Goal: Task Accomplishment & Management: Manage account settings

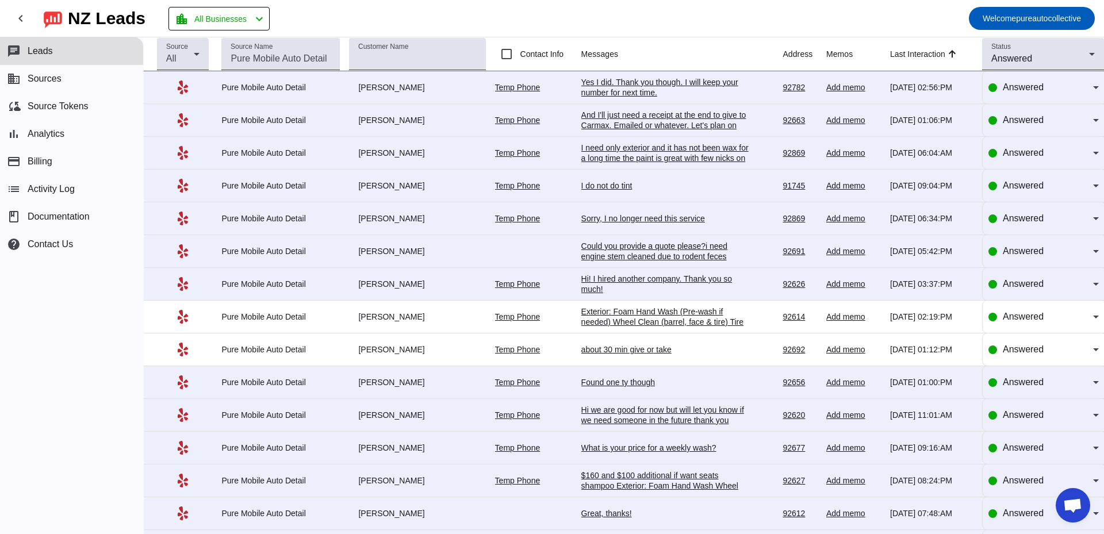
scroll to position [2041, 0]
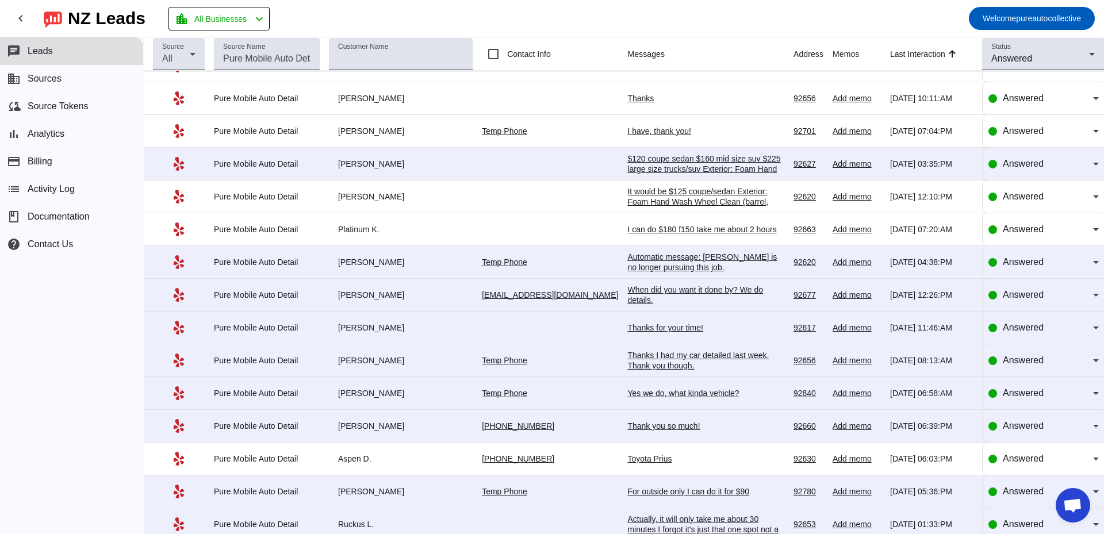
scroll to position [1636, 0]
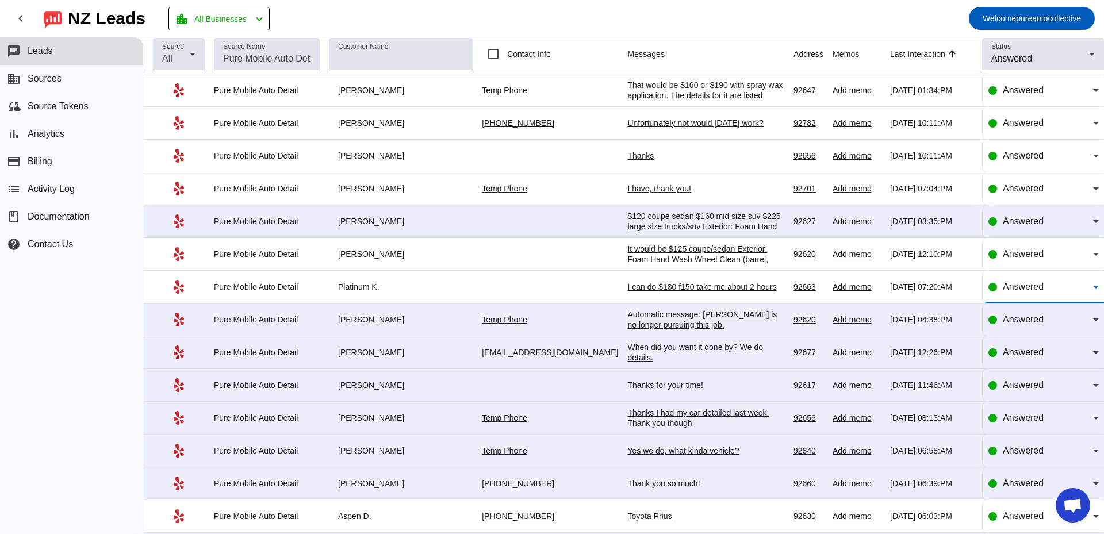
click at [1026, 293] on div "Answered" at bounding box center [1048, 287] width 90 height 14
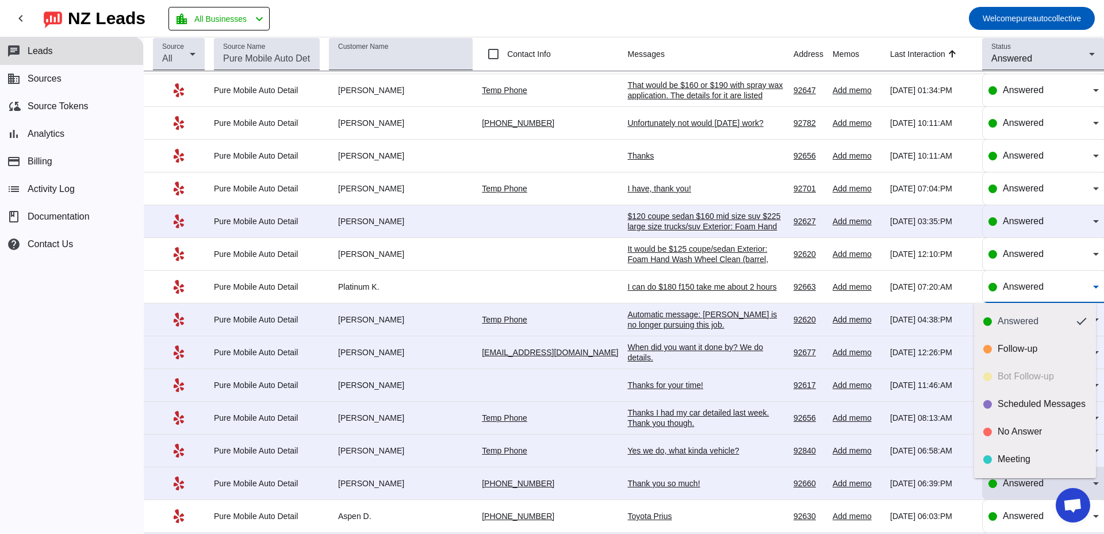
click at [1007, 435] on div "No Answer" at bounding box center [1042, 431] width 89 height 11
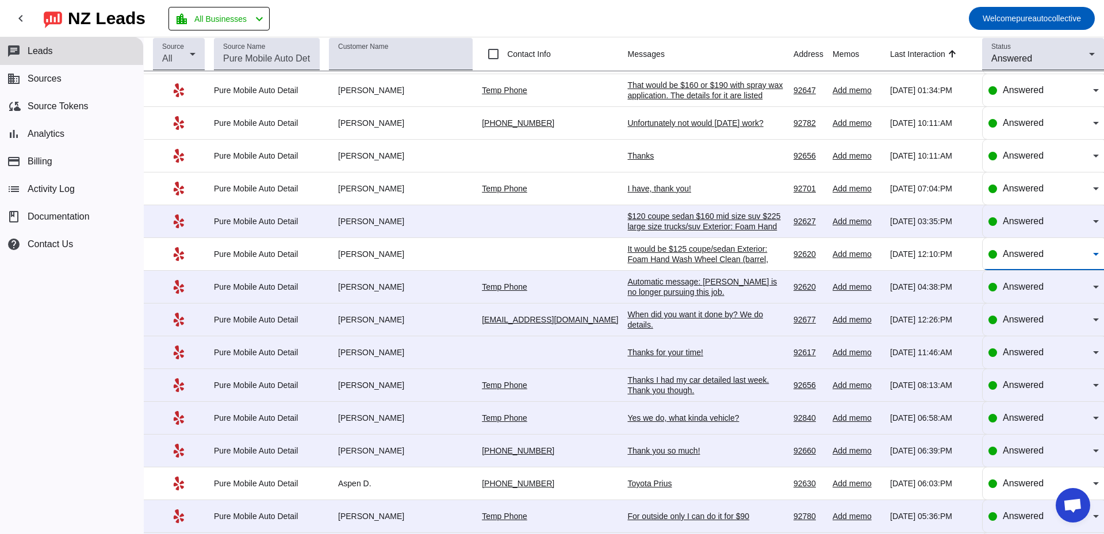
click at [1022, 257] on span "Answered" at bounding box center [1023, 254] width 41 height 10
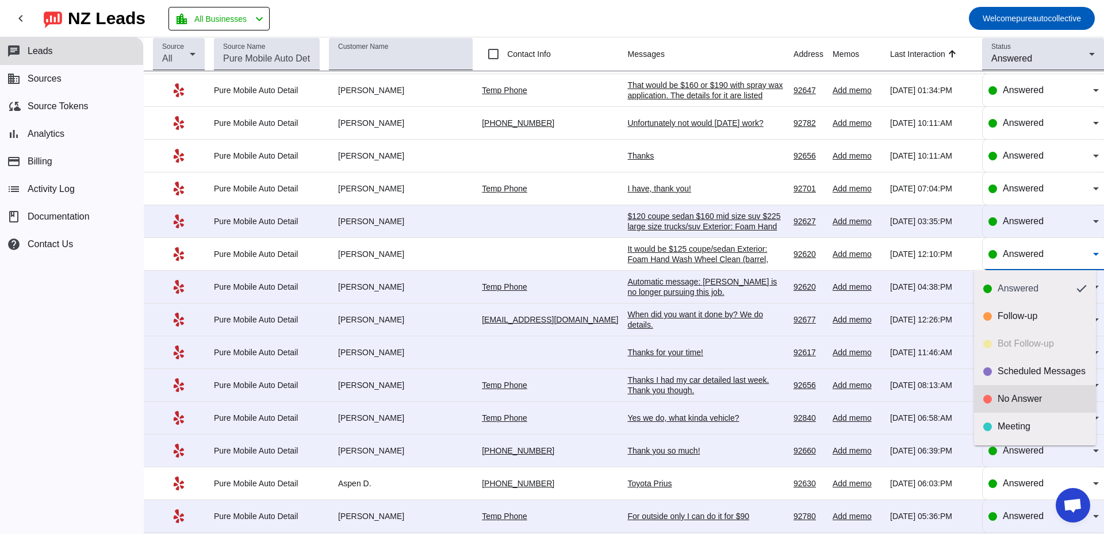
click at [1004, 402] on div "No Answer" at bounding box center [1042, 398] width 89 height 11
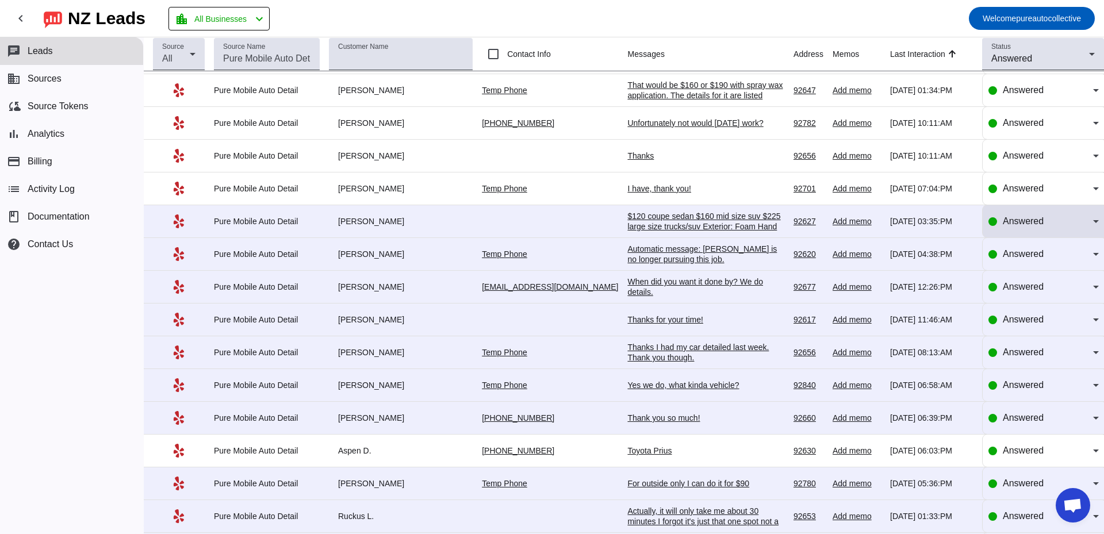
click at [1003, 223] on span "Answered" at bounding box center [1023, 221] width 41 height 10
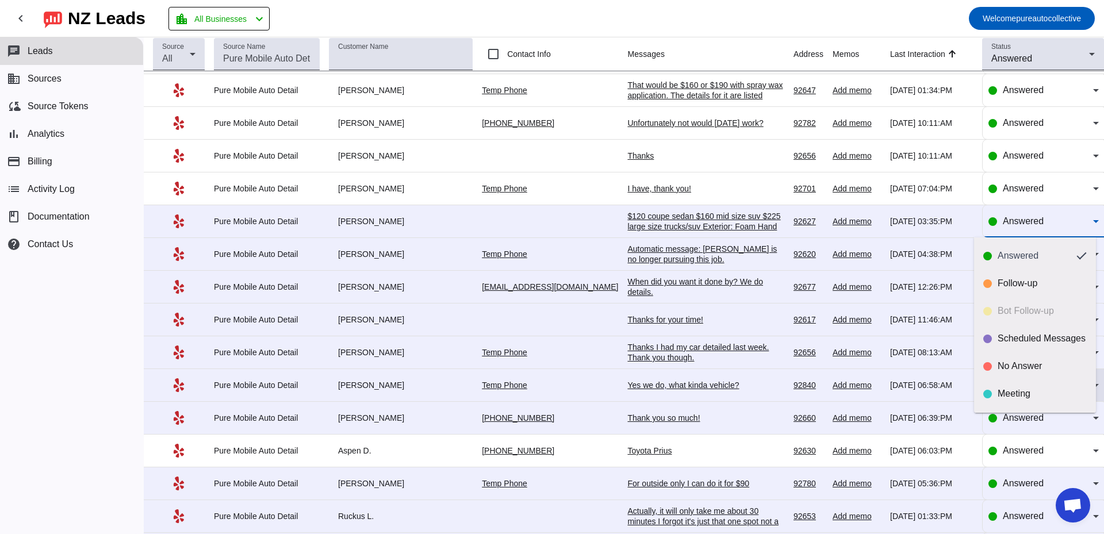
click at [1006, 360] on div "No Answer" at bounding box center [1042, 365] width 89 height 11
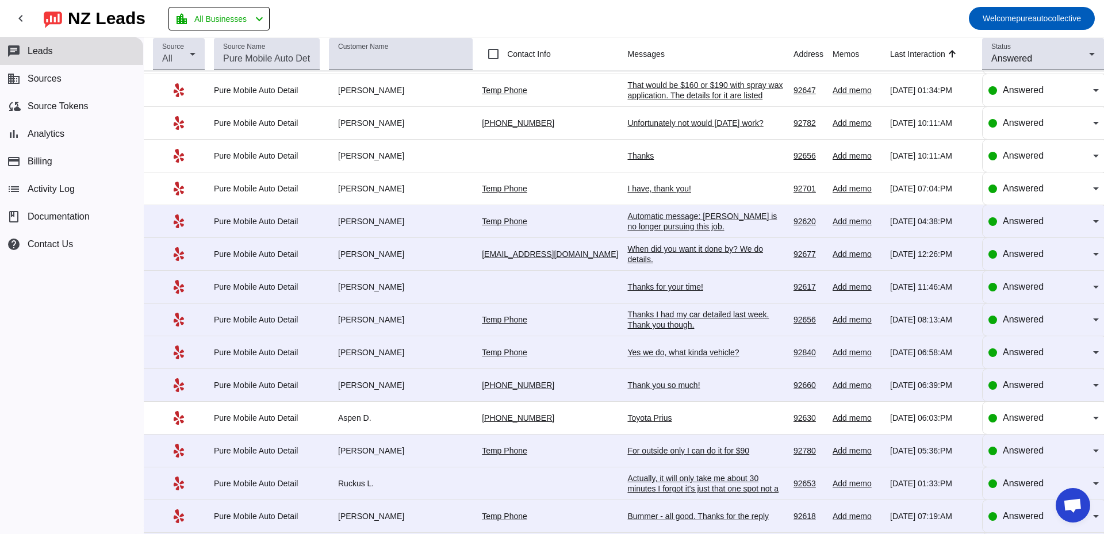
scroll to position [1578, 0]
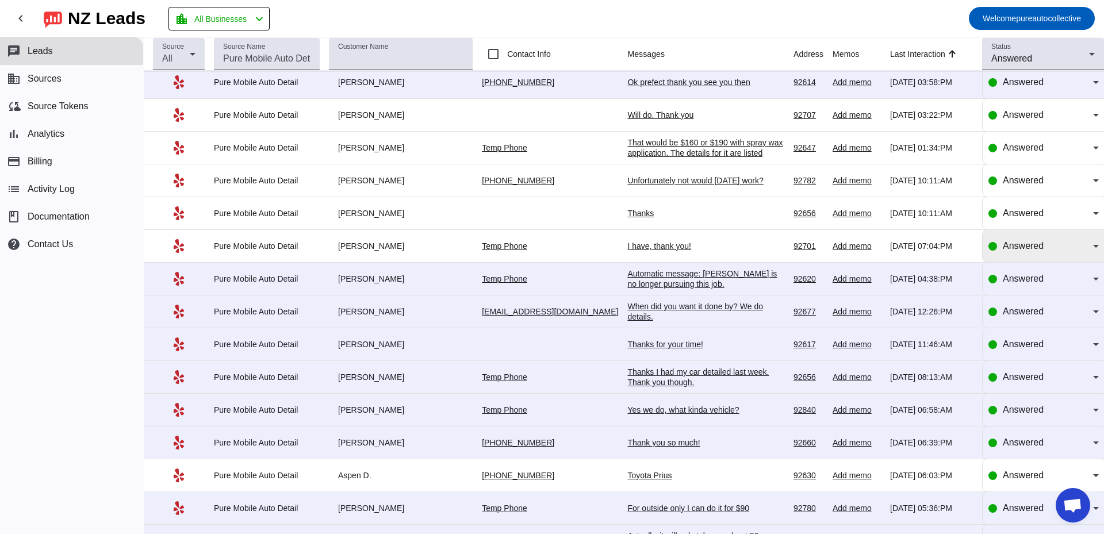
click at [1012, 254] on div "Answered" at bounding box center [1043, 246] width 110 height 32
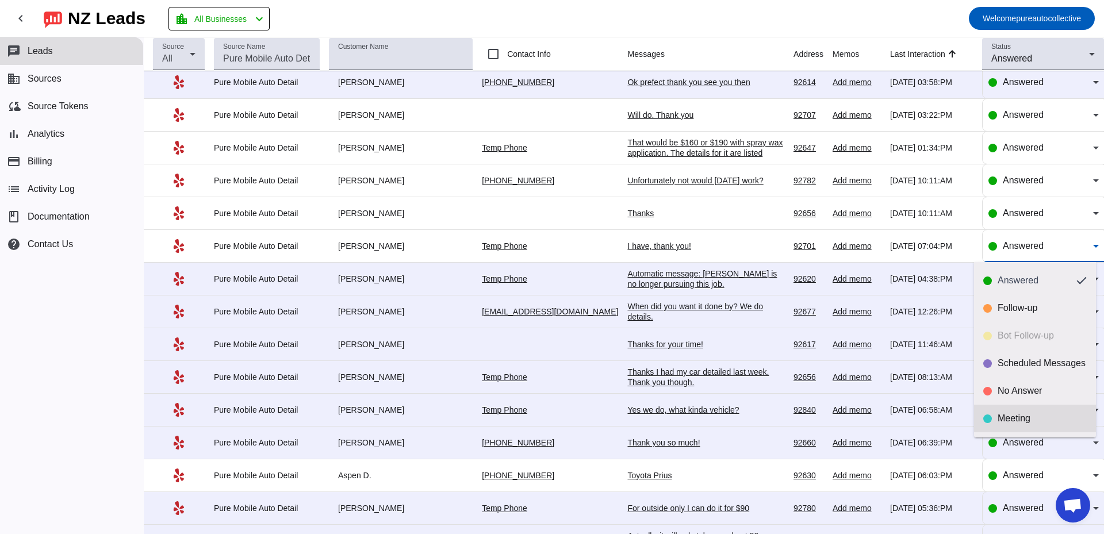
scroll to position [27, 0]
click at [1007, 414] on div "Done" at bounding box center [1042, 418] width 89 height 11
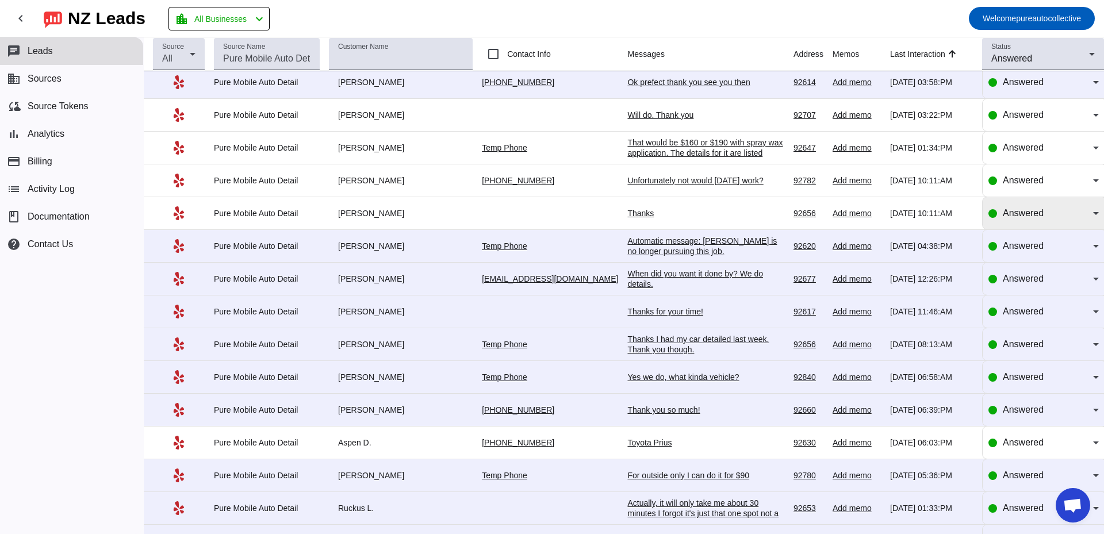
click at [1021, 210] on span "Answered" at bounding box center [1023, 213] width 41 height 10
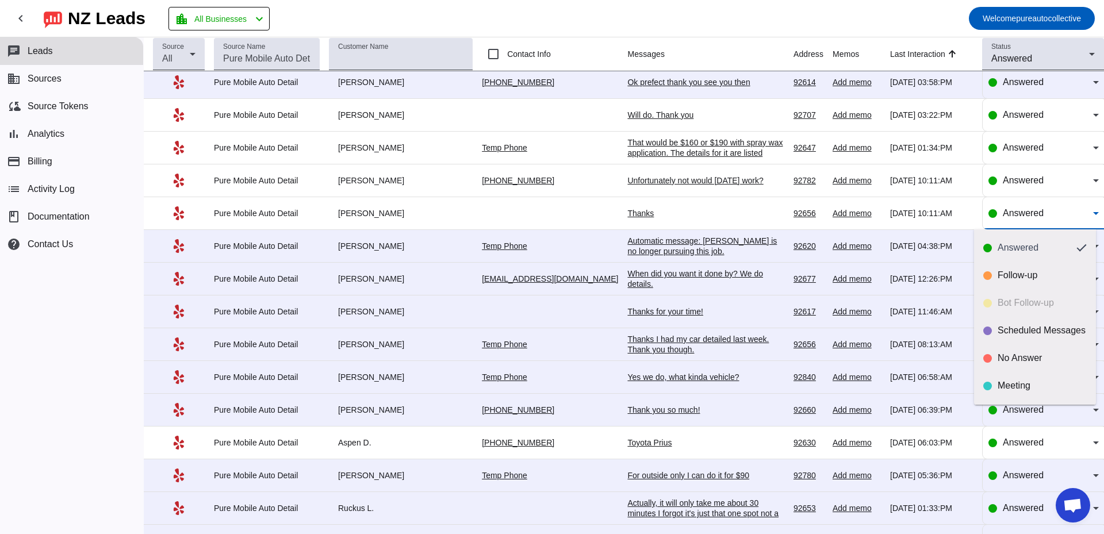
click at [581, 213] on div at bounding box center [552, 267] width 1104 height 534
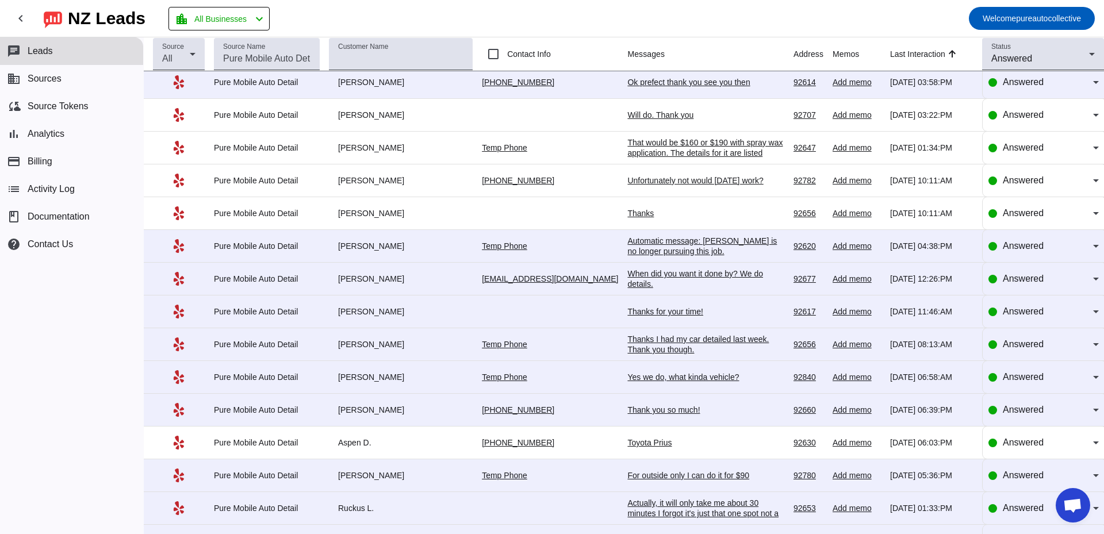
click at [627, 217] on div "Thanks" at bounding box center [705, 213] width 157 height 10
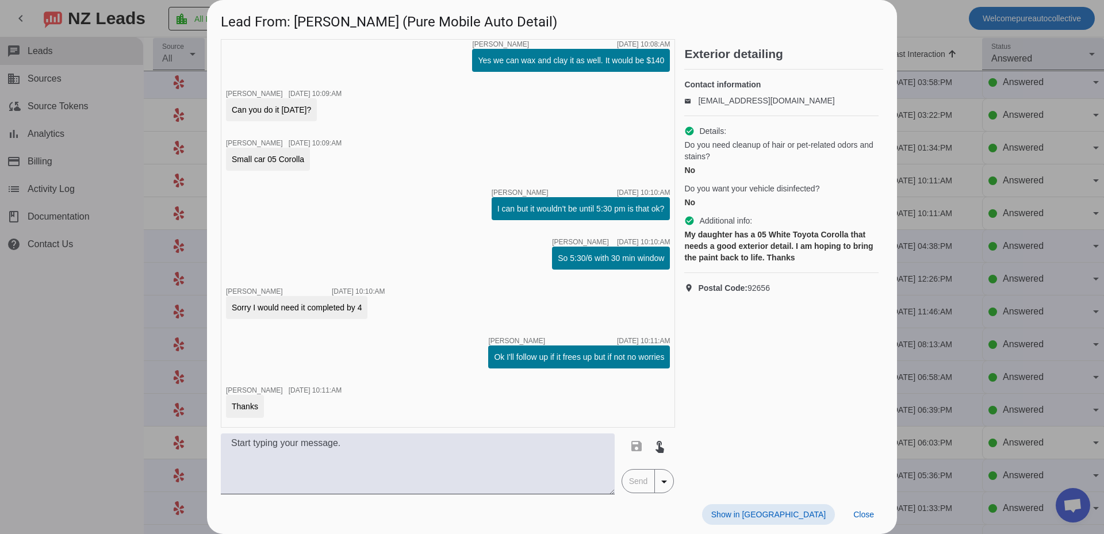
scroll to position [546, 0]
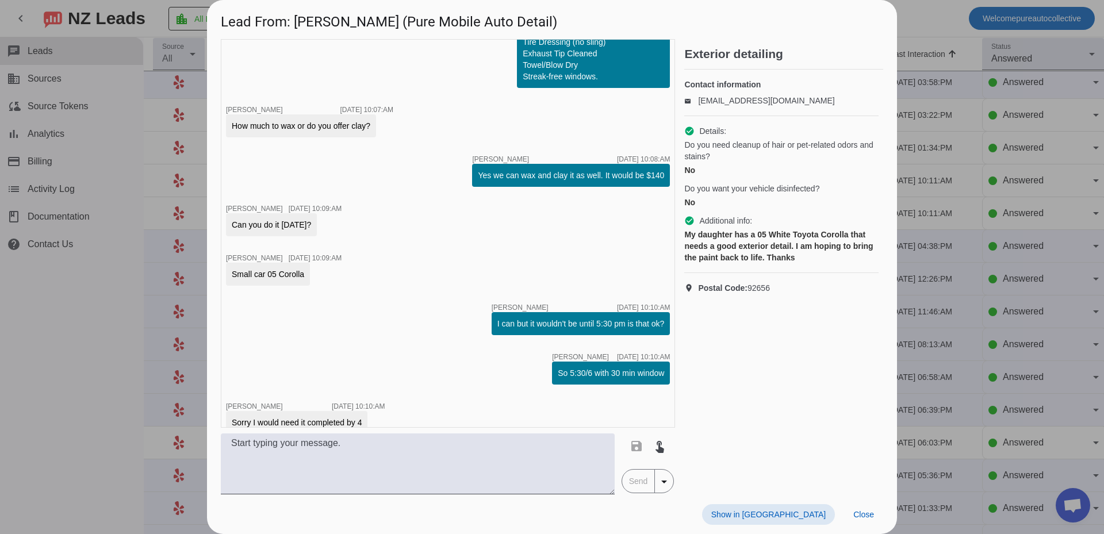
click at [980, 249] on div at bounding box center [552, 267] width 1104 height 534
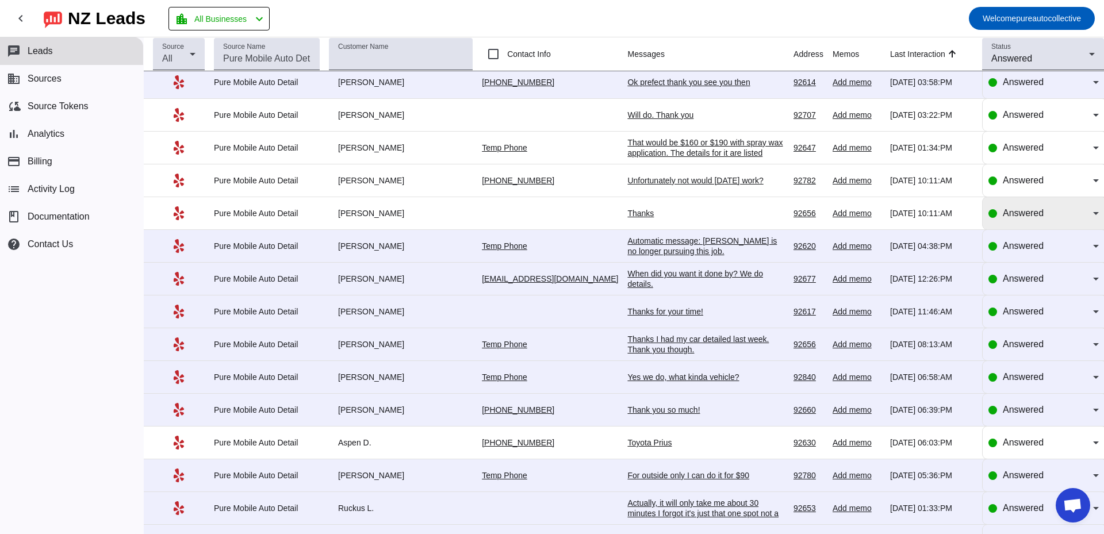
click at [1022, 214] on span "Answered" at bounding box center [1023, 213] width 41 height 10
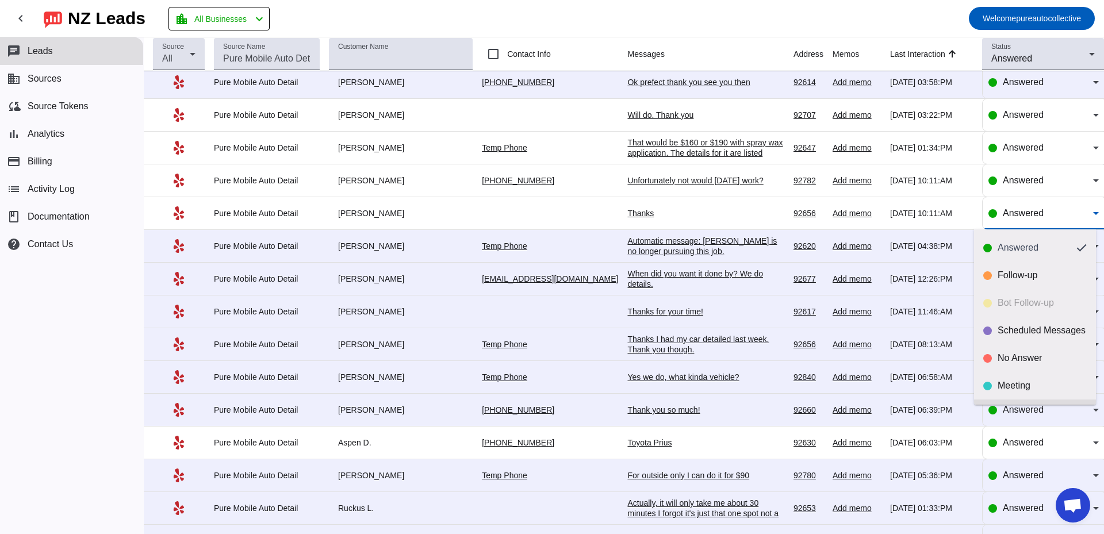
scroll to position [27, 0]
click at [1015, 381] on div "Done" at bounding box center [1042, 386] width 89 height 11
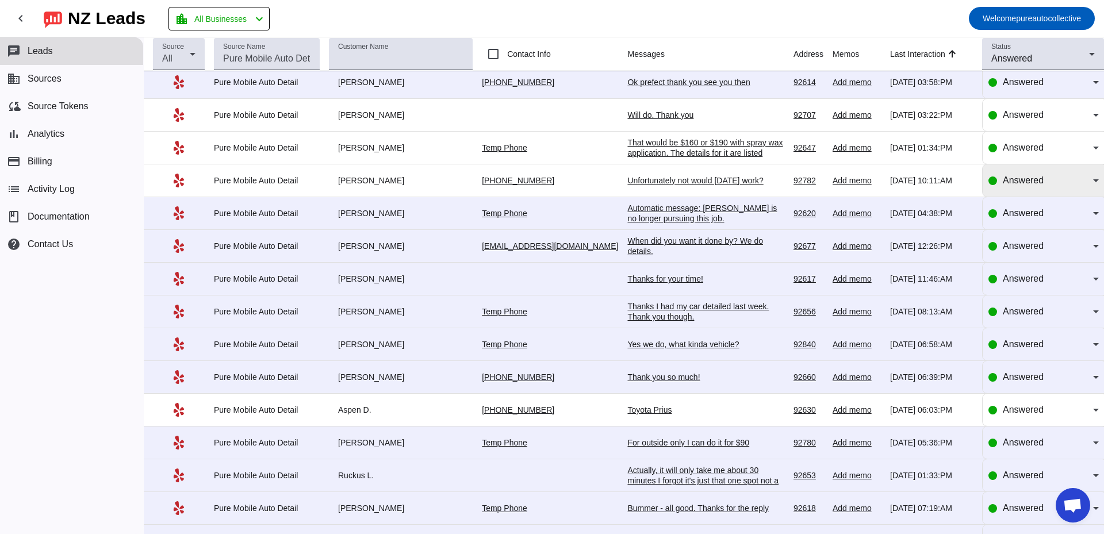
click at [1003, 182] on span "Answered" at bounding box center [1023, 180] width 41 height 10
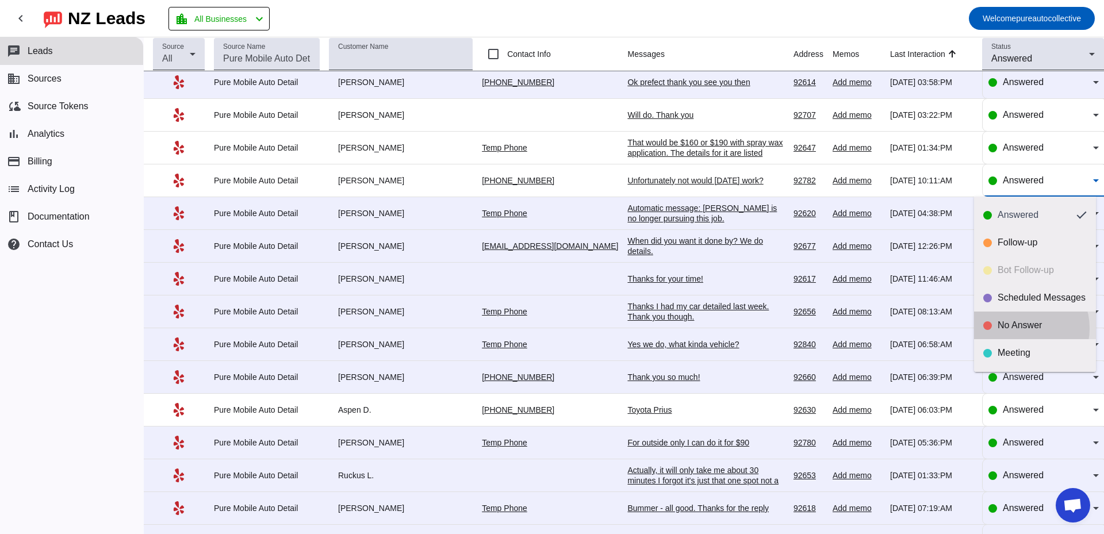
click at [1021, 328] on div "No Answer" at bounding box center [1042, 325] width 89 height 11
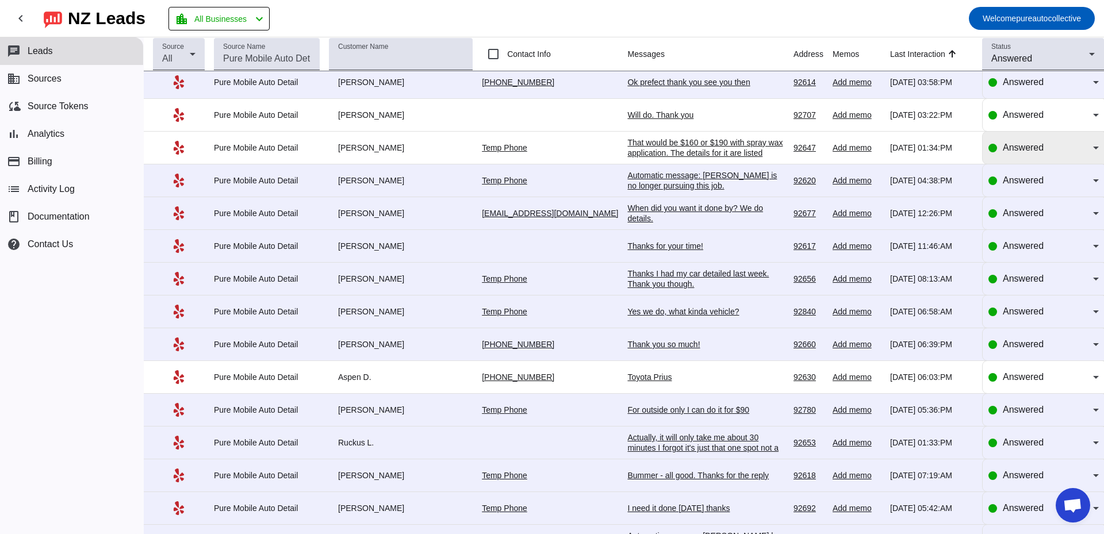
click at [1034, 147] on span "Answered" at bounding box center [1023, 148] width 41 height 10
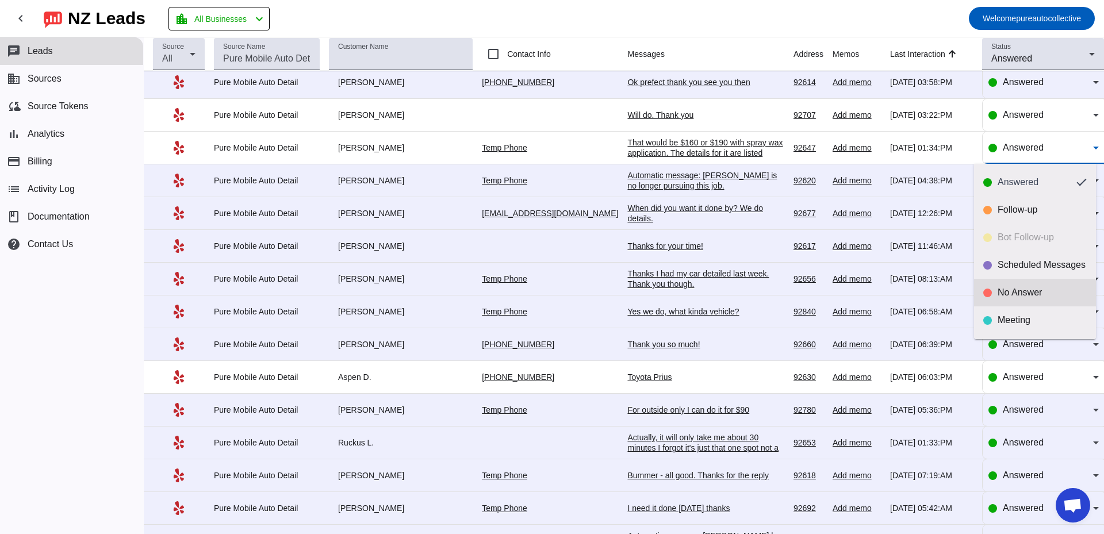
click at [1016, 291] on div "No Answer" at bounding box center [1042, 292] width 89 height 11
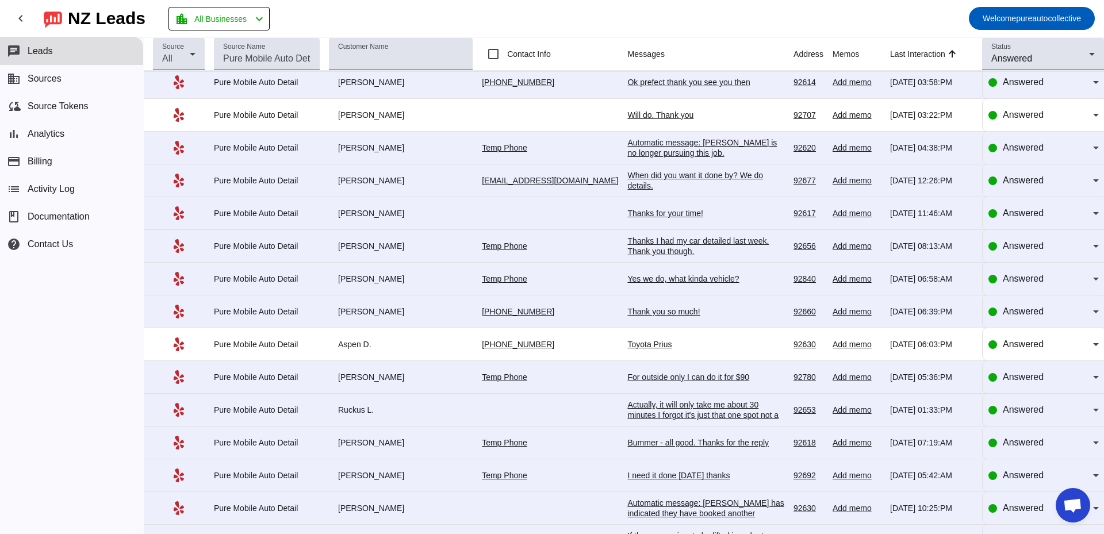
click at [632, 113] on div "Will do. Thank you" at bounding box center [705, 115] width 157 height 10
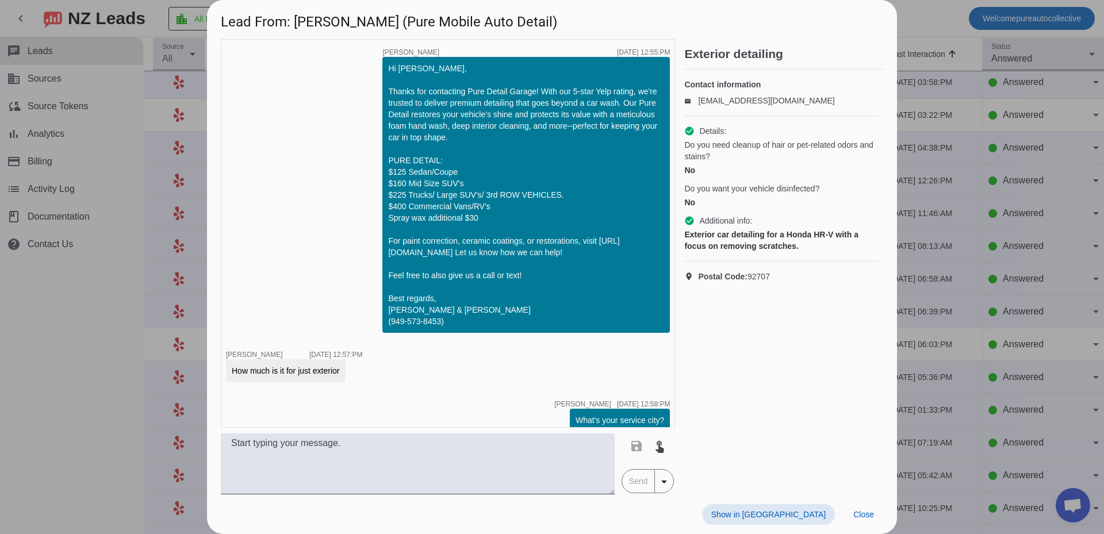
scroll to position [737, 0]
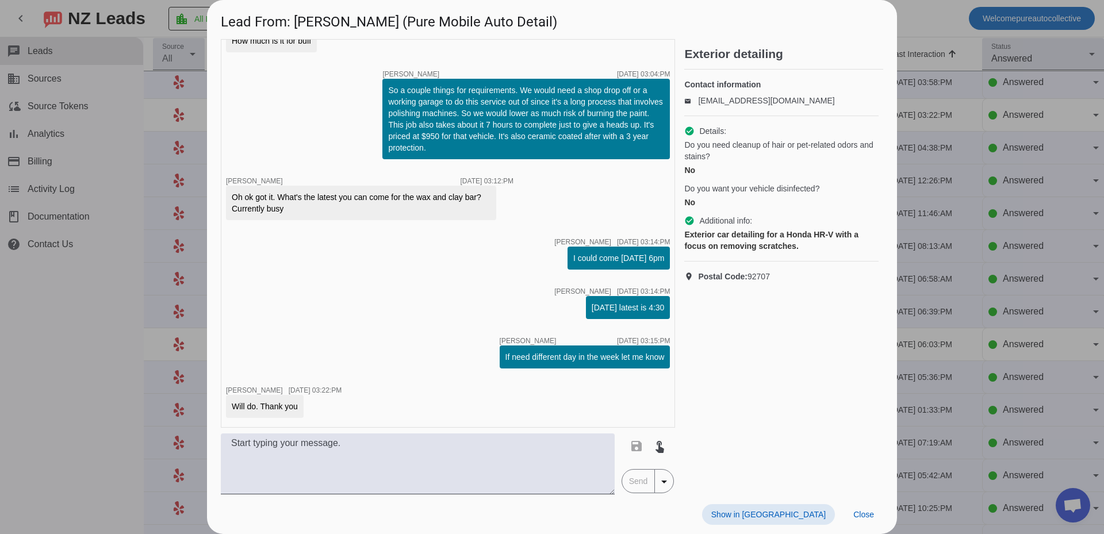
click at [947, 247] on div at bounding box center [552, 267] width 1104 height 534
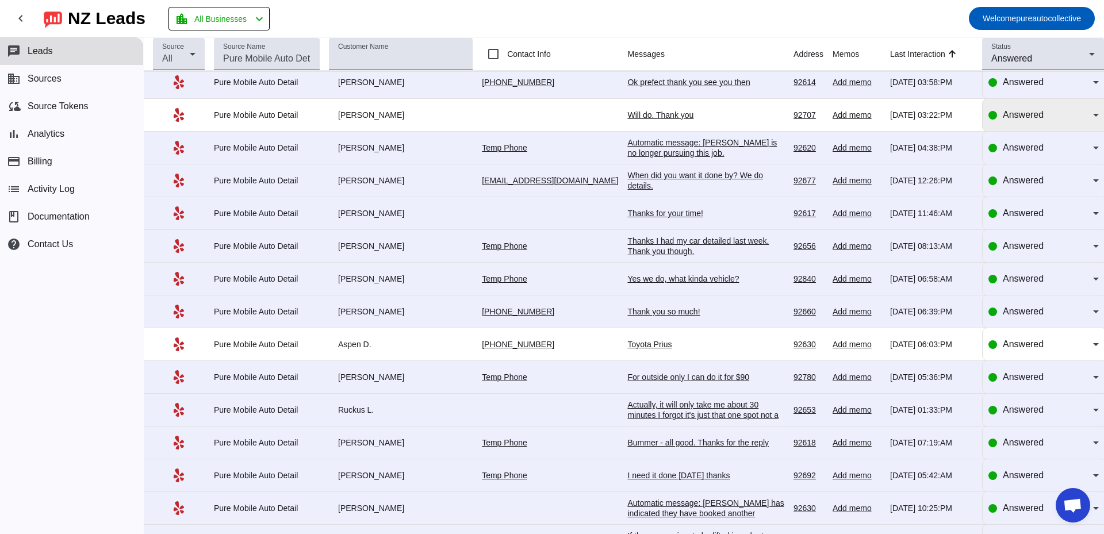
click at [1003, 113] on span "Answered" at bounding box center [1023, 115] width 41 height 10
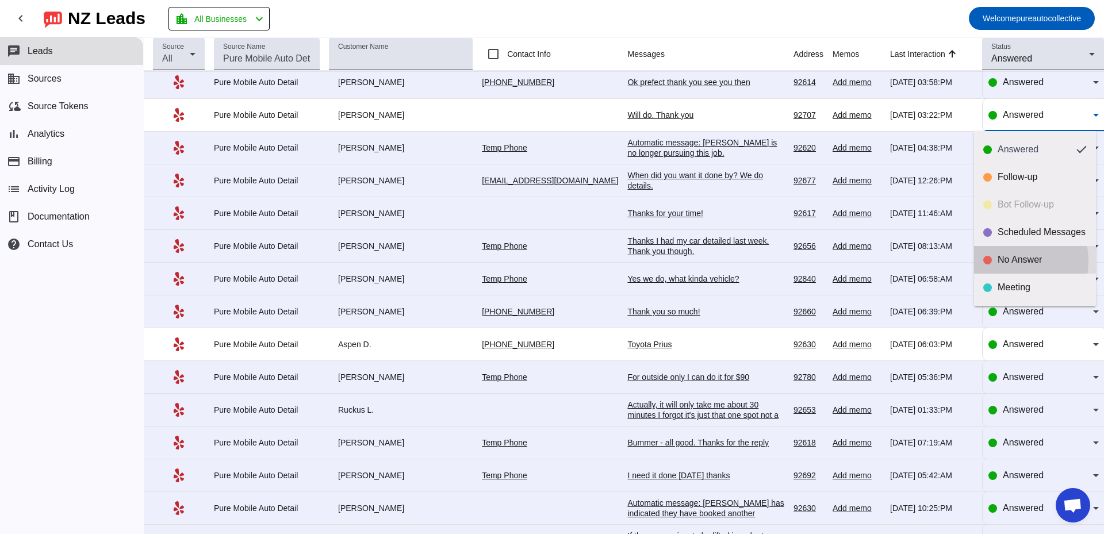
click at [1000, 262] on div "No Answer" at bounding box center [1042, 259] width 89 height 11
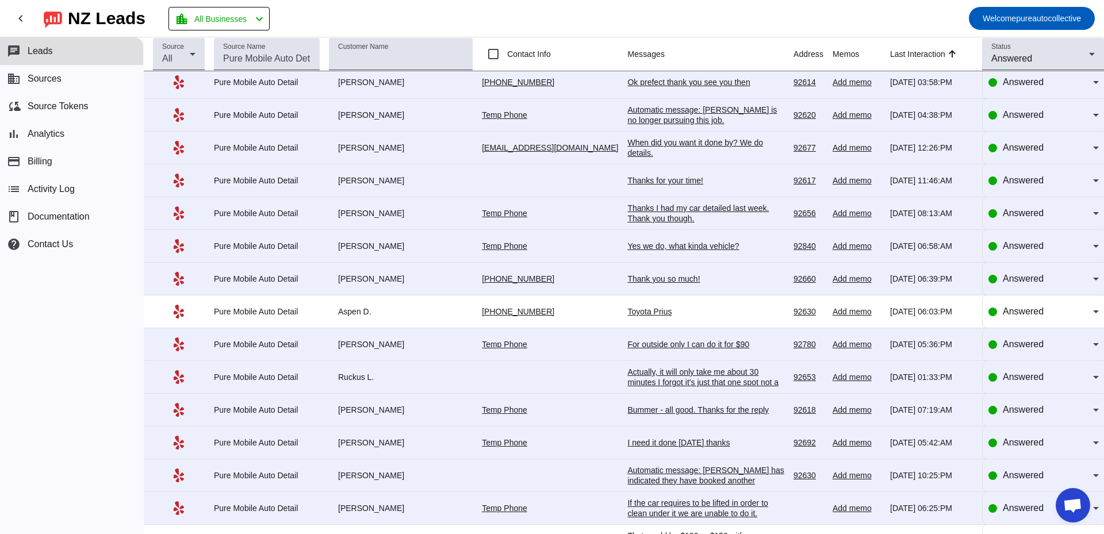
scroll to position [1463, 0]
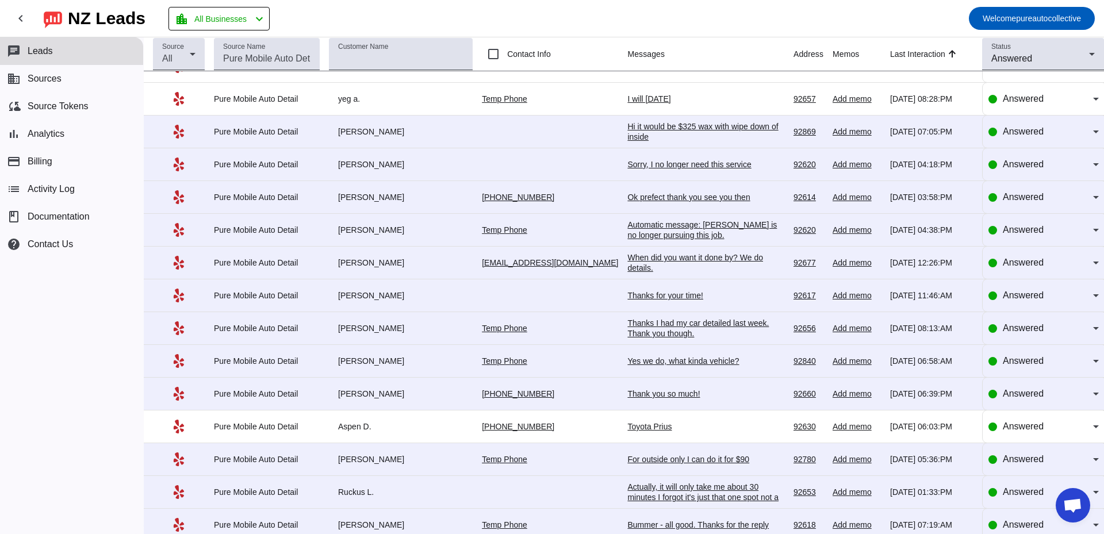
click at [638, 191] on td "Ok prefect thank you see you then 8/10/2025, 03:58:PM" at bounding box center [710, 197] width 166 height 33
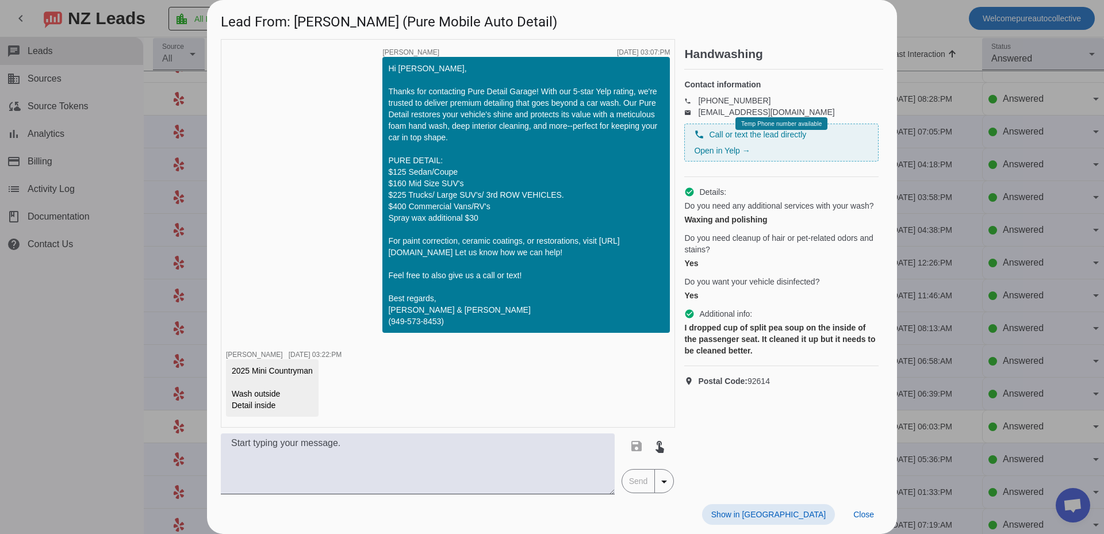
scroll to position [758, 0]
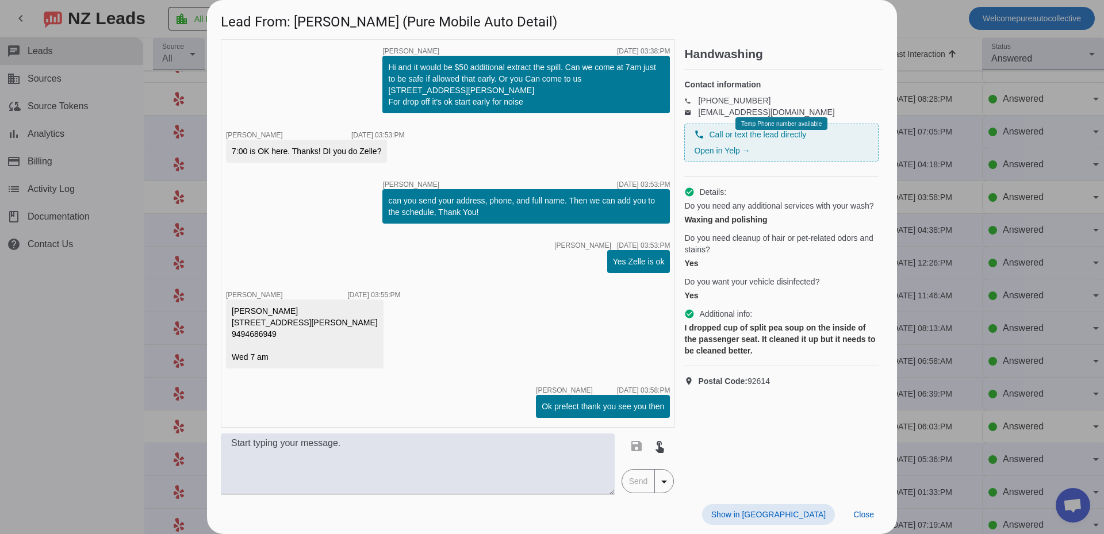
click at [969, 259] on div at bounding box center [552, 267] width 1104 height 534
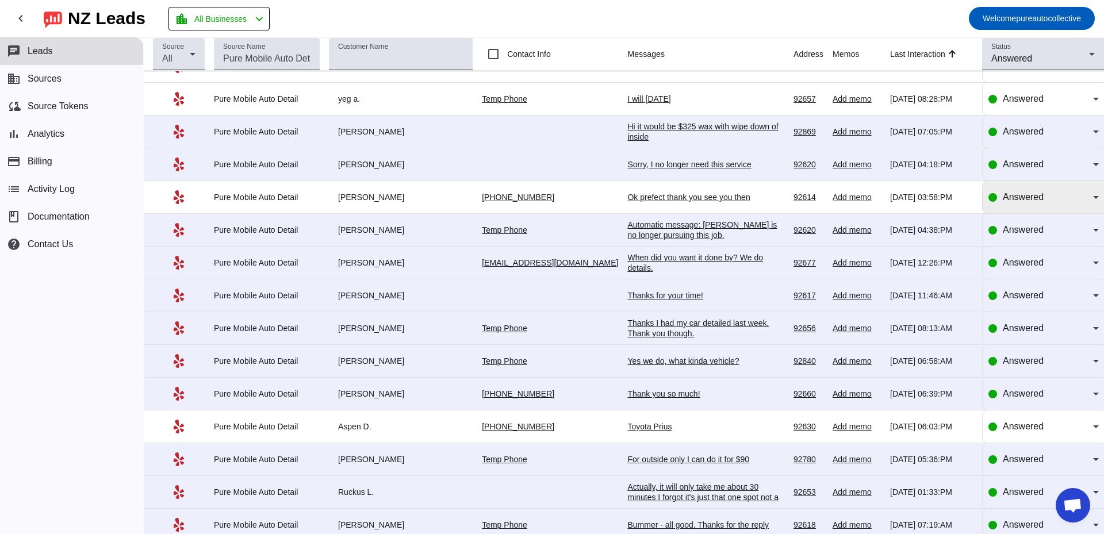
click at [1004, 194] on span "Answered" at bounding box center [1023, 197] width 41 height 10
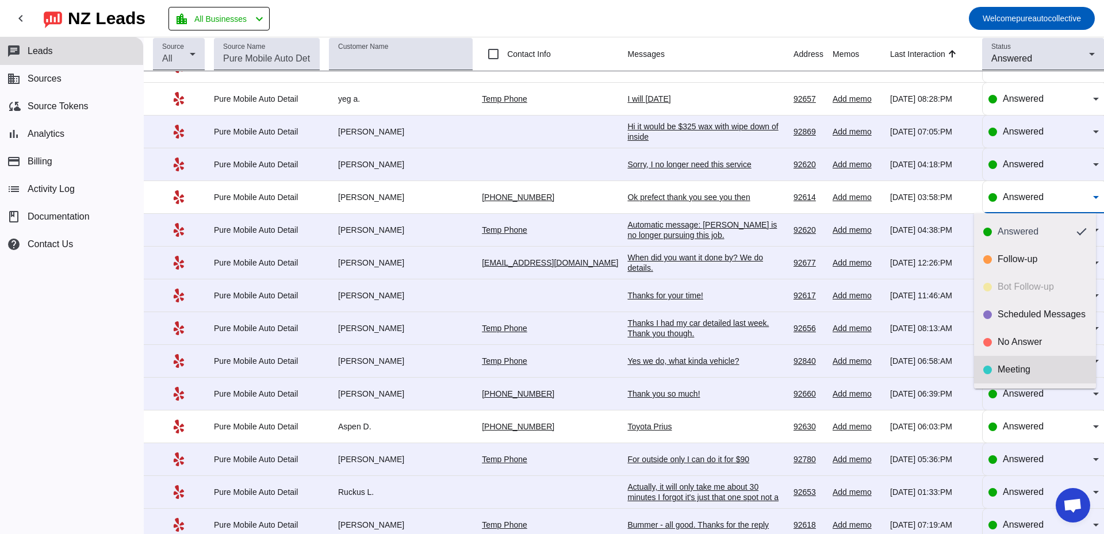
drag, startPoint x: 1008, startPoint y: 364, endPoint x: 962, endPoint y: 339, distance: 51.7
click at [1008, 364] on div "Meeting" at bounding box center [1042, 369] width 89 height 11
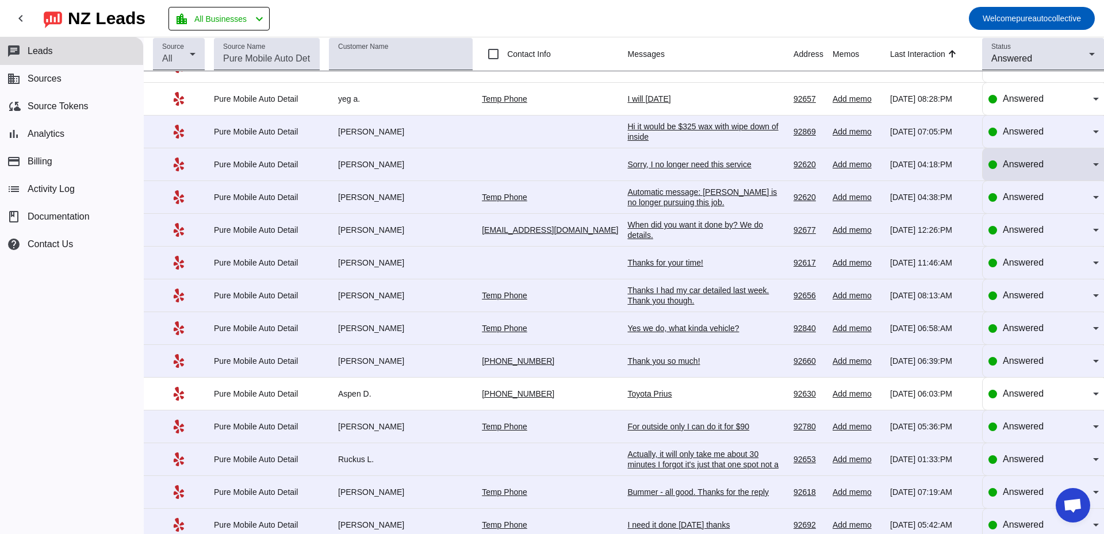
click at [1008, 165] on span "Answered" at bounding box center [1023, 164] width 41 height 10
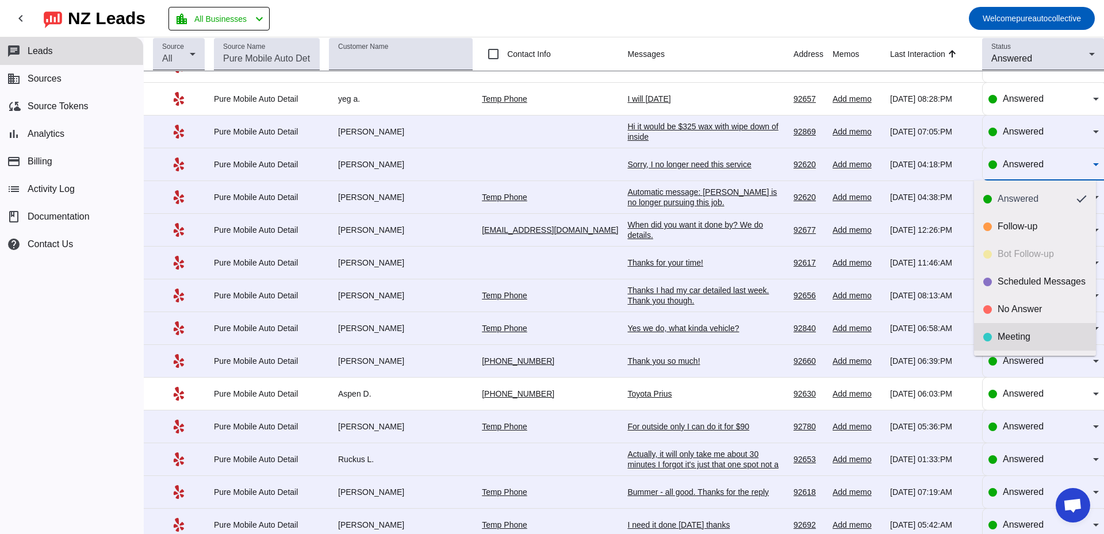
scroll to position [27, 0]
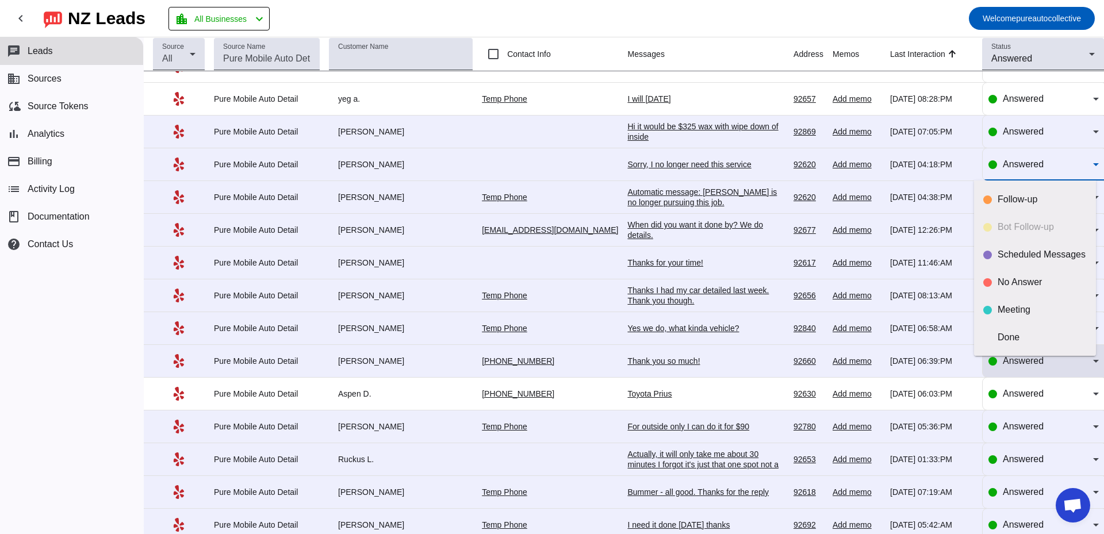
click at [1009, 338] on div "Done" at bounding box center [1042, 337] width 89 height 11
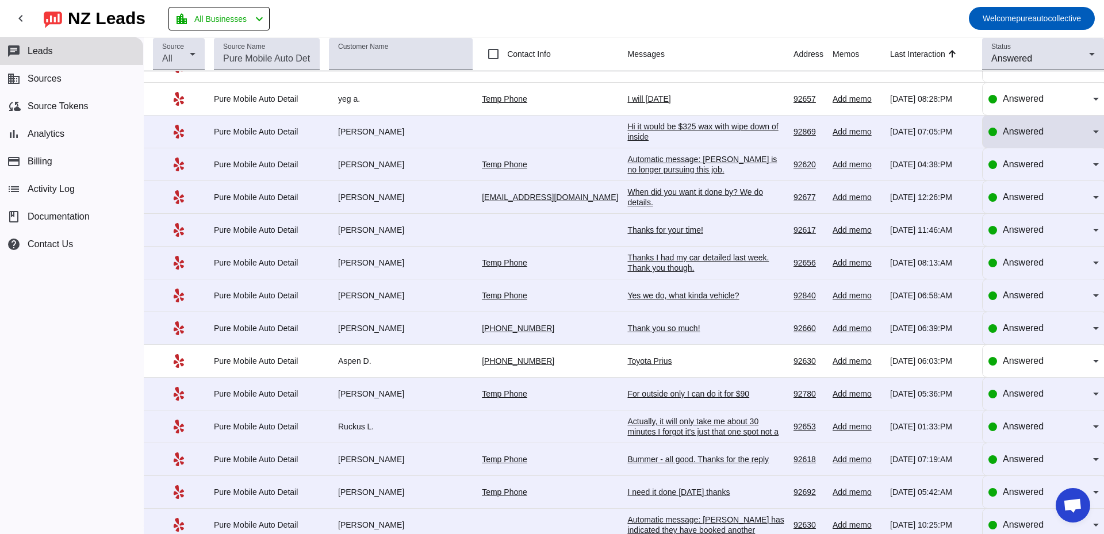
click at [1054, 131] on div "Answered" at bounding box center [1048, 132] width 90 height 14
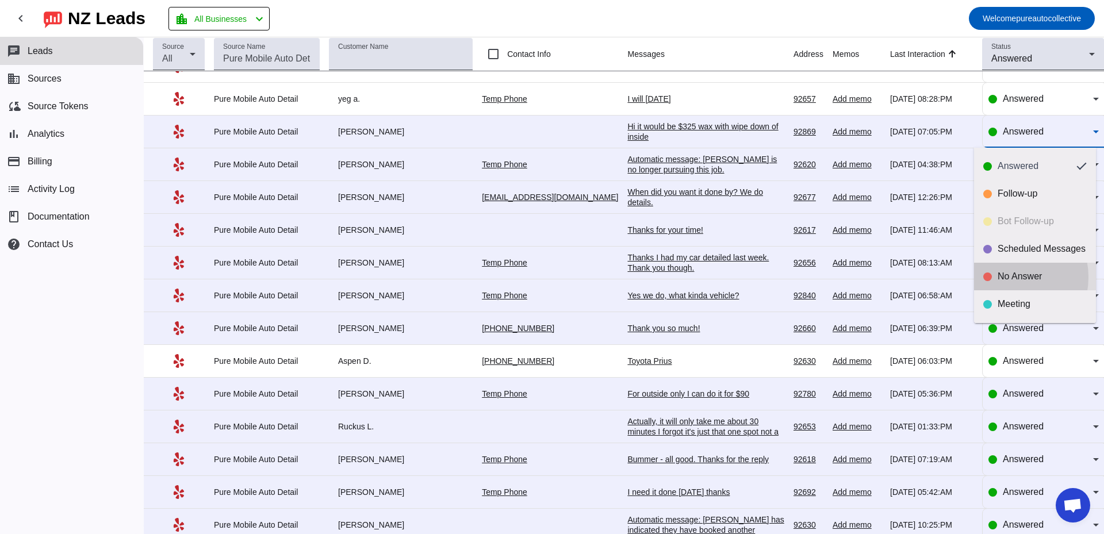
click at [1003, 277] on div "No Answer" at bounding box center [1042, 276] width 89 height 11
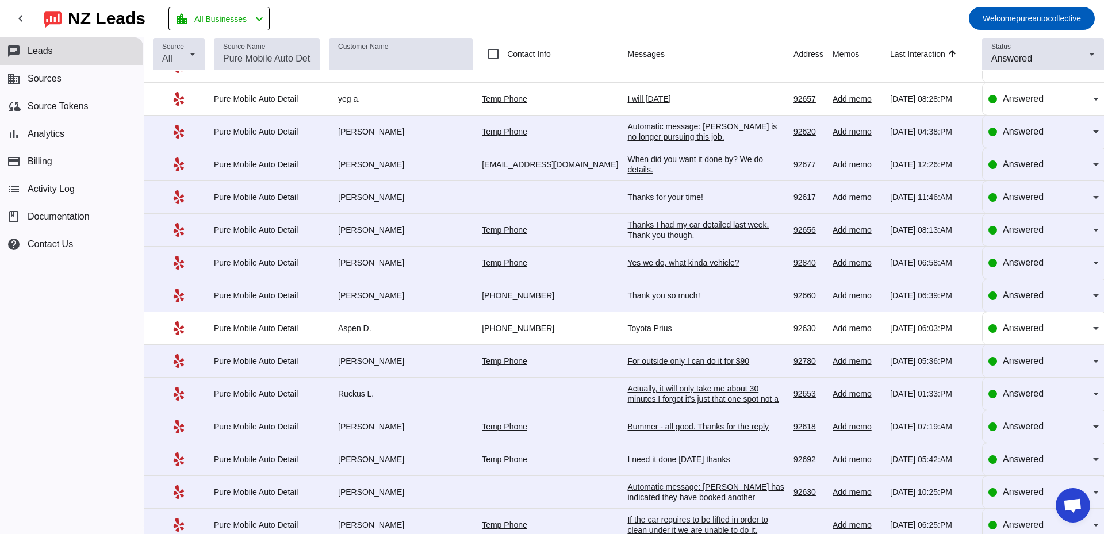
click at [627, 99] on div "I will tomorrow" at bounding box center [705, 99] width 157 height 10
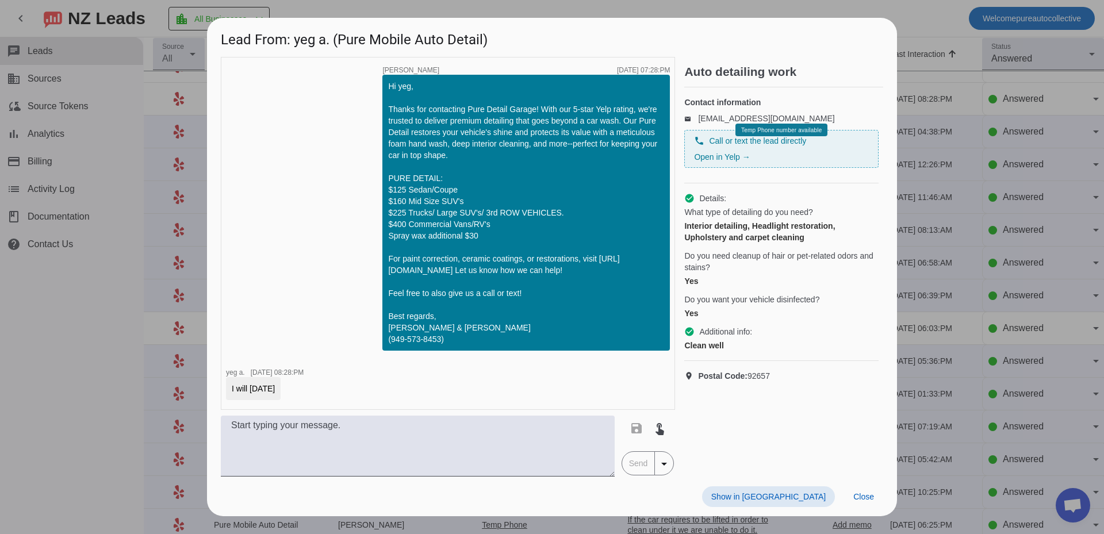
click at [980, 235] on div at bounding box center [552, 267] width 1104 height 534
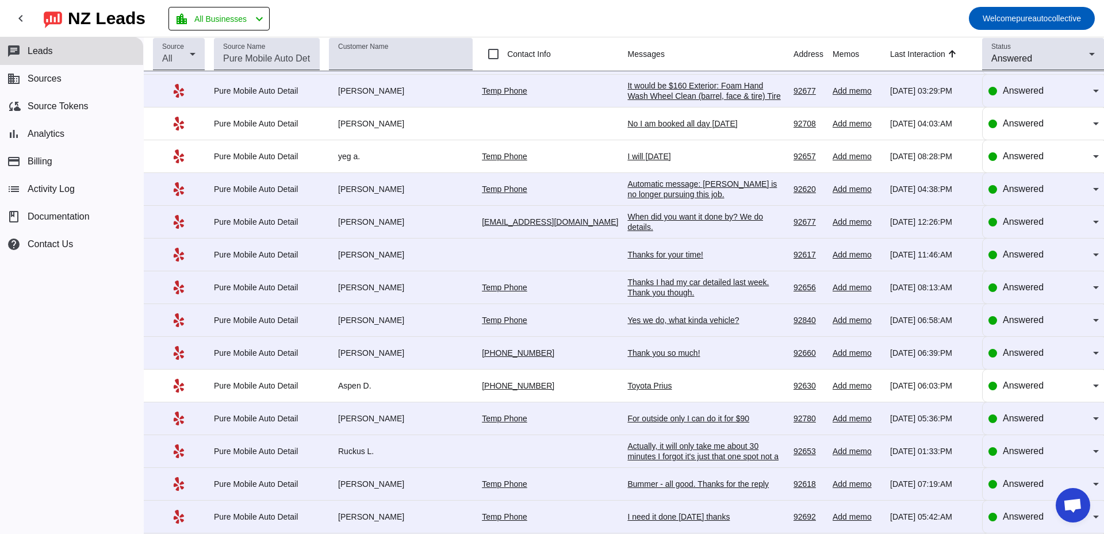
scroll to position [1348, 0]
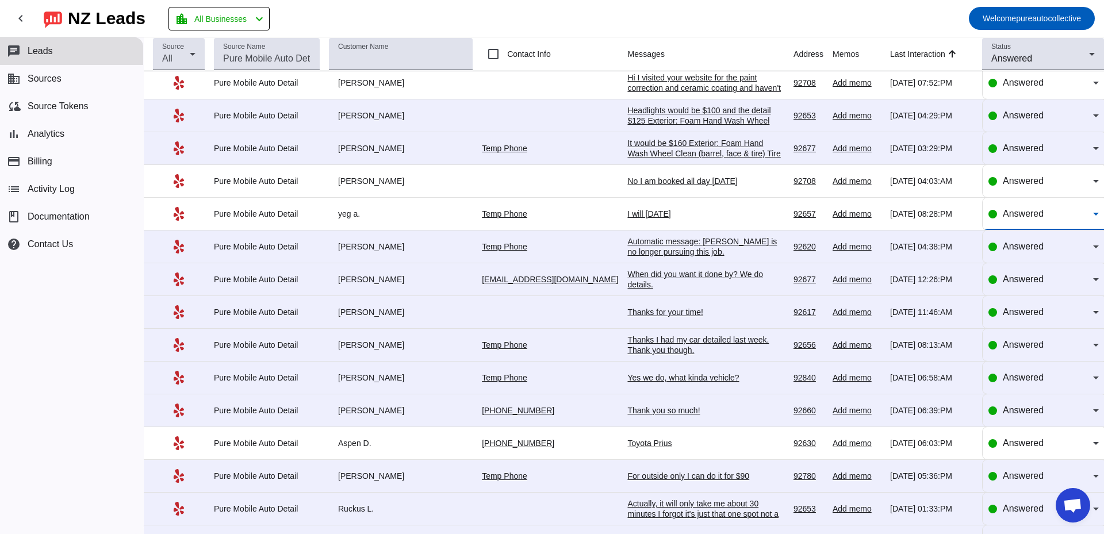
click at [1024, 216] on span "Answered" at bounding box center [1023, 214] width 41 height 10
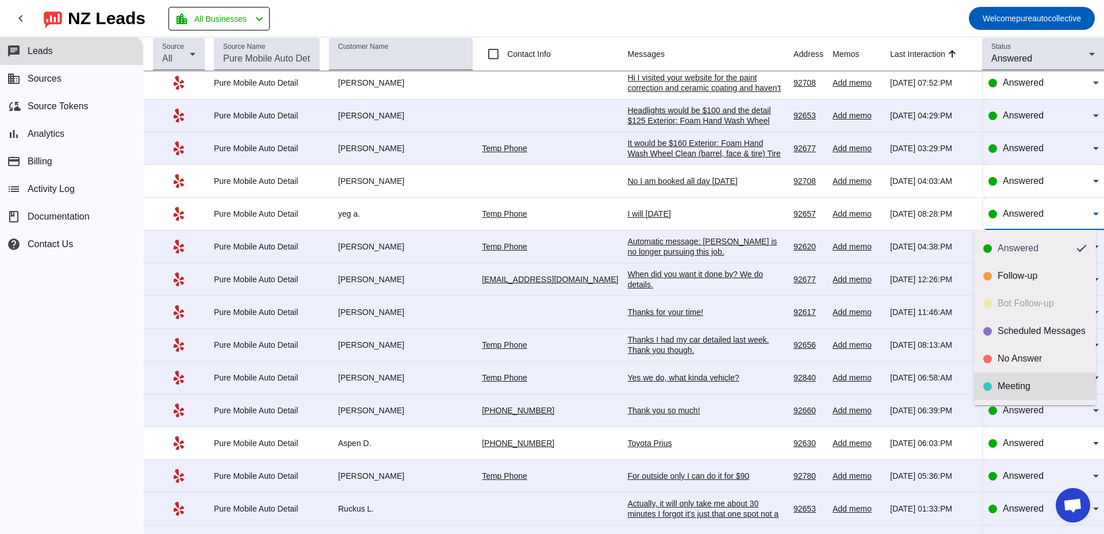
scroll to position [27, 0]
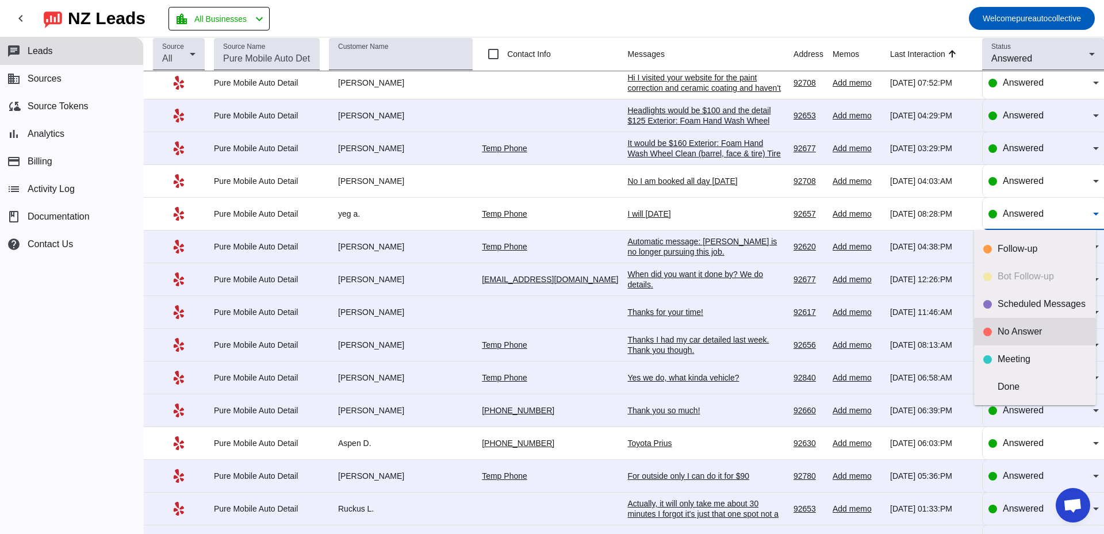
click at [1019, 335] on div "No Answer" at bounding box center [1042, 331] width 89 height 11
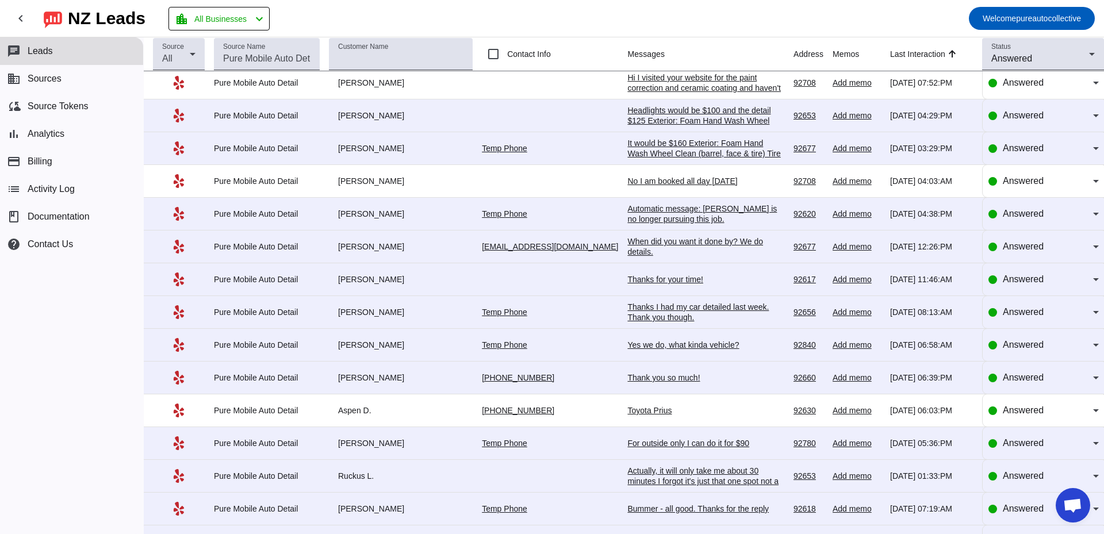
click at [640, 178] on div "No I am booked all day today" at bounding box center [705, 181] width 157 height 10
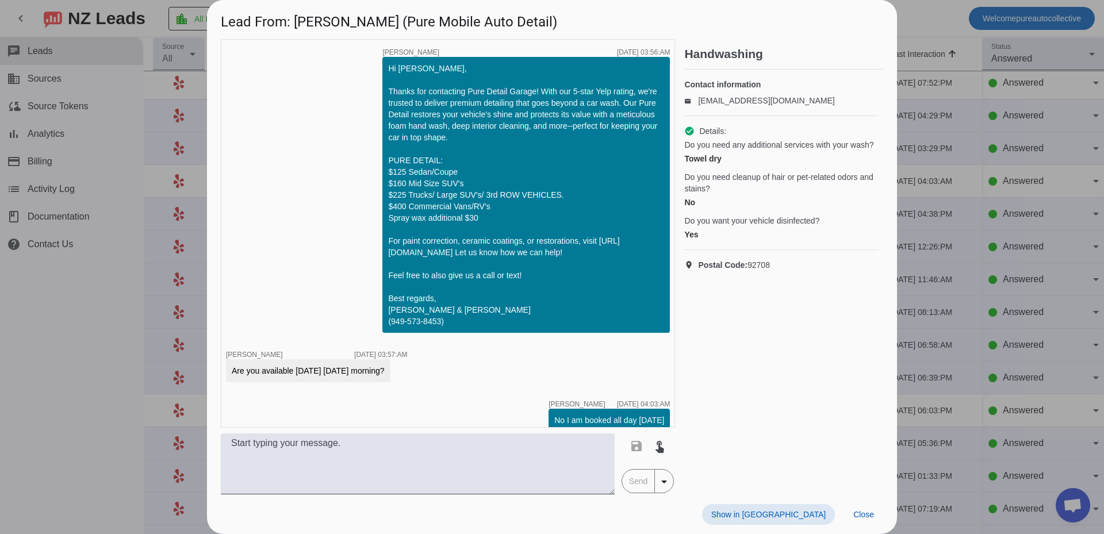
scroll to position [14, 0]
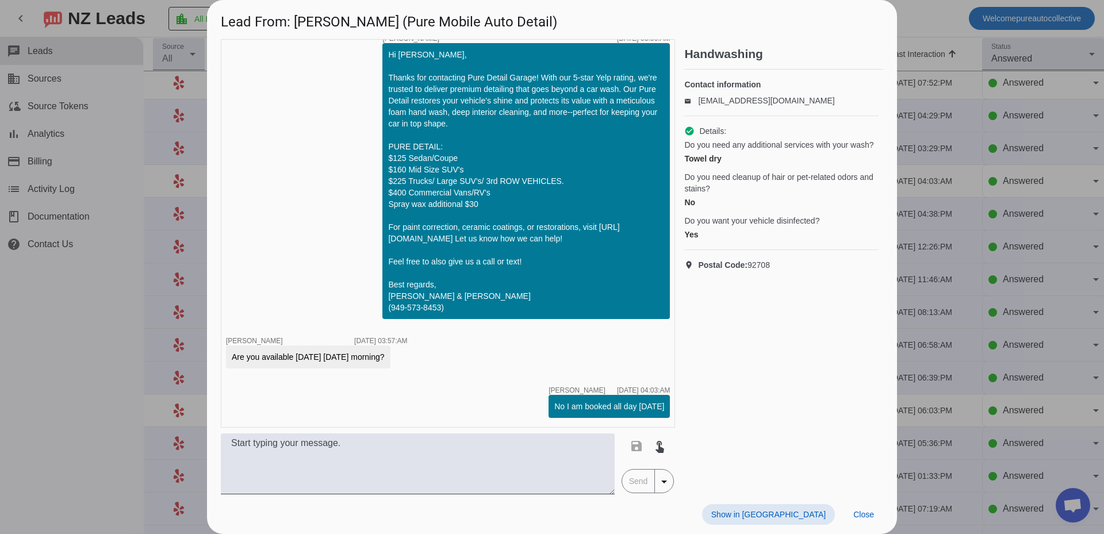
click at [999, 231] on div at bounding box center [552, 267] width 1104 height 534
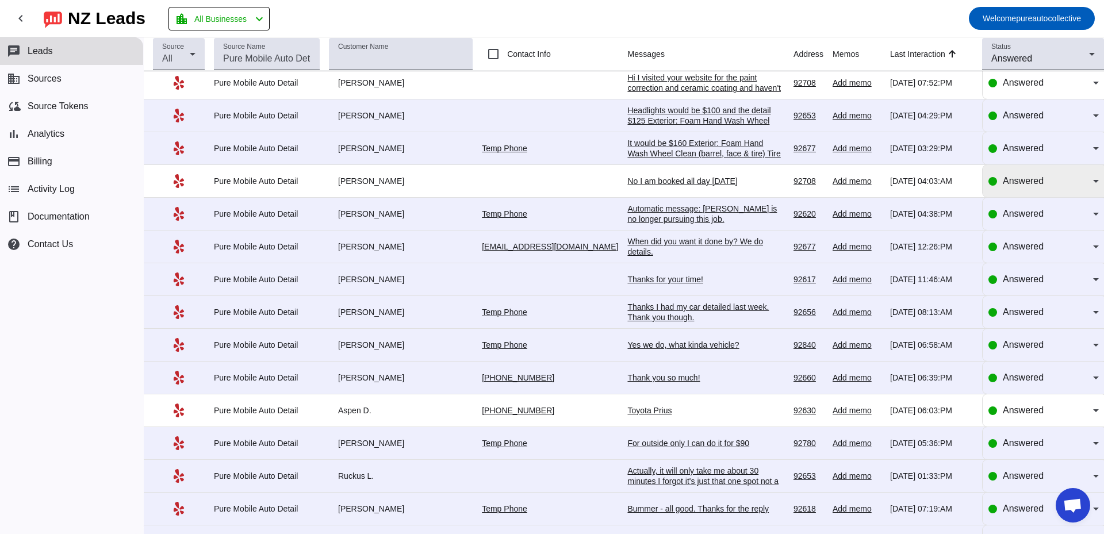
click at [1003, 188] on div "Answered" at bounding box center [1043, 181] width 110 height 32
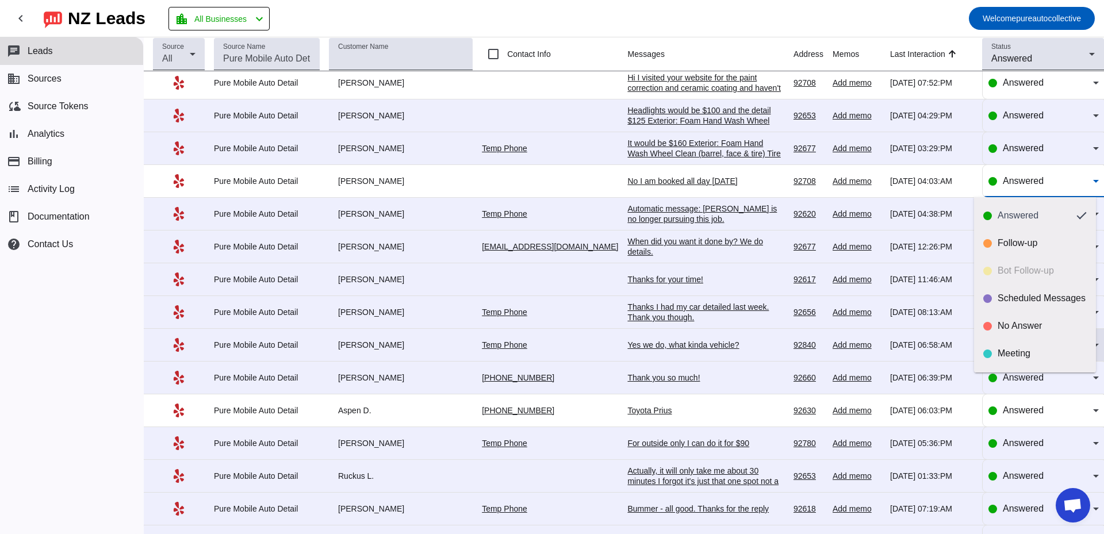
click at [996, 323] on div "No Answer" at bounding box center [1034, 325] width 103 height 11
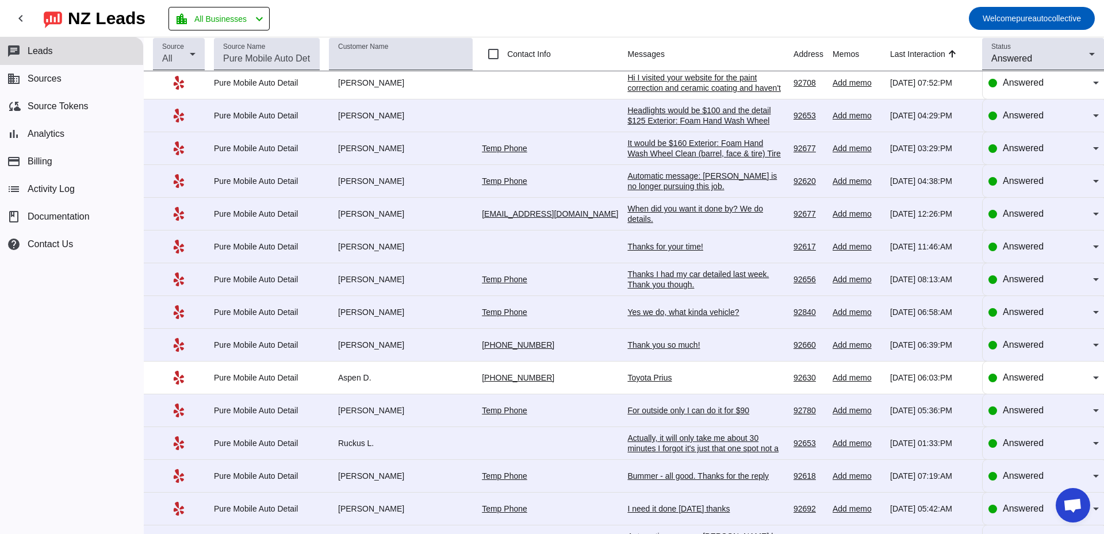
click at [684, 147] on div "It would be $160 Exterior: Foam Hand Wash Wheel Clean (barrel, face & tire) Tir…" at bounding box center [705, 169] width 157 height 62
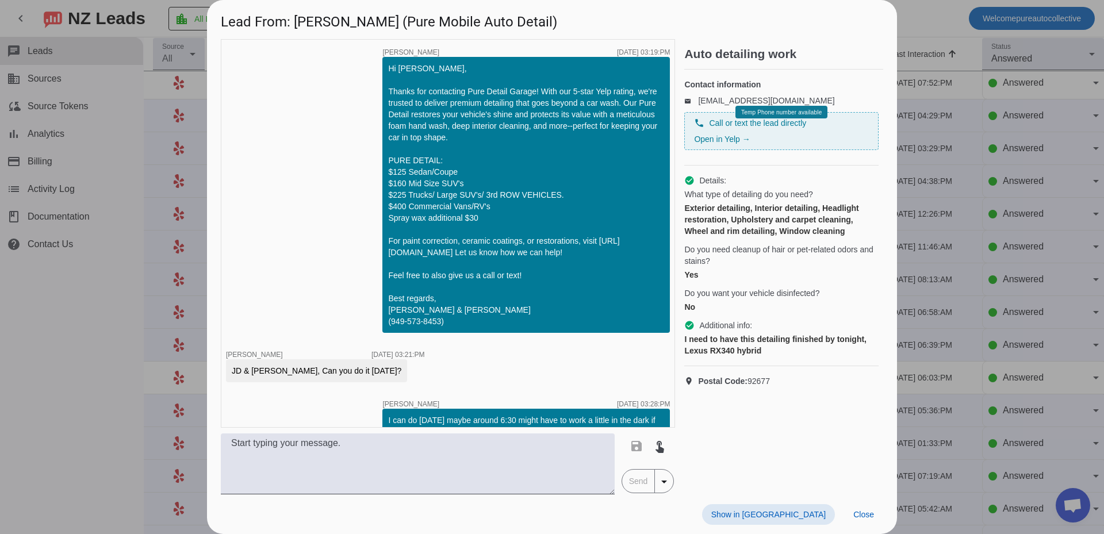
scroll to position [213, 0]
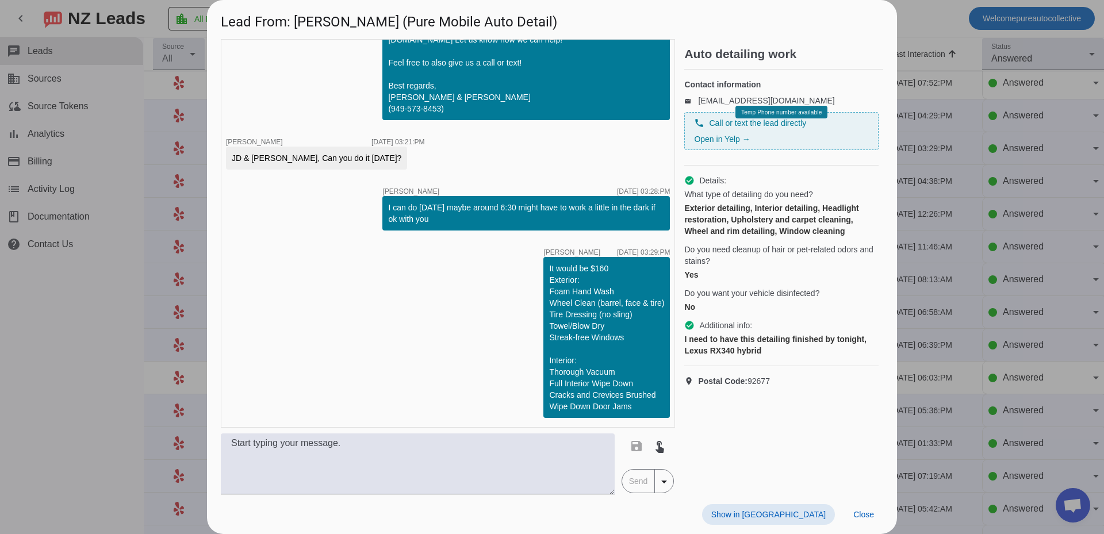
click at [1029, 216] on div at bounding box center [552, 267] width 1104 height 534
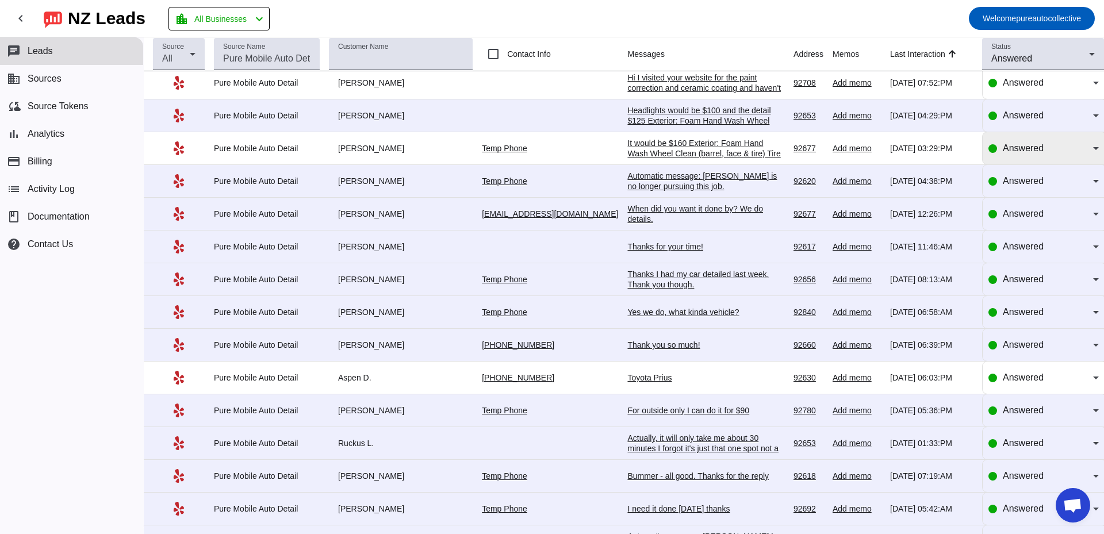
click at [999, 152] on div "Answered" at bounding box center [1043, 148] width 110 height 14
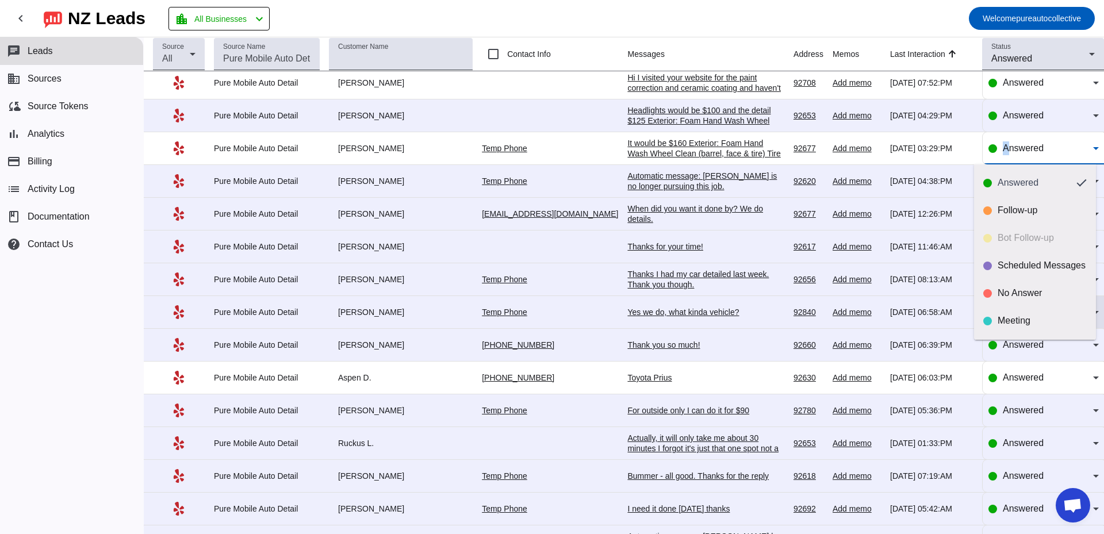
drag, startPoint x: 1002, startPoint y: 293, endPoint x: 996, endPoint y: 286, distance: 9.0
click at [1002, 293] on div "No Answer" at bounding box center [1042, 292] width 89 height 11
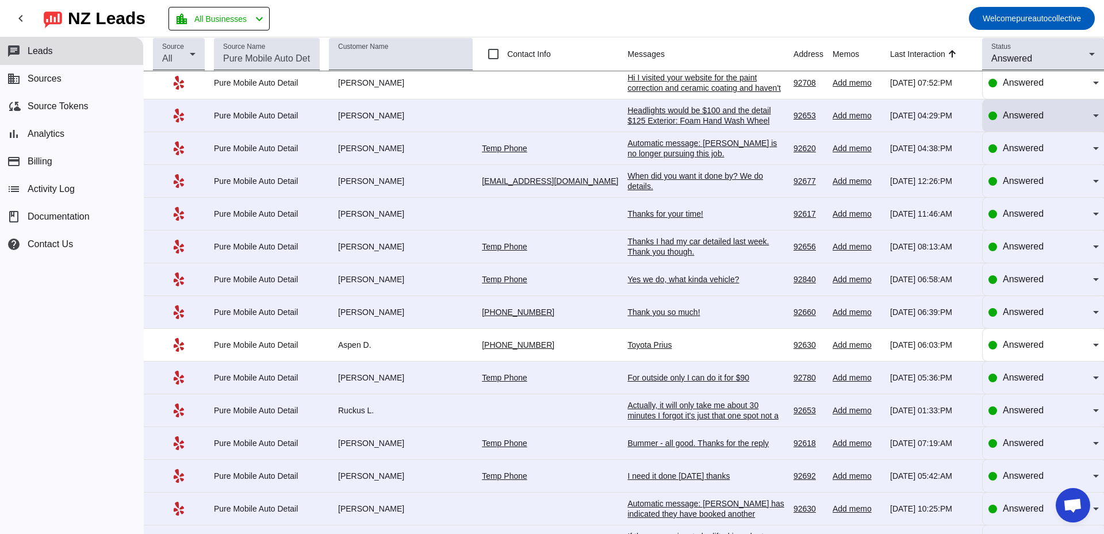
click at [1009, 130] on div "Answered" at bounding box center [1043, 115] width 110 height 32
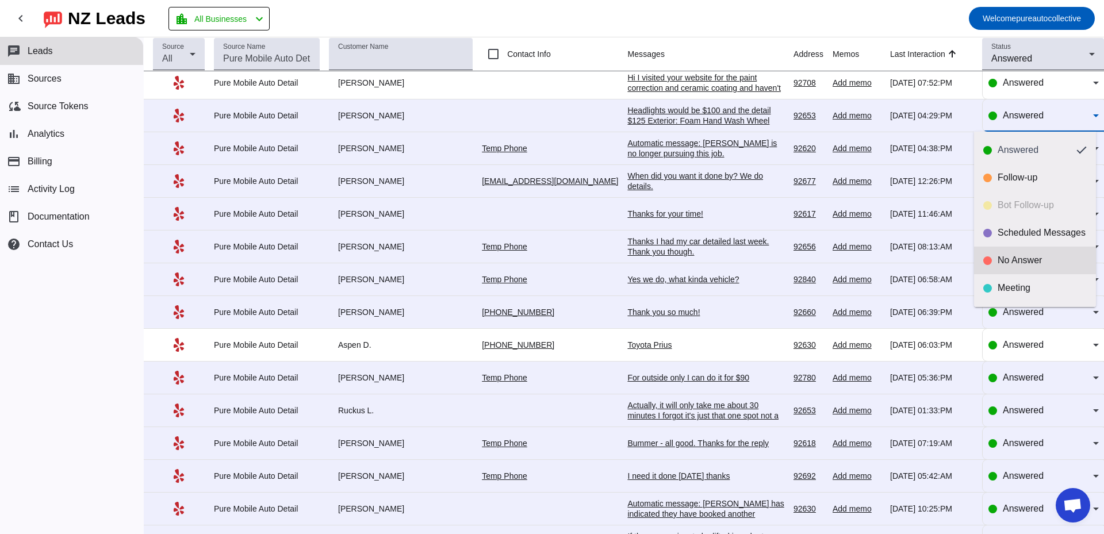
click at [1004, 262] on div "No Answer" at bounding box center [1042, 260] width 89 height 11
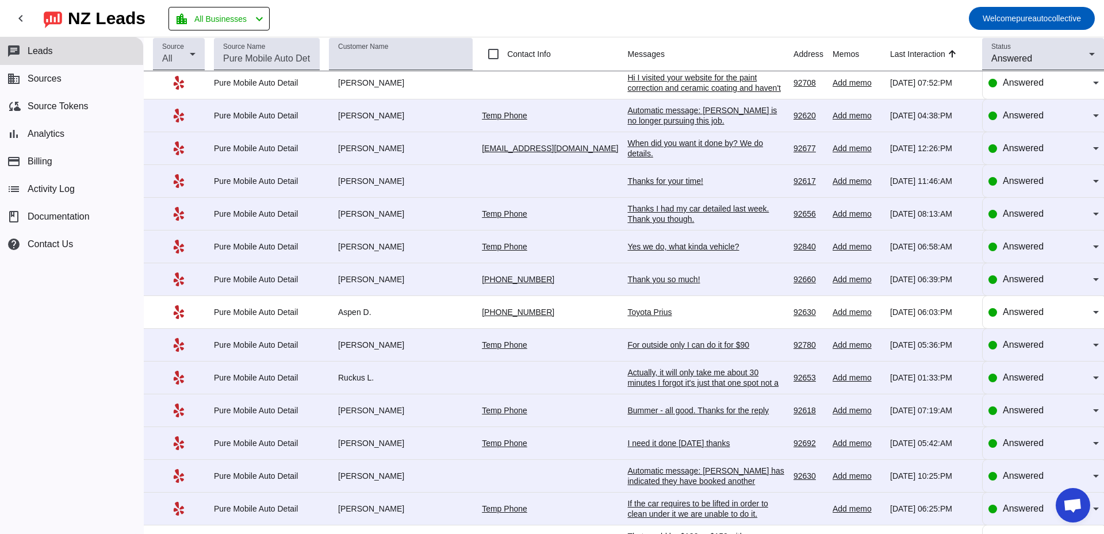
click at [687, 90] on div "Hi I visited your website for the paint correction and ceramic coating and have…" at bounding box center [705, 87] width 157 height 31
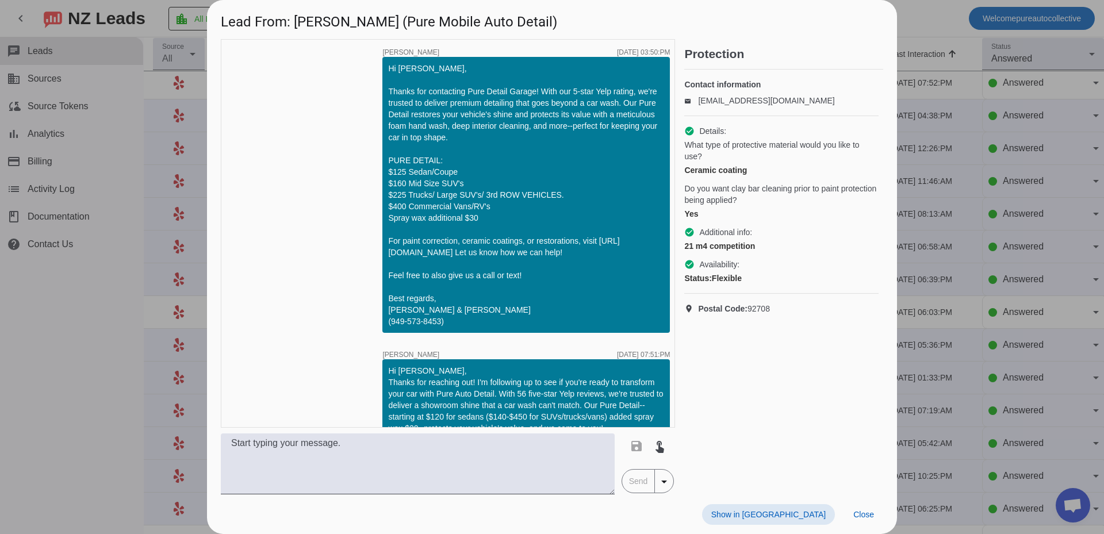
scroll to position [175, 0]
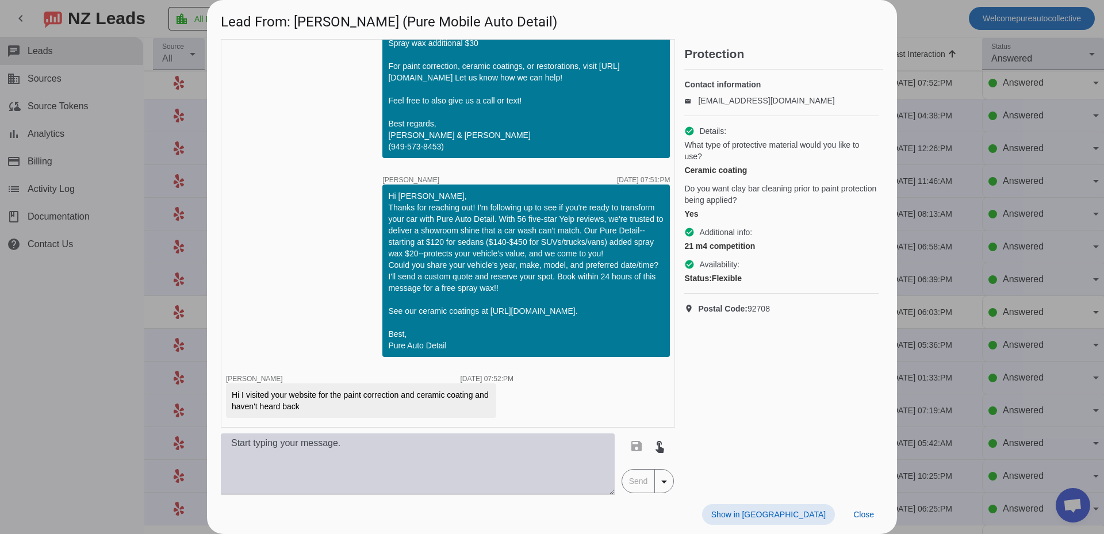
click at [434, 484] on textarea at bounding box center [418, 463] width 394 height 61
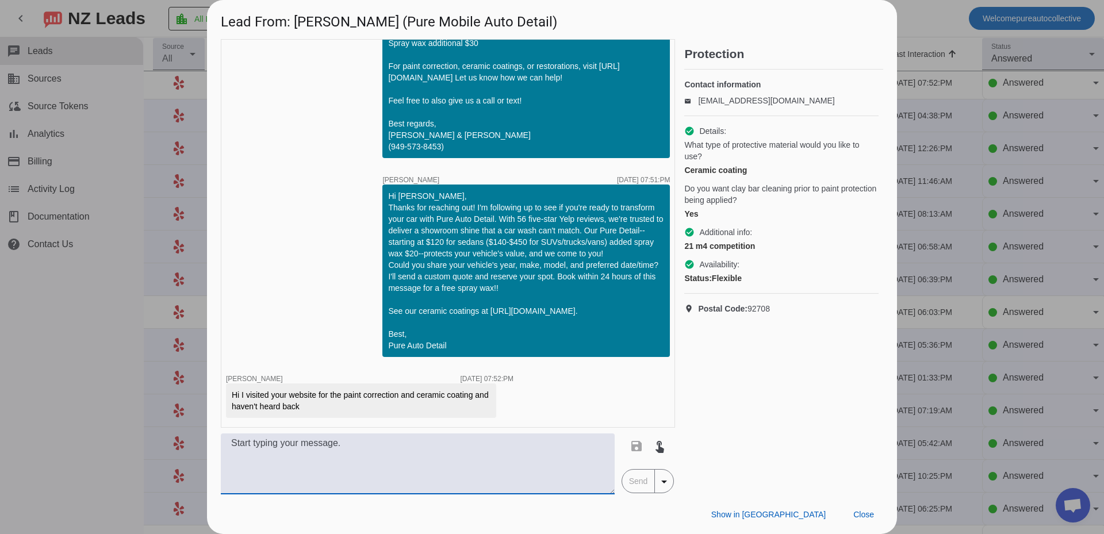
click at [959, 209] on div at bounding box center [552, 267] width 1104 height 534
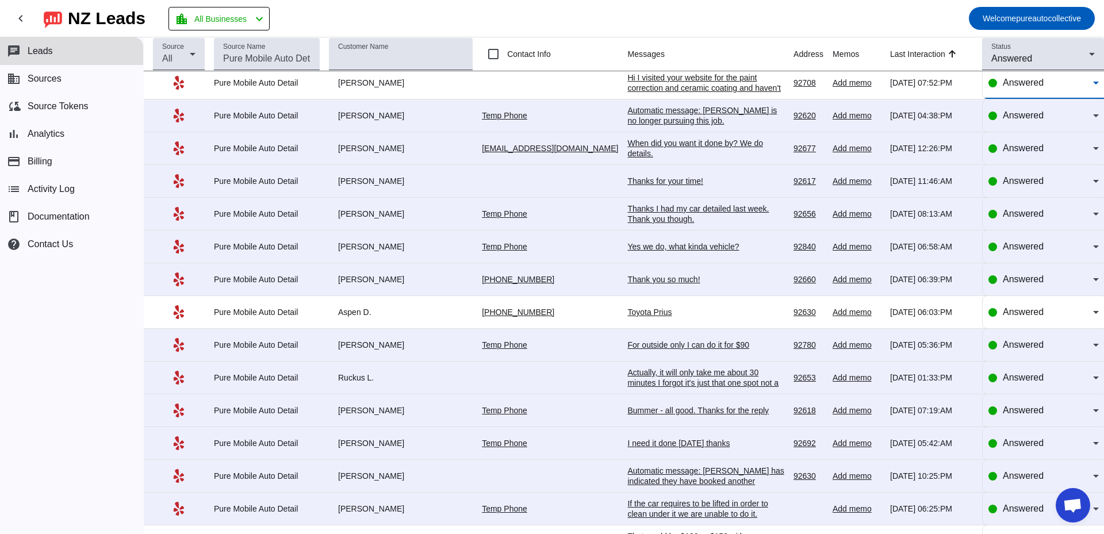
click at [1046, 81] on div "Answered" at bounding box center [1048, 83] width 90 height 14
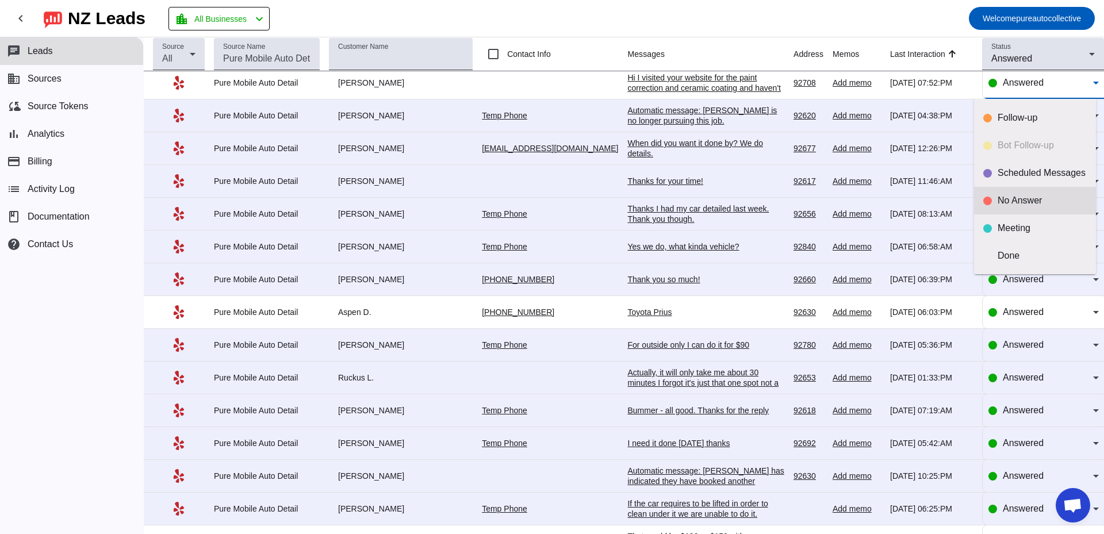
scroll to position [0, 0]
click at [846, 199] on div at bounding box center [552, 267] width 1104 height 534
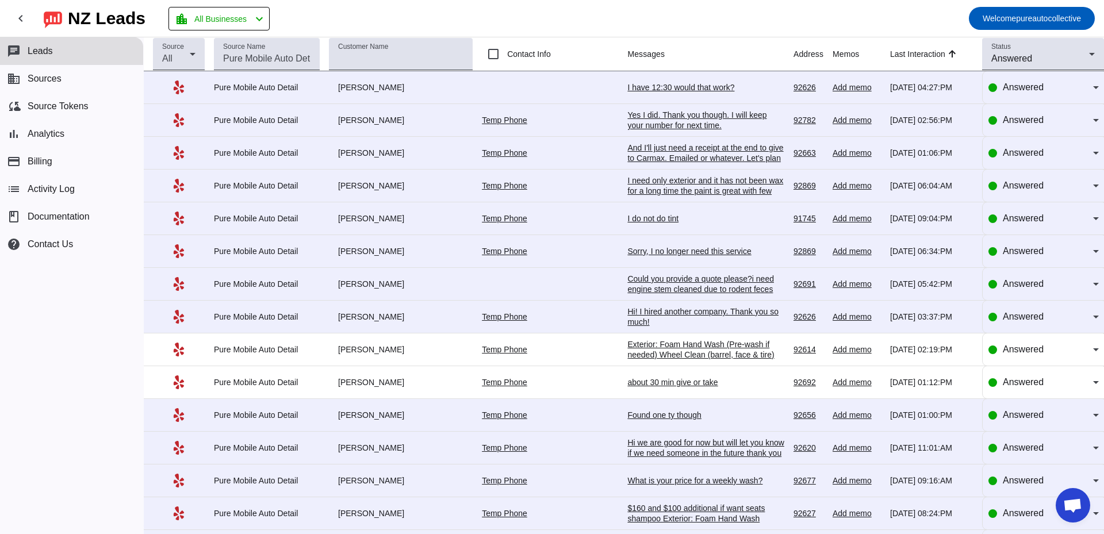
scroll to position [287, 0]
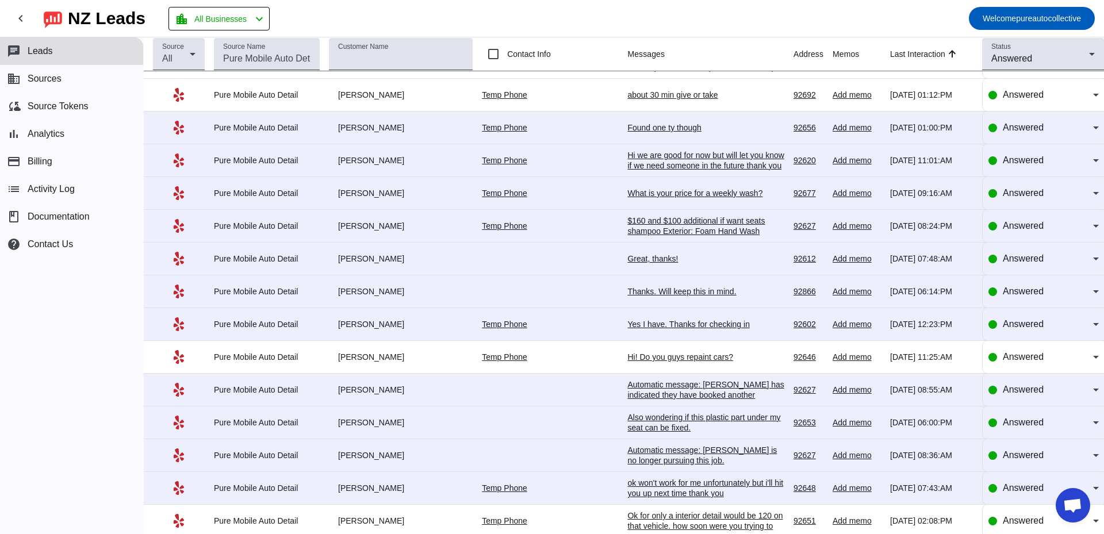
click at [649, 164] on div "Hi we are good for now but will let you know if we need someone in the future t…" at bounding box center [705, 160] width 157 height 21
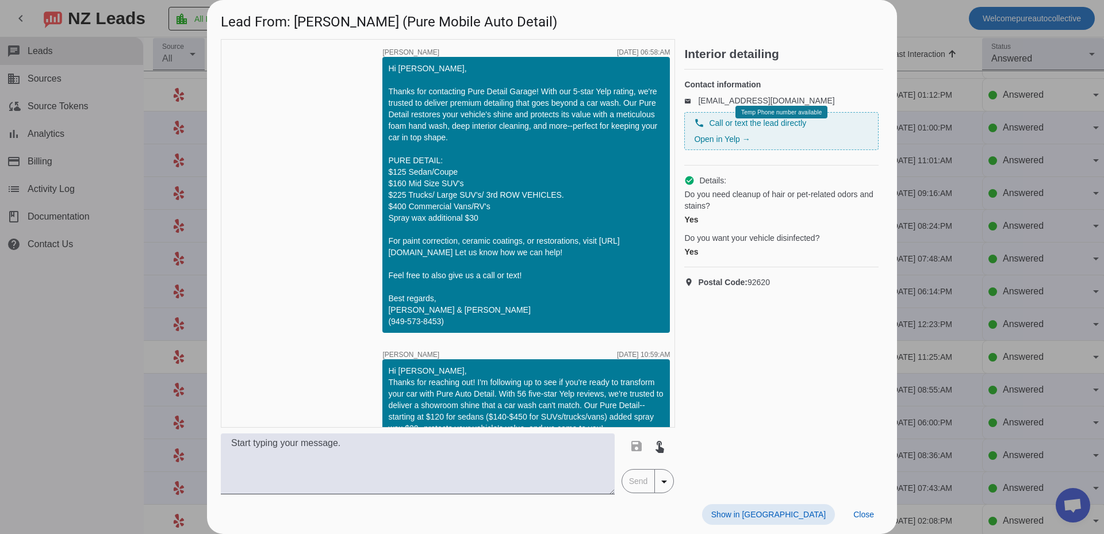
scroll to position [515, 0]
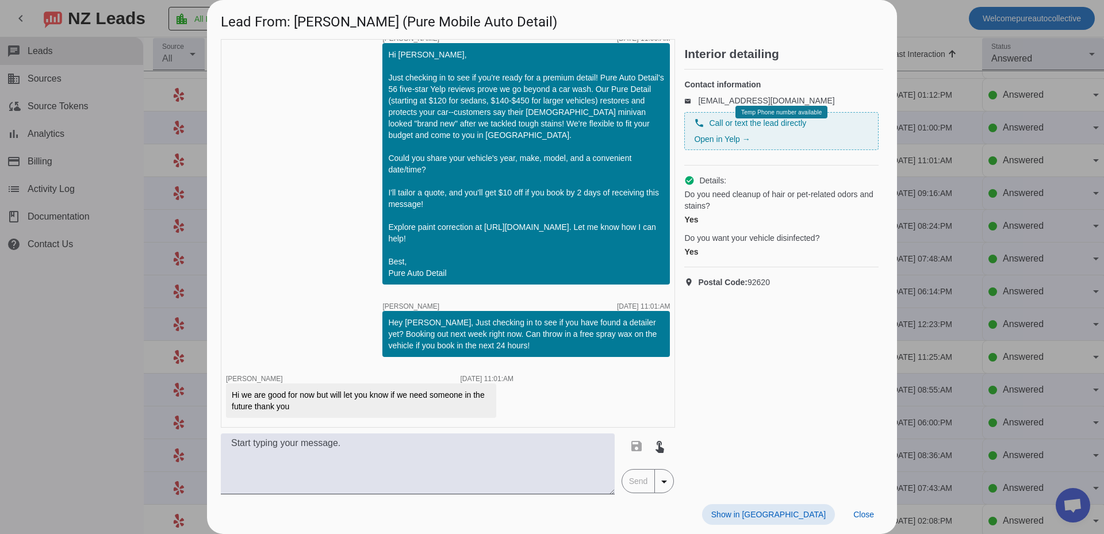
click at [951, 245] on div at bounding box center [552, 267] width 1104 height 534
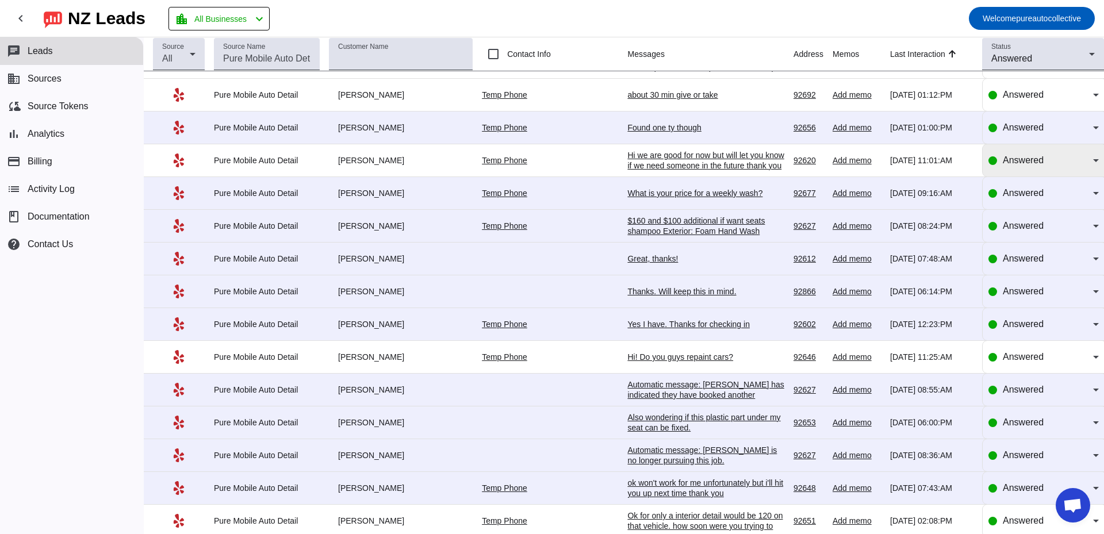
click at [1014, 162] on span "Answered" at bounding box center [1023, 160] width 41 height 10
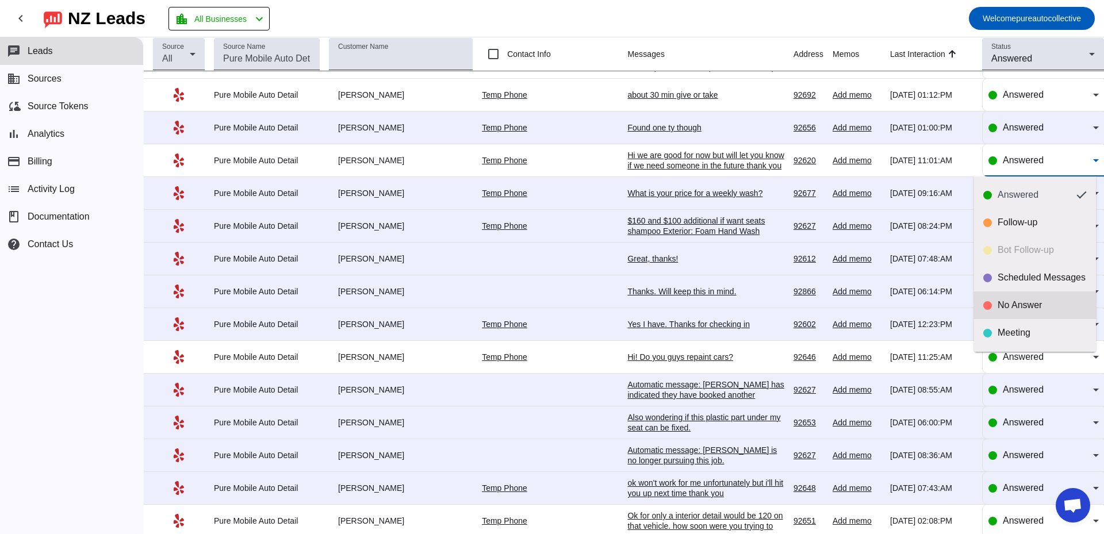
scroll to position [27, 0]
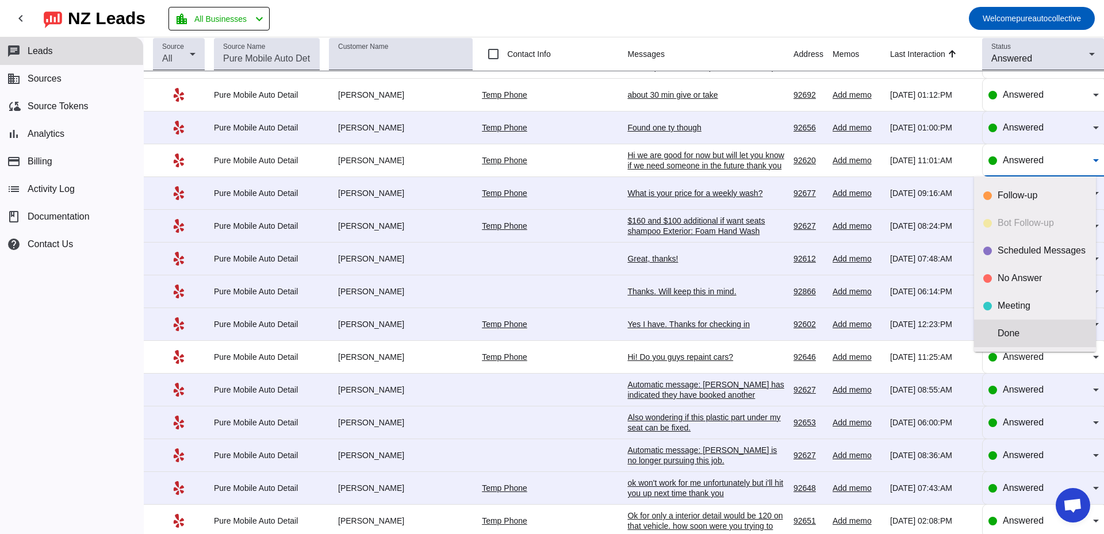
click at [1017, 331] on div "Done" at bounding box center [1042, 333] width 89 height 11
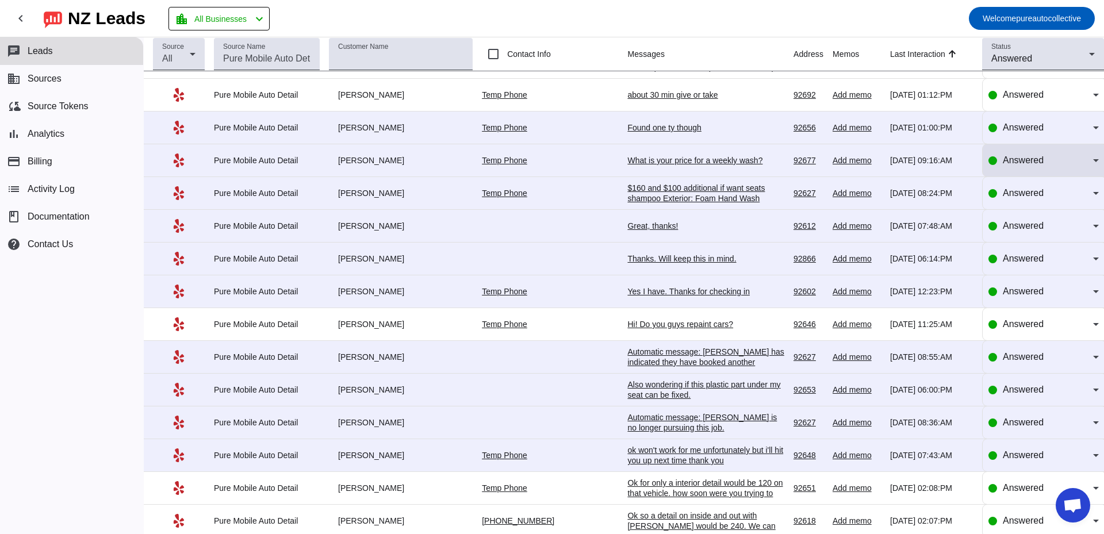
click at [1063, 162] on div "Answered" at bounding box center [1048, 161] width 90 height 14
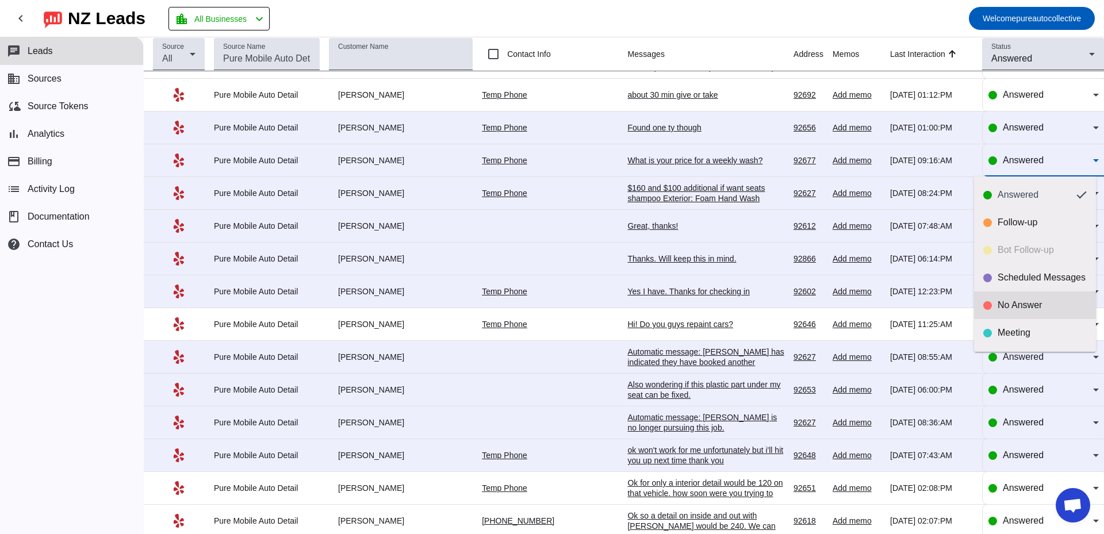
click at [1025, 300] on div "No Answer" at bounding box center [1042, 305] width 89 height 11
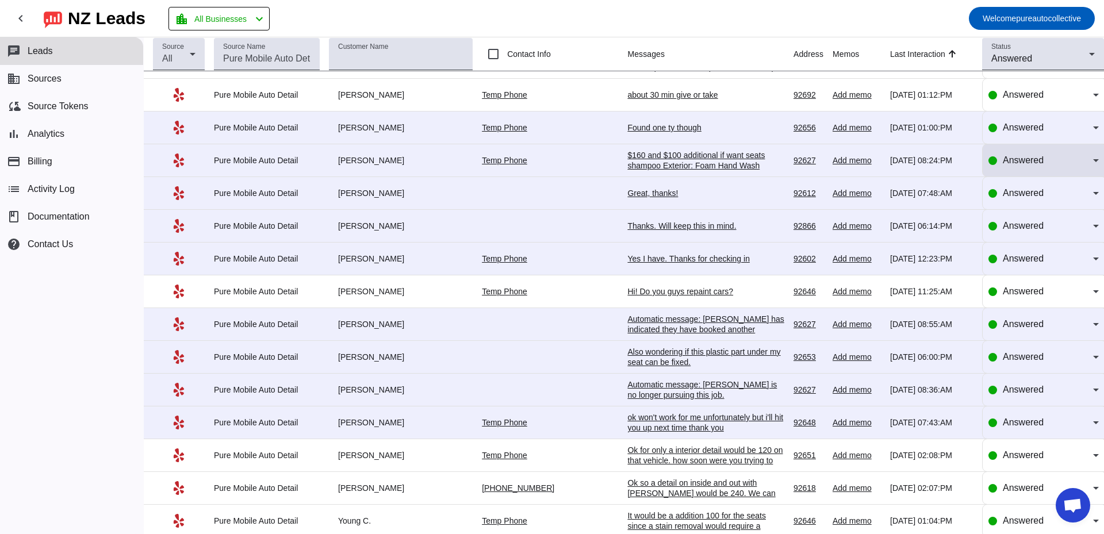
click at [1027, 164] on span "Answered" at bounding box center [1023, 160] width 41 height 10
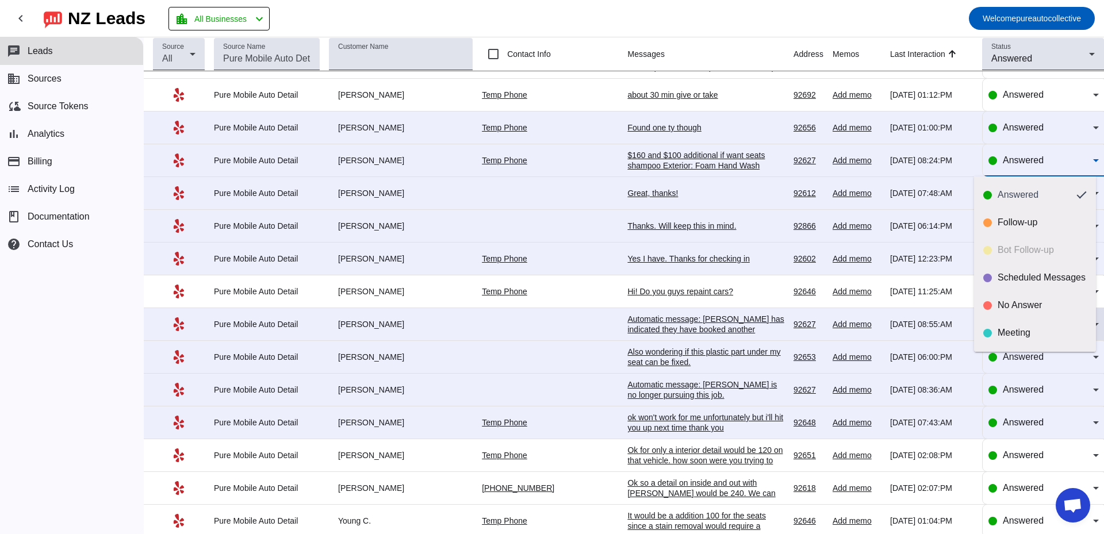
click at [1025, 308] on div "No Answer" at bounding box center [1042, 305] width 89 height 11
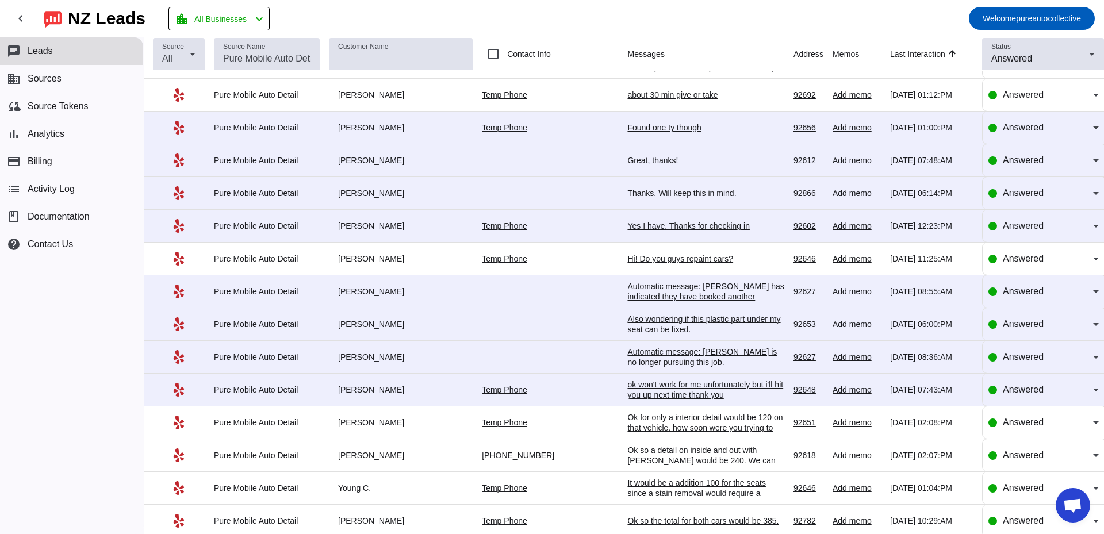
click at [627, 162] on div "Great, thanks!" at bounding box center [705, 160] width 157 height 10
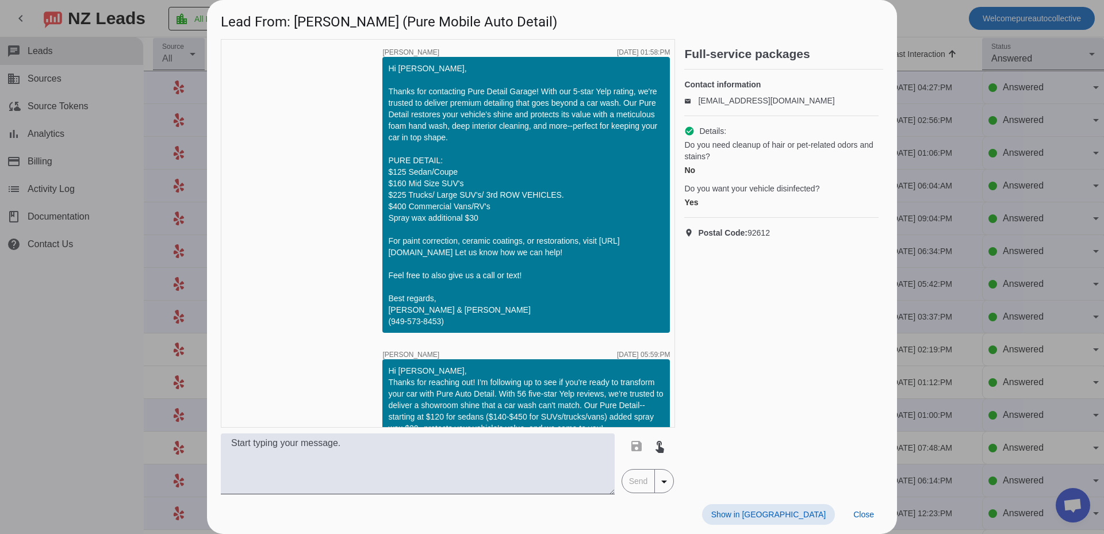
scroll to position [345, 0]
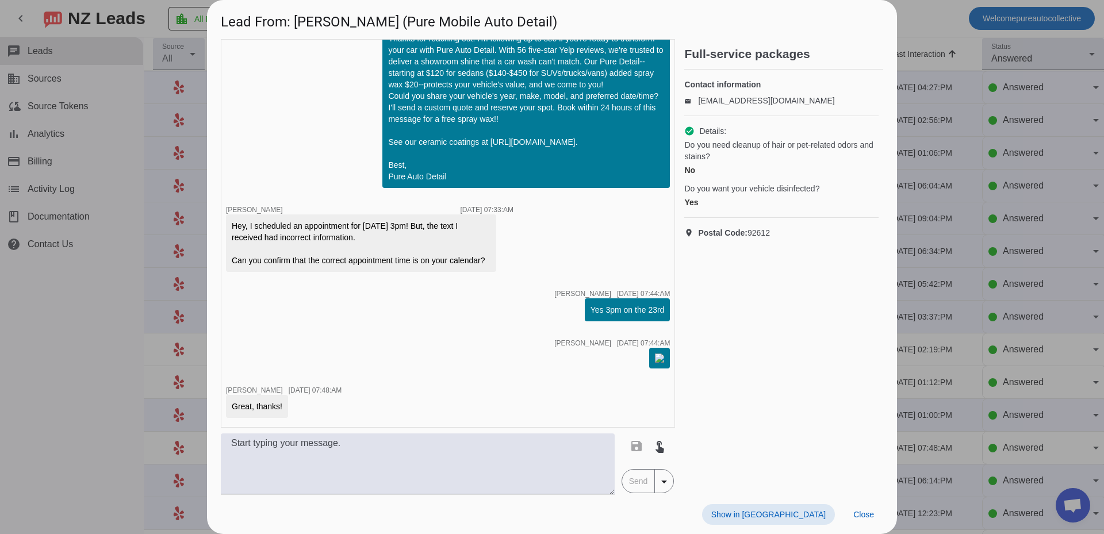
click at [979, 244] on div at bounding box center [552, 267] width 1104 height 534
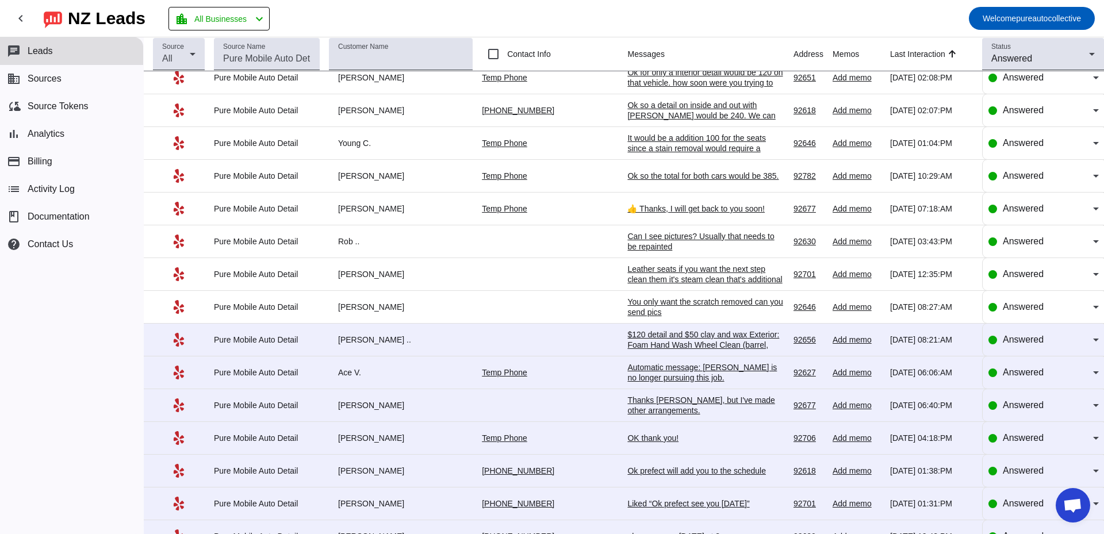
scroll to position [690, 0]
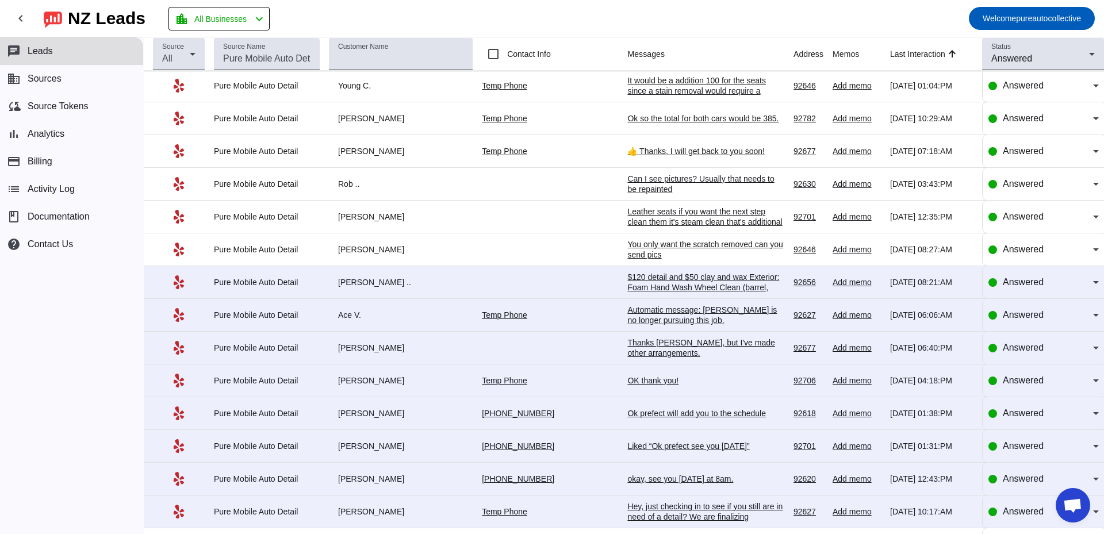
click at [681, 447] on div "Liked “Ok prefect see you tomorrow”" at bounding box center [705, 446] width 157 height 10
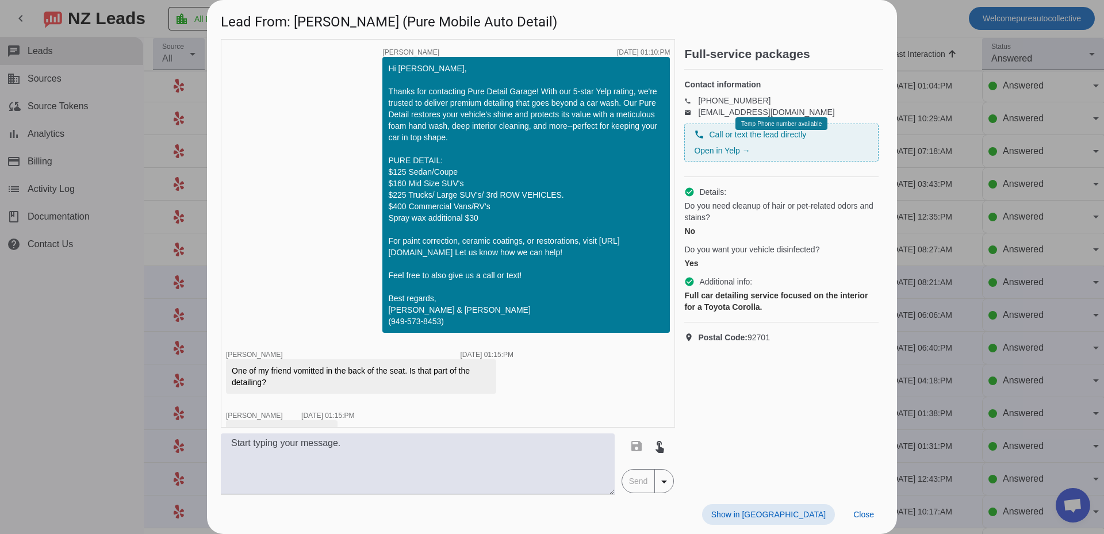
scroll to position [674, 0]
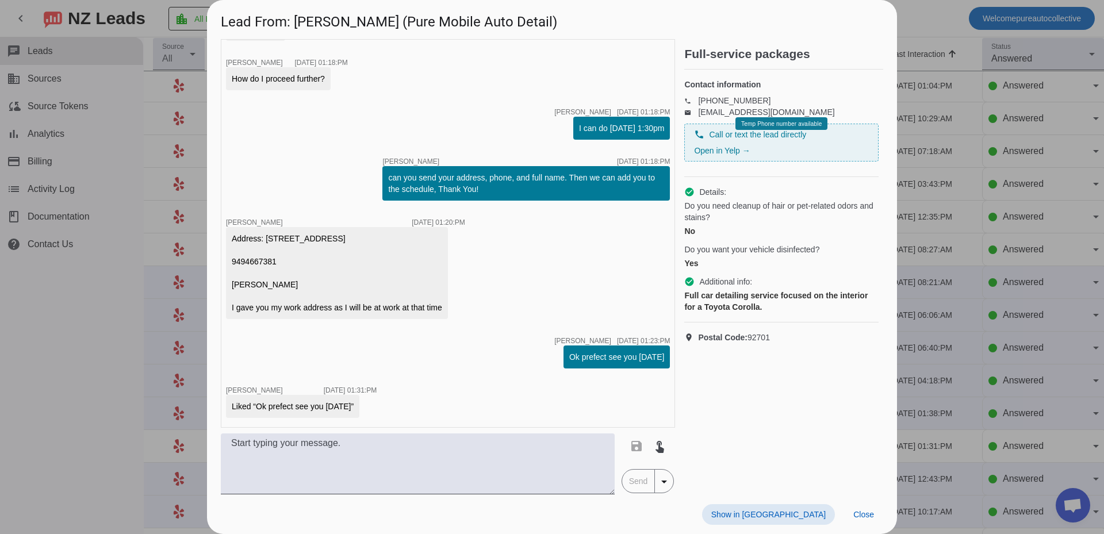
click at [1065, 342] on div at bounding box center [552, 267] width 1104 height 534
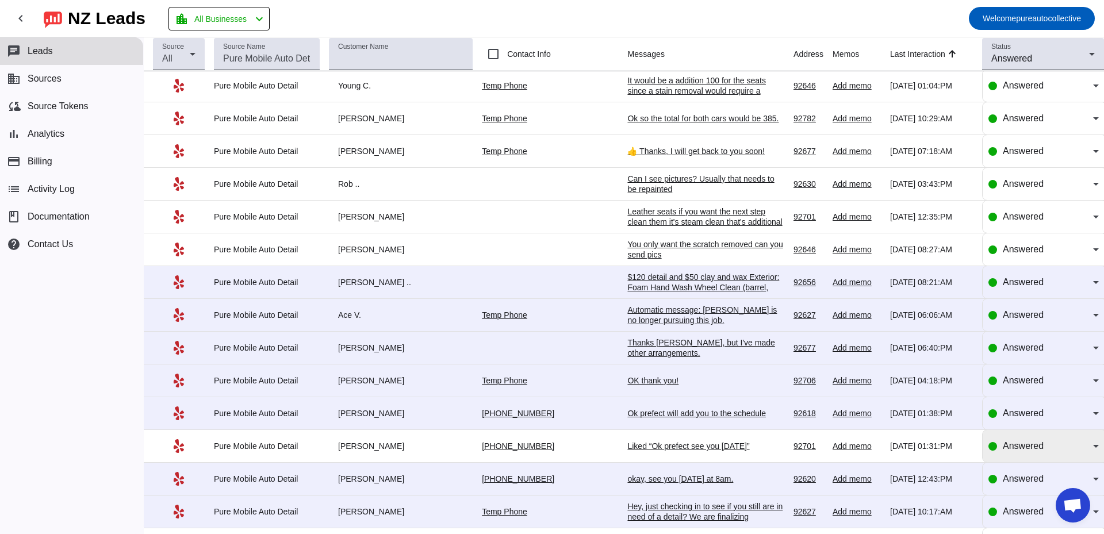
click at [1007, 446] on span "Answered" at bounding box center [1023, 446] width 41 height 10
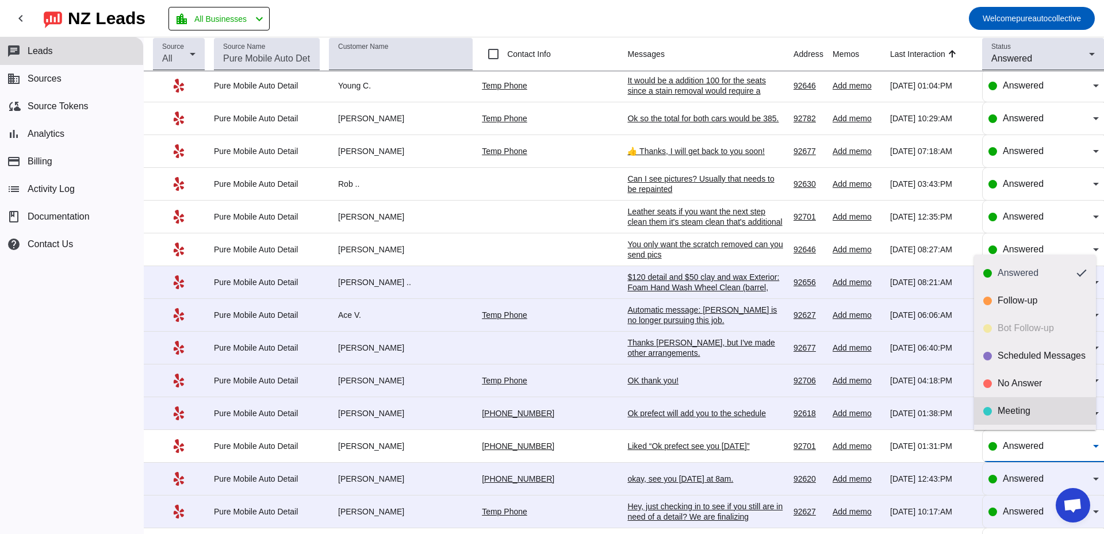
click at [1012, 411] on div "Meeting" at bounding box center [1042, 410] width 89 height 11
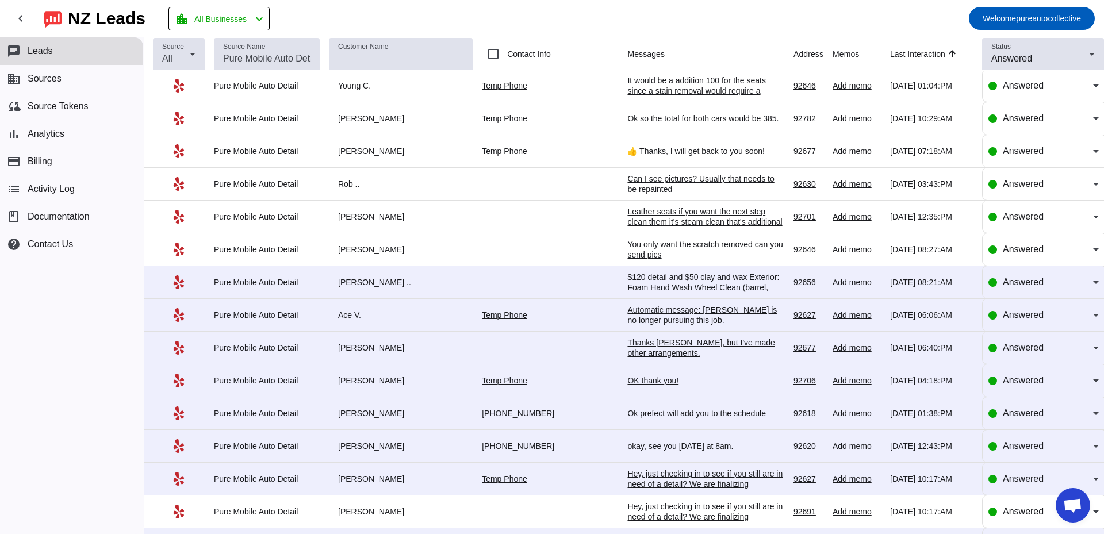
click at [706, 417] on div "Ok prefect will add you to the schedule" at bounding box center [705, 413] width 157 height 10
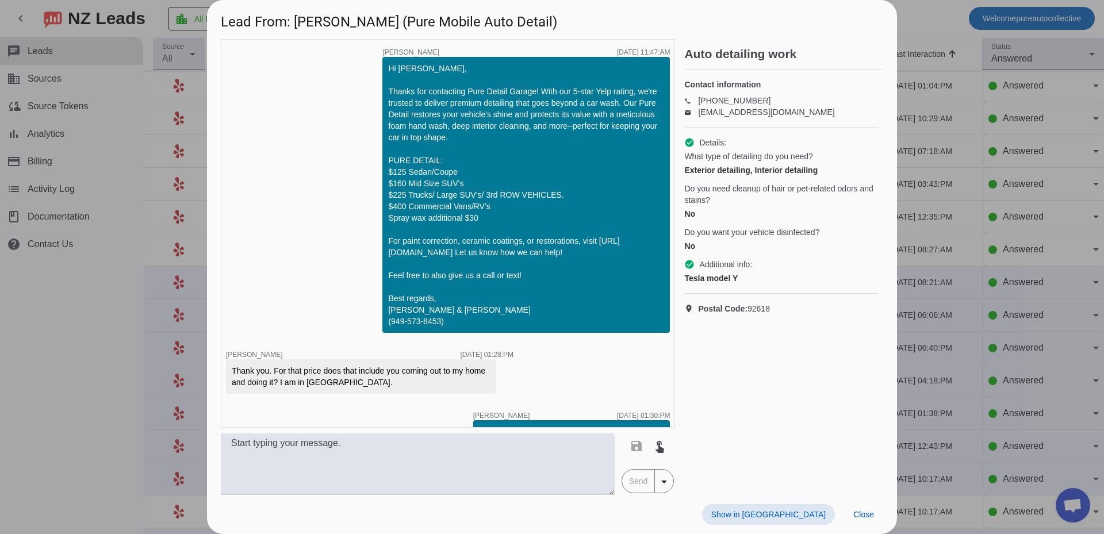
scroll to position [231, 0]
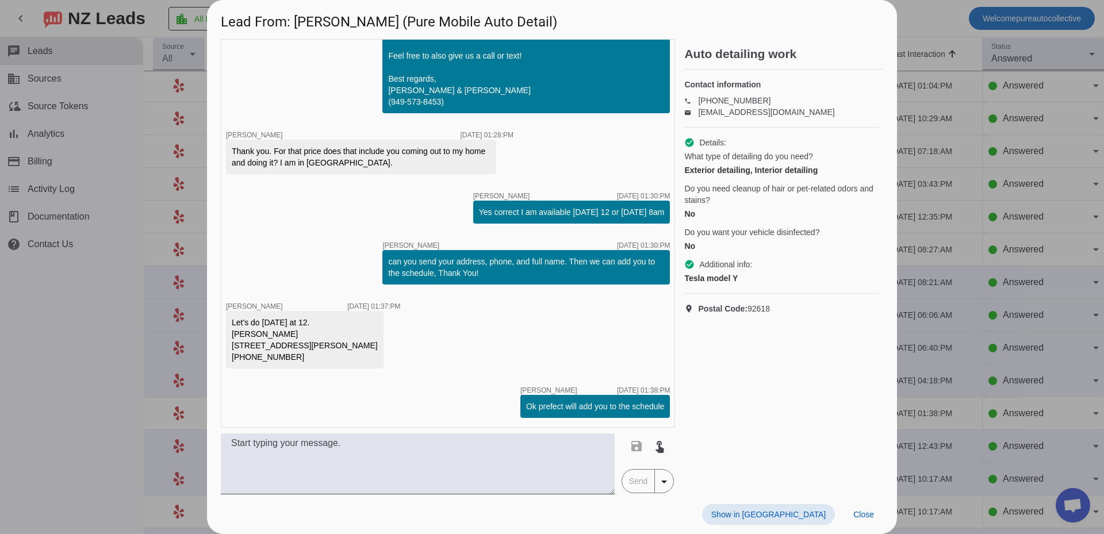
click at [1024, 358] on div at bounding box center [552, 267] width 1104 height 534
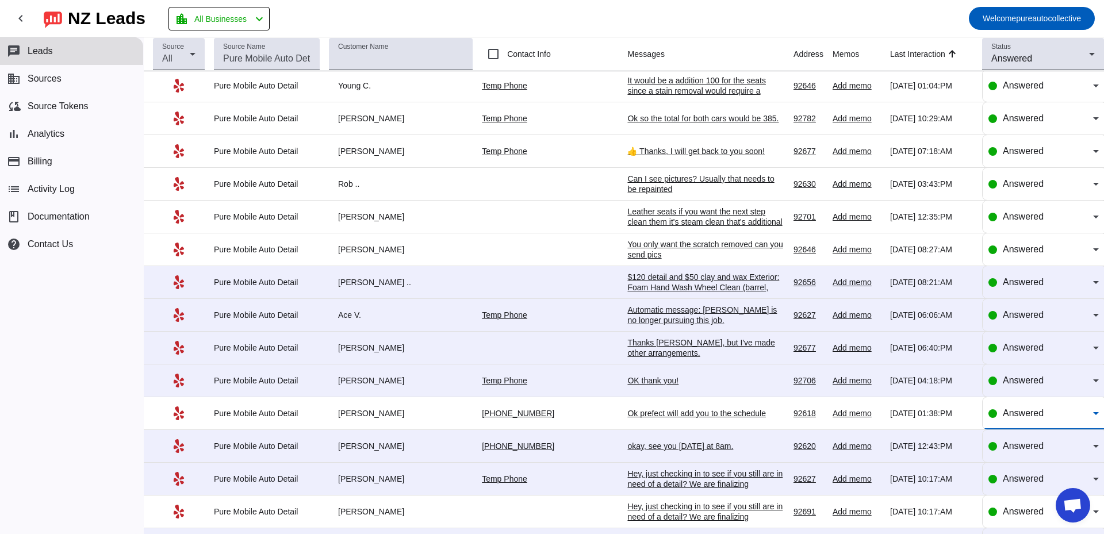
click at [1008, 411] on span "Answered" at bounding box center [1023, 413] width 41 height 10
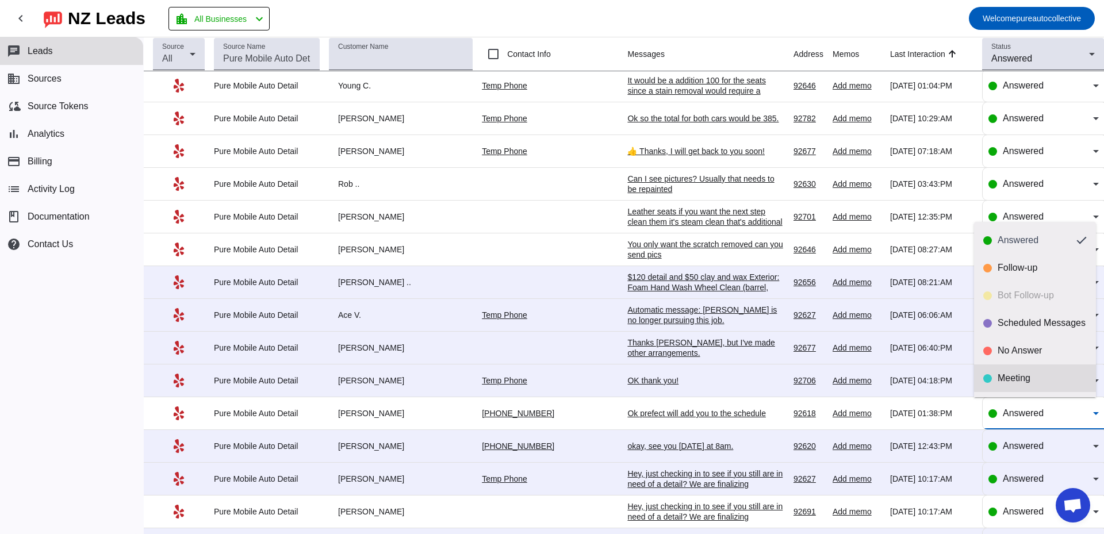
click at [1016, 379] on div "Meeting" at bounding box center [1042, 378] width 89 height 11
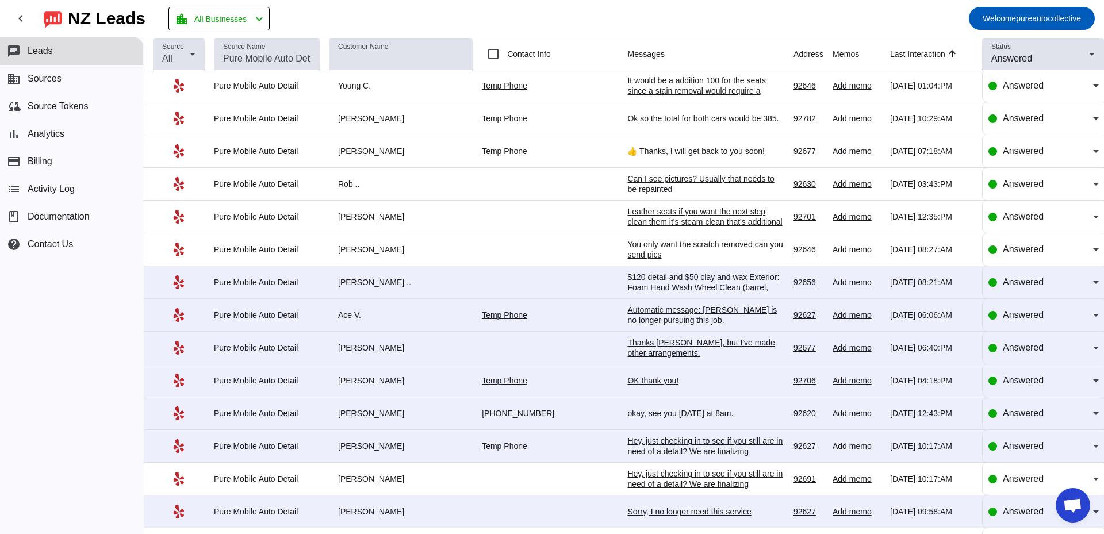
click at [627, 412] on div "okay, see you on Thursday at 8am." at bounding box center [705, 413] width 157 height 10
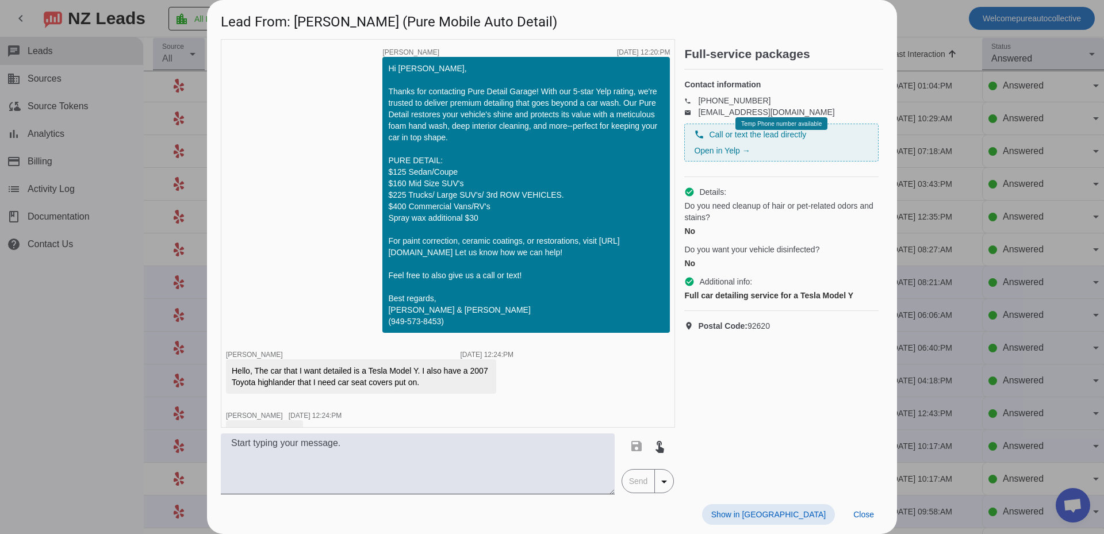
scroll to position [791, 0]
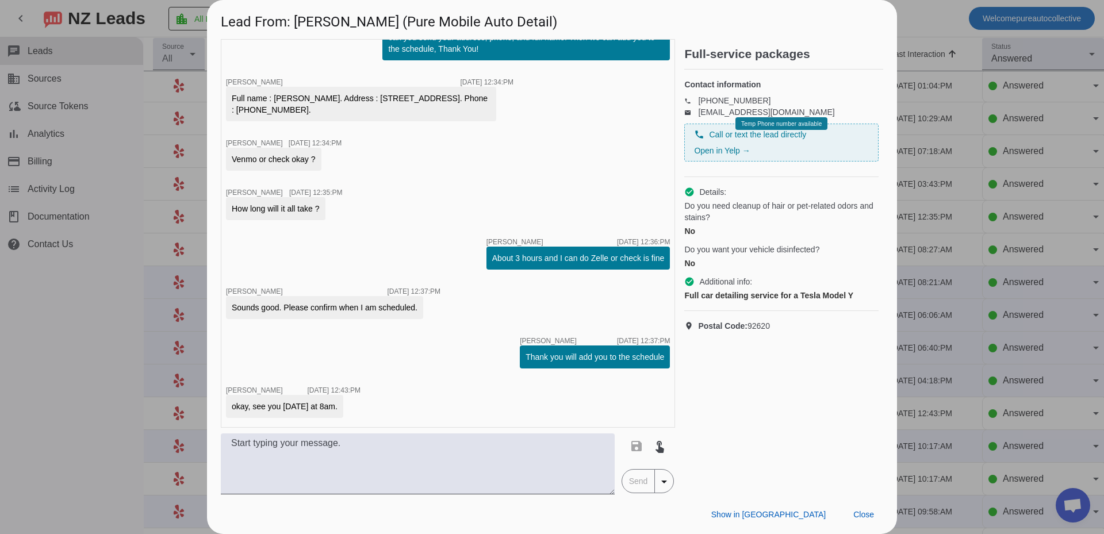
click at [935, 375] on div at bounding box center [552, 267] width 1104 height 534
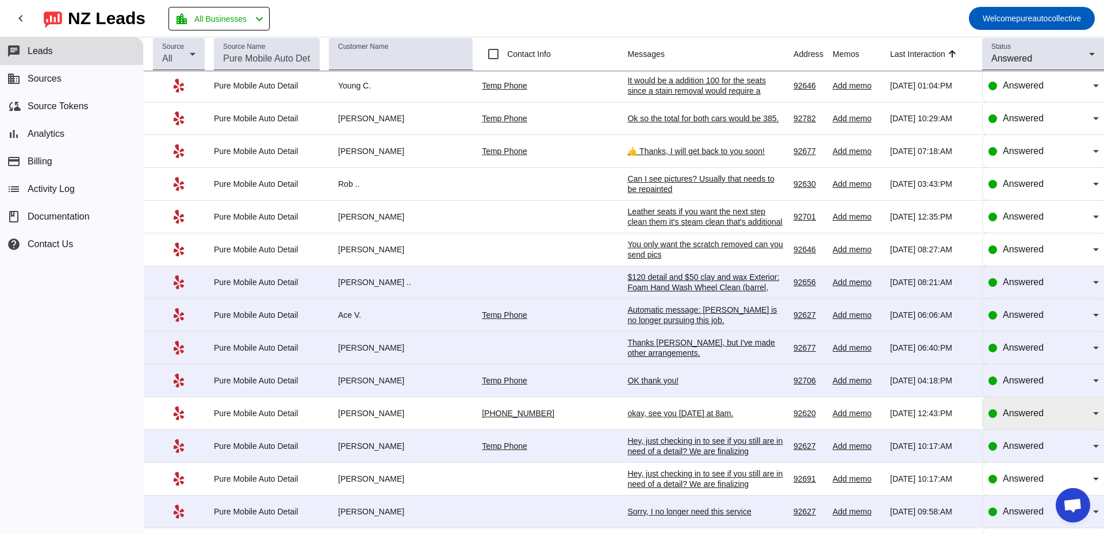
click at [1016, 419] on div "Answered" at bounding box center [1048, 413] width 90 height 14
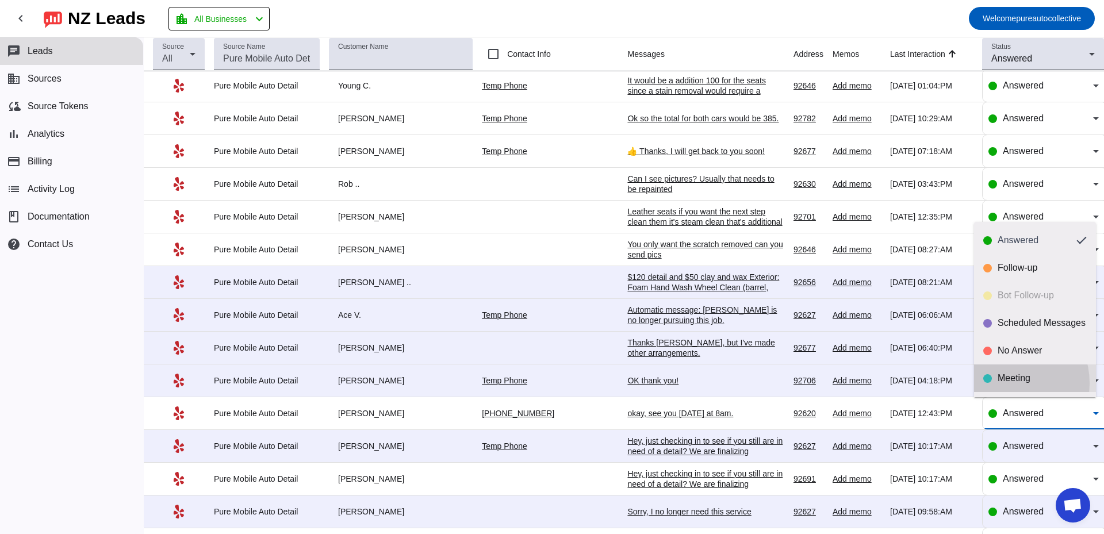
click at [1003, 383] on div "Meeting" at bounding box center [1042, 378] width 89 height 11
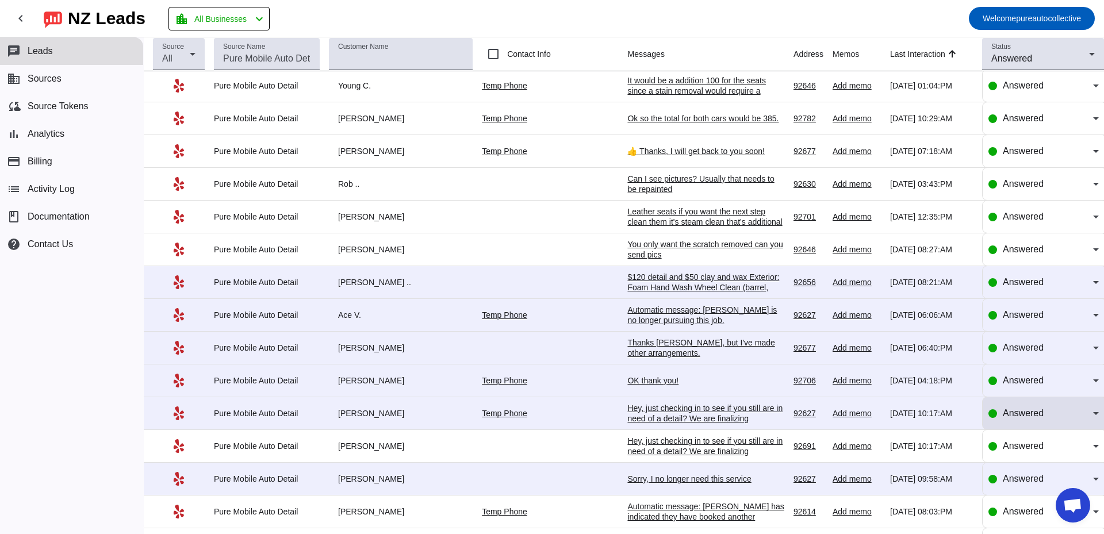
click at [1018, 416] on span "Answered" at bounding box center [1023, 413] width 41 height 10
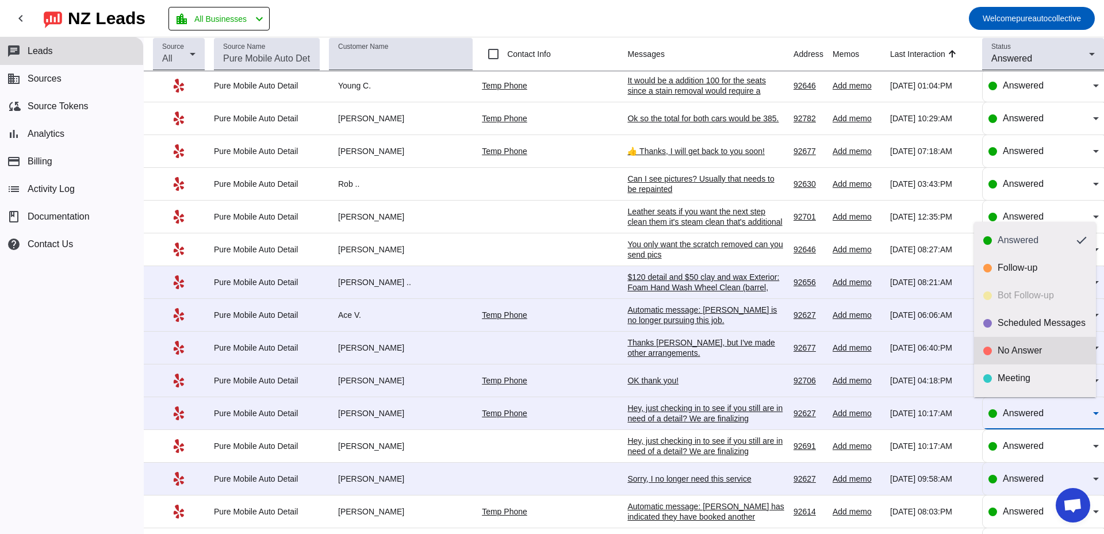
click at [1010, 353] on div "No Answer" at bounding box center [1042, 350] width 89 height 11
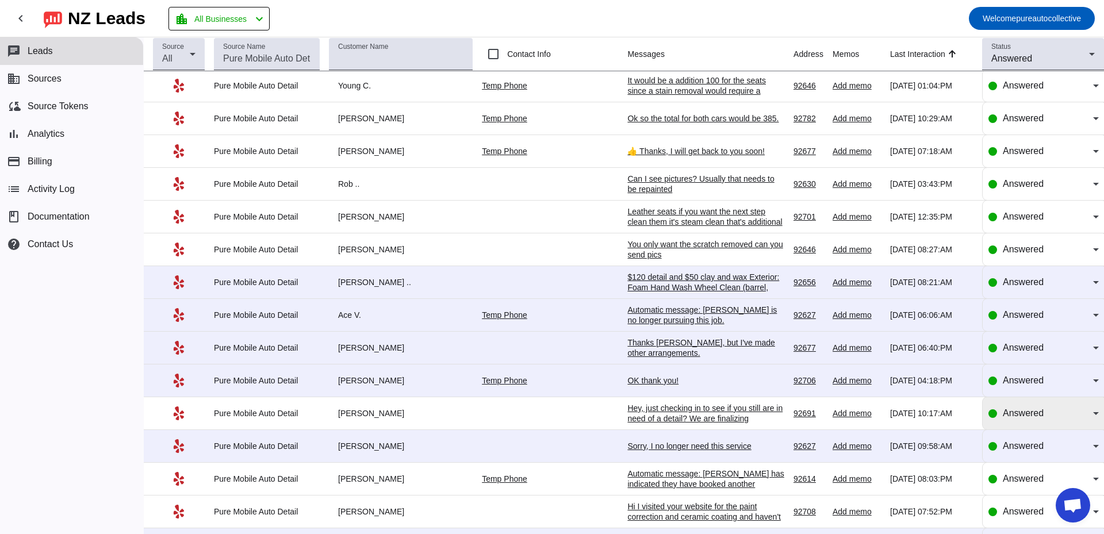
click at [988, 413] on div at bounding box center [992, 413] width 9 height 9
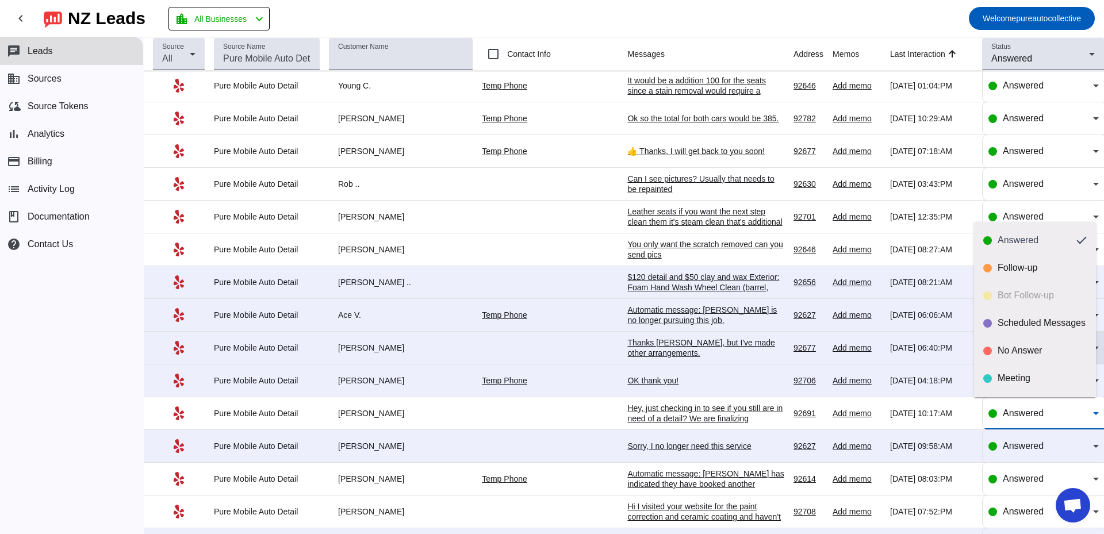
click at [1025, 354] on div "No Answer" at bounding box center [1042, 350] width 89 height 11
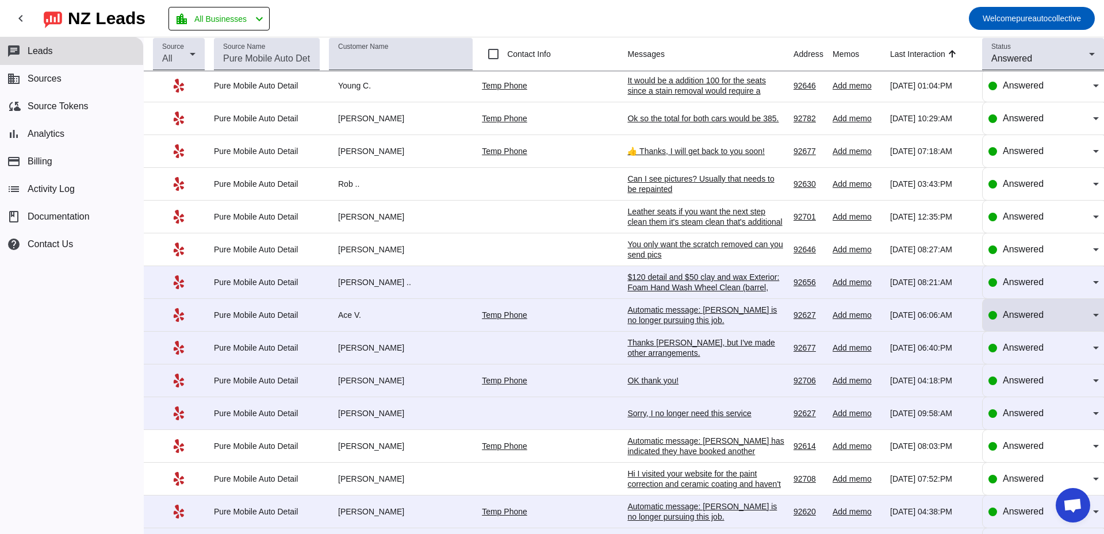
click at [1016, 320] on div "Answered" at bounding box center [1048, 315] width 90 height 14
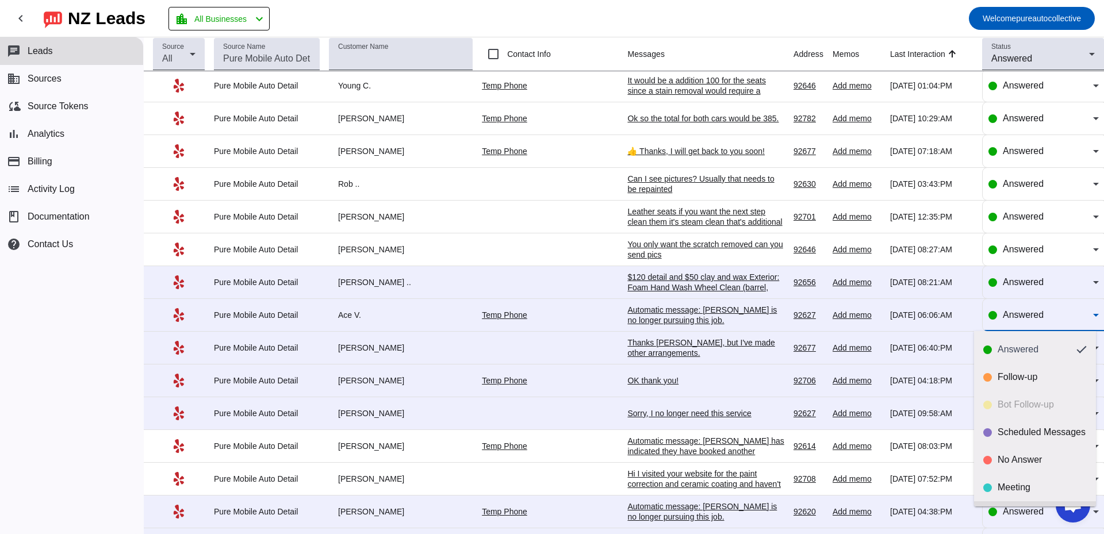
scroll to position [27, 0]
click at [1003, 488] on div "Done" at bounding box center [1042, 487] width 89 height 11
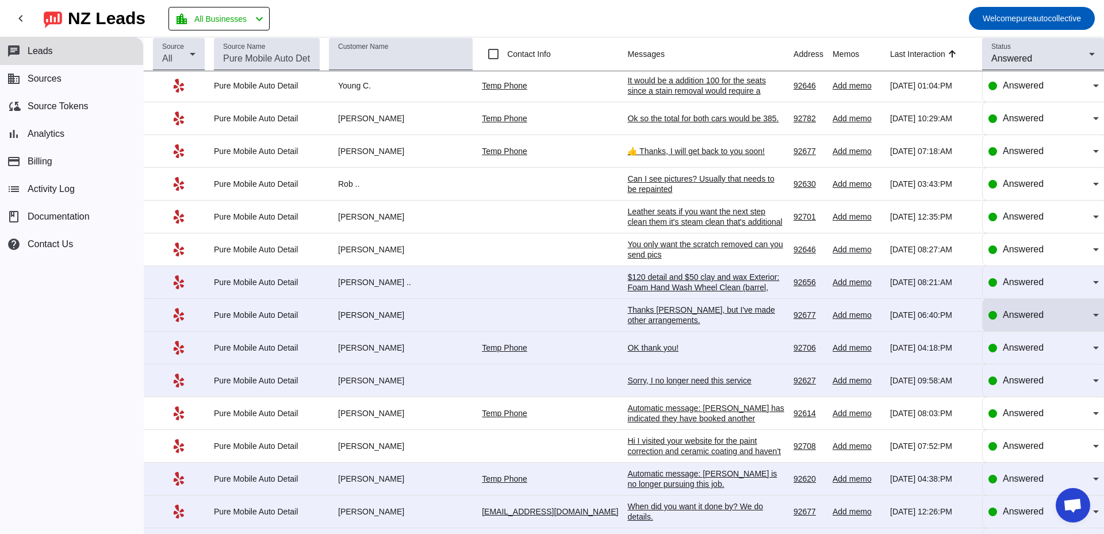
click at [1080, 312] on div "Answered" at bounding box center [1048, 315] width 90 height 14
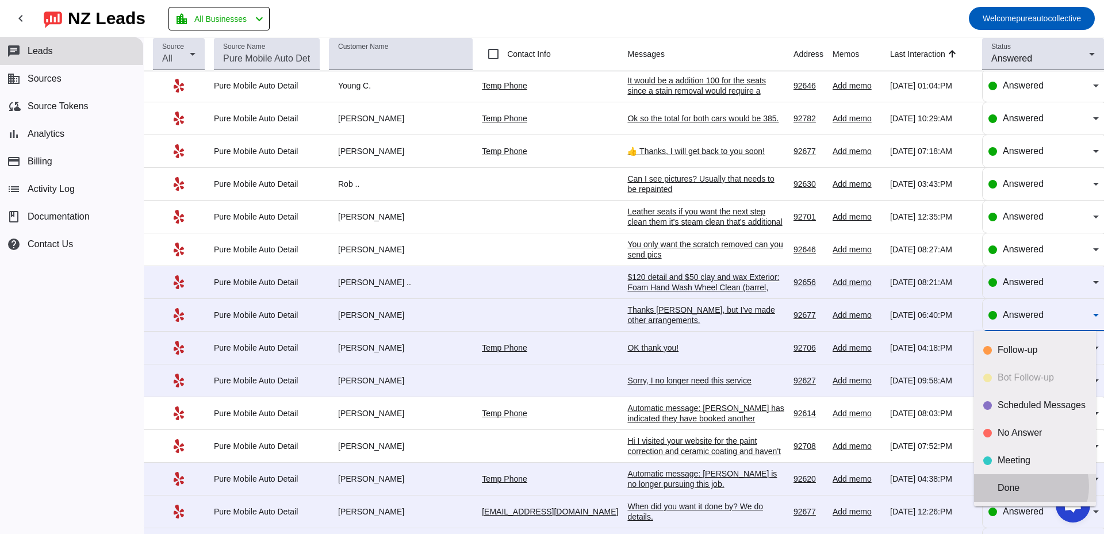
click at [1026, 486] on div "Done" at bounding box center [1042, 487] width 89 height 11
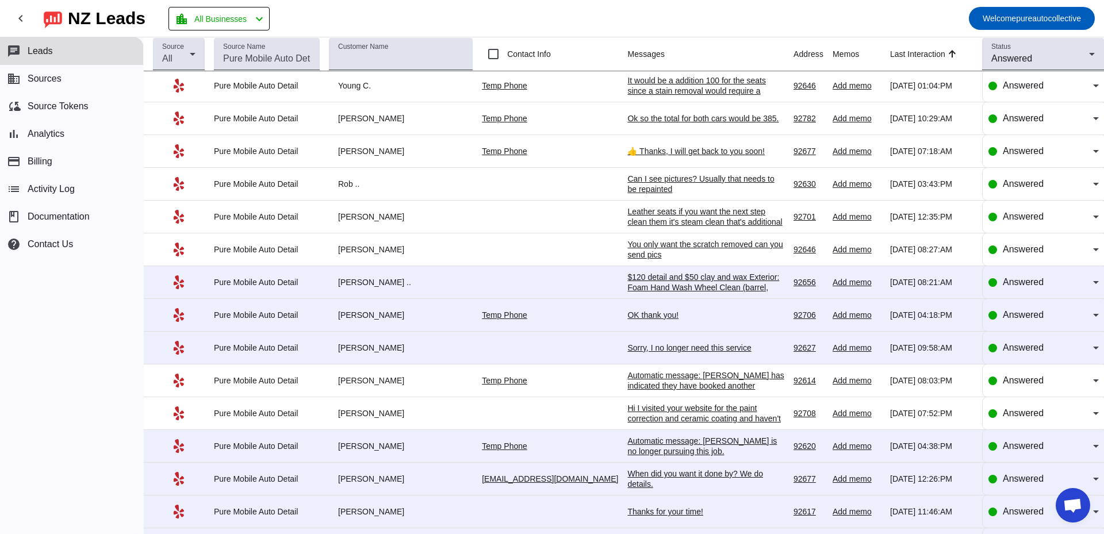
click at [627, 318] on div "OK thank you!" at bounding box center [705, 315] width 157 height 10
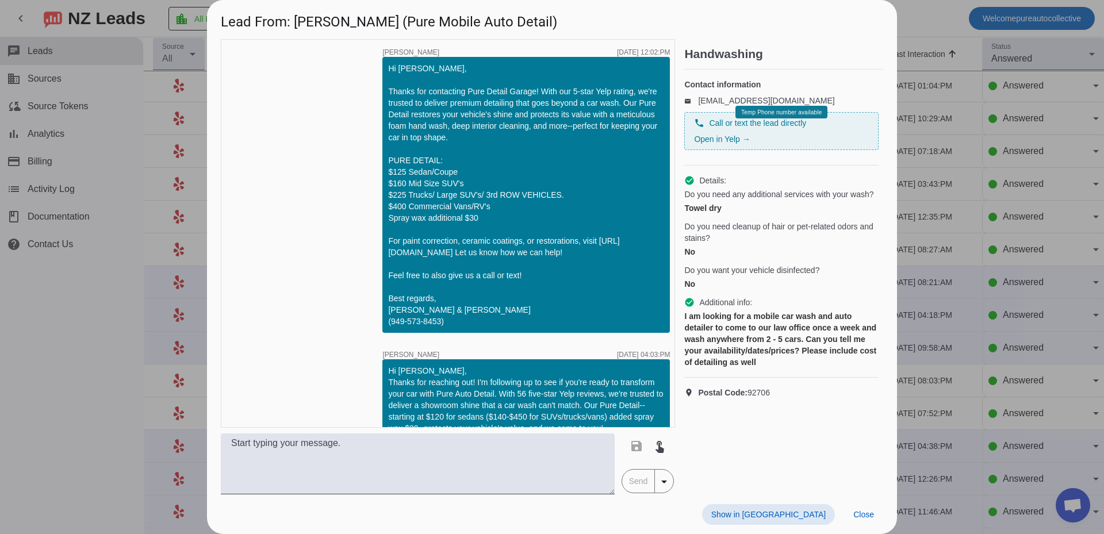
scroll to position [427, 0]
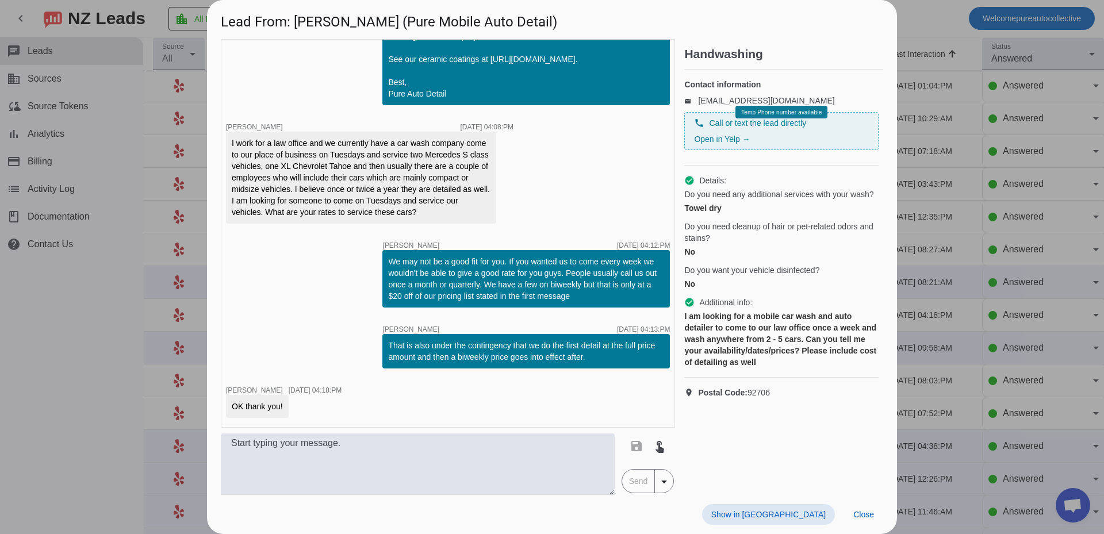
click at [1027, 343] on div at bounding box center [552, 267] width 1104 height 534
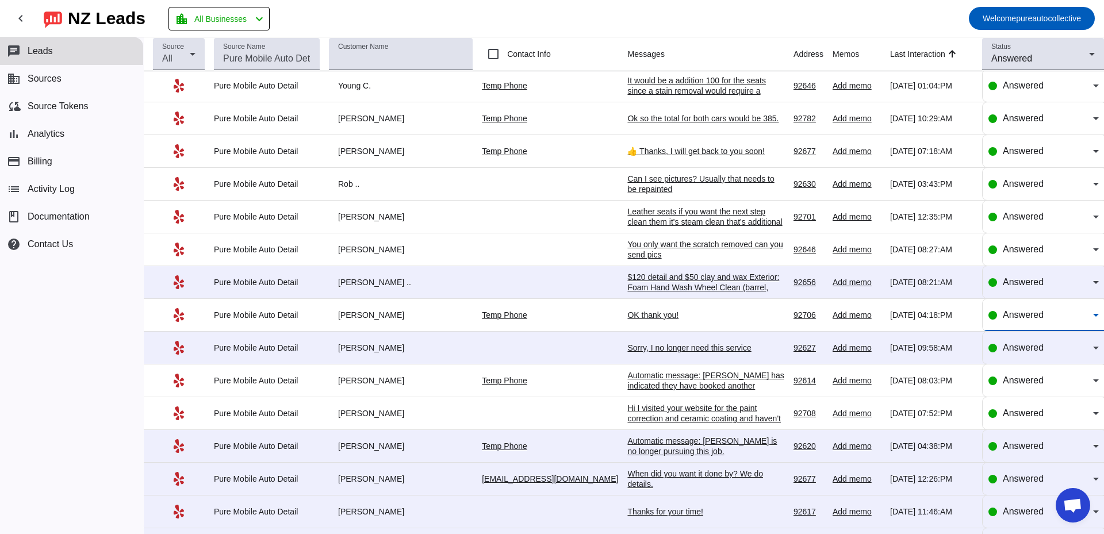
click at [1004, 314] on span "Answered" at bounding box center [1023, 315] width 41 height 10
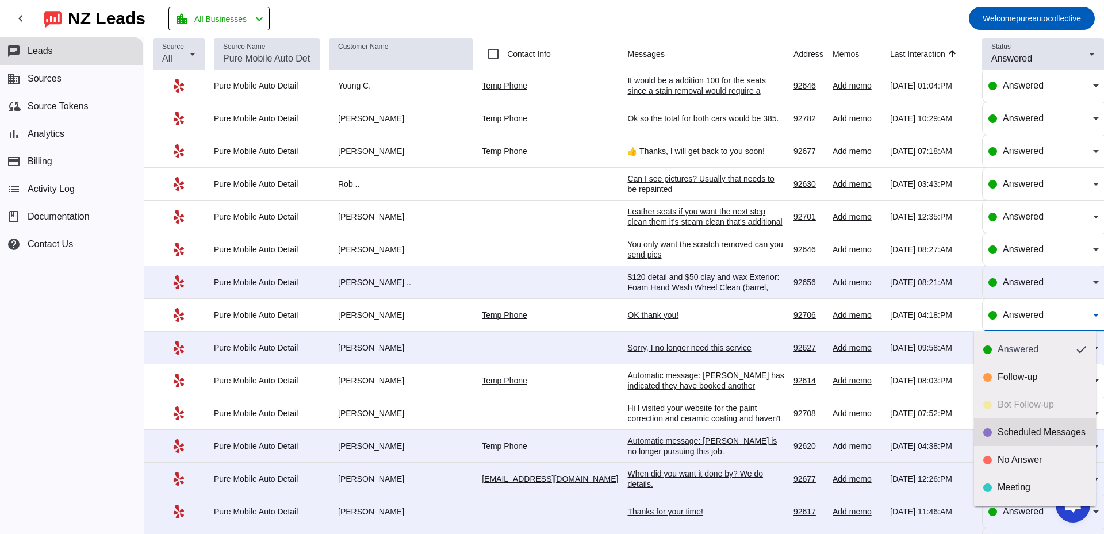
scroll to position [27, 0]
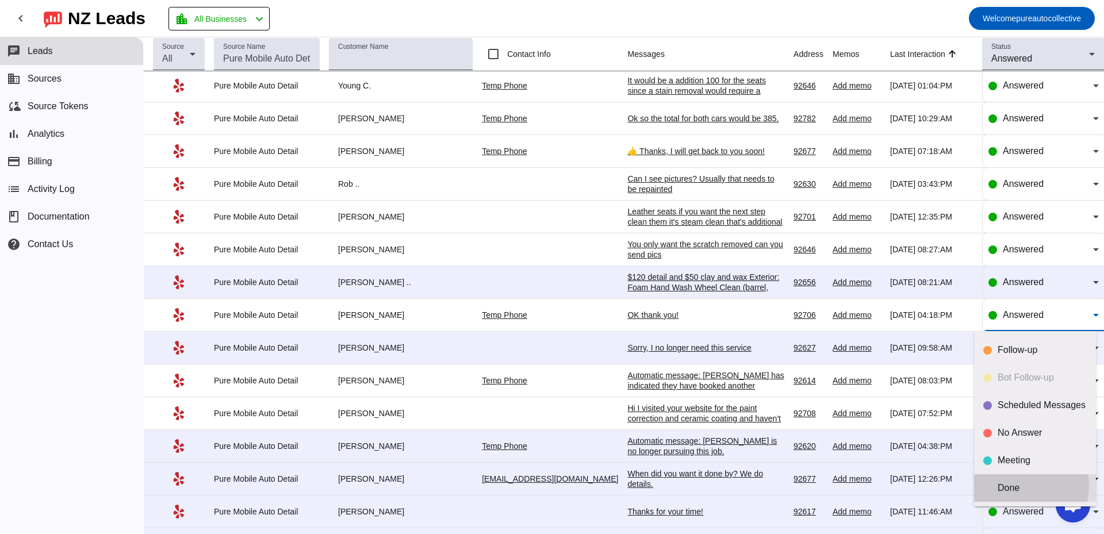
click at [1008, 486] on div "Done" at bounding box center [1042, 487] width 89 height 11
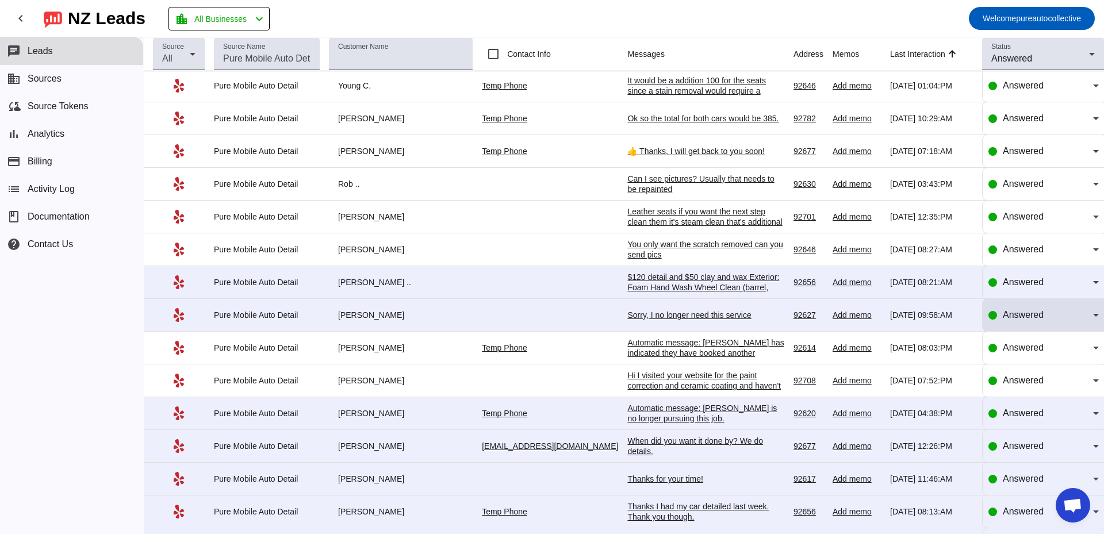
click at [1003, 316] on span "Answered" at bounding box center [1023, 315] width 41 height 10
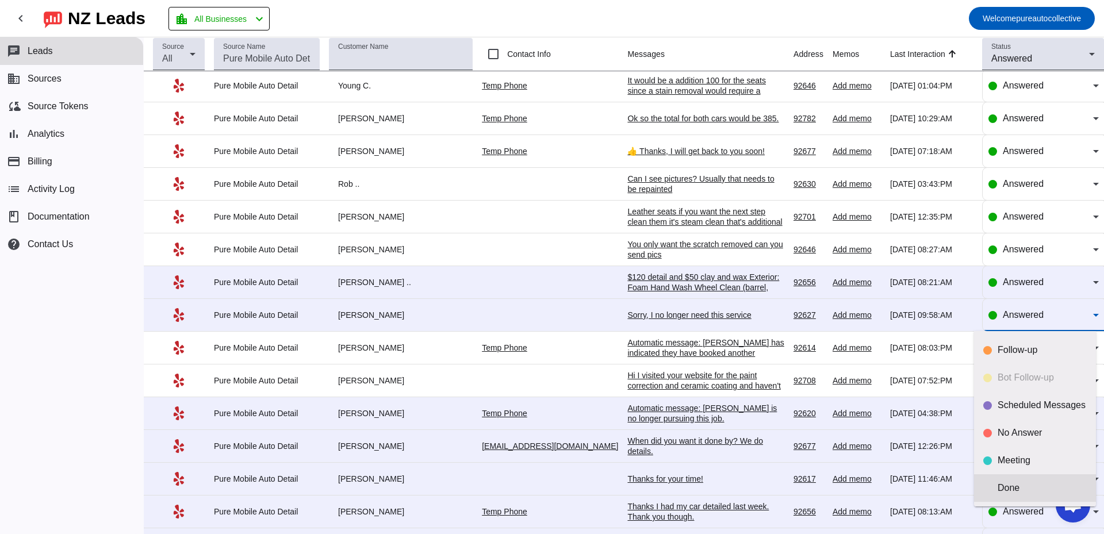
click at [999, 490] on div "Done" at bounding box center [1042, 487] width 89 height 11
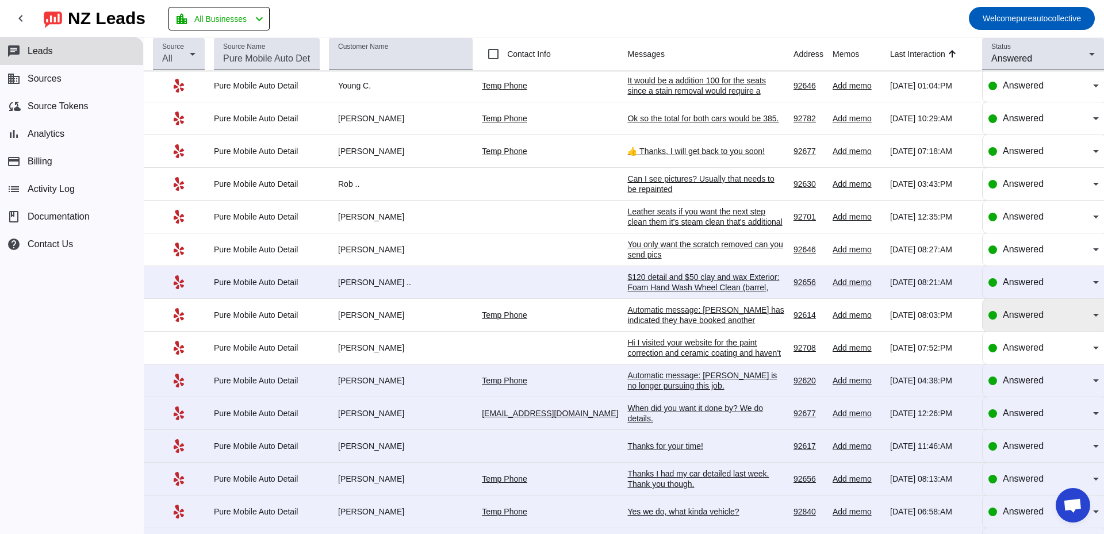
click at [1000, 323] on div "Answered" at bounding box center [1043, 315] width 110 height 32
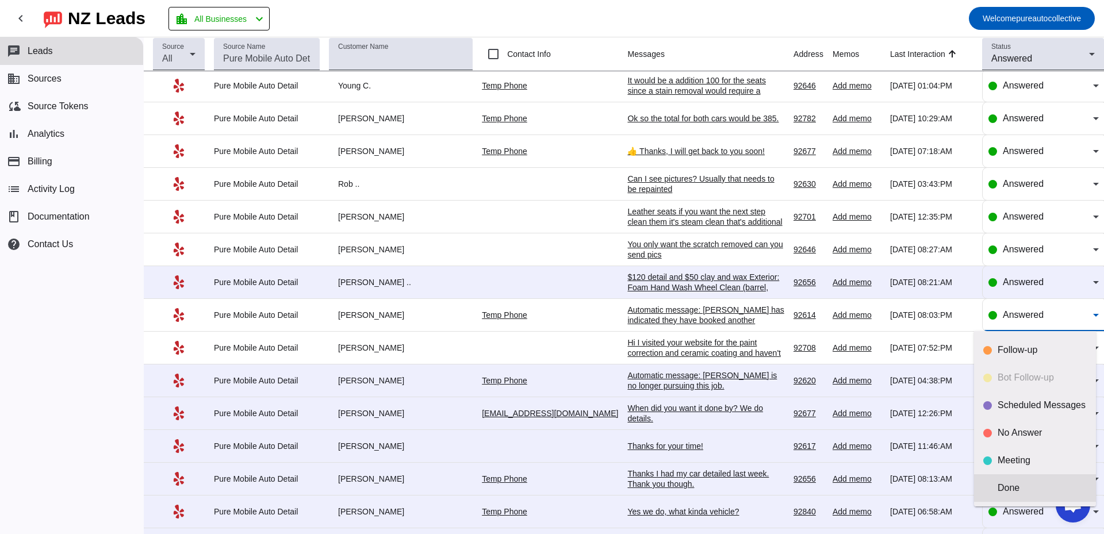
click at [1008, 480] on mat-option "Done" at bounding box center [1035, 488] width 122 height 28
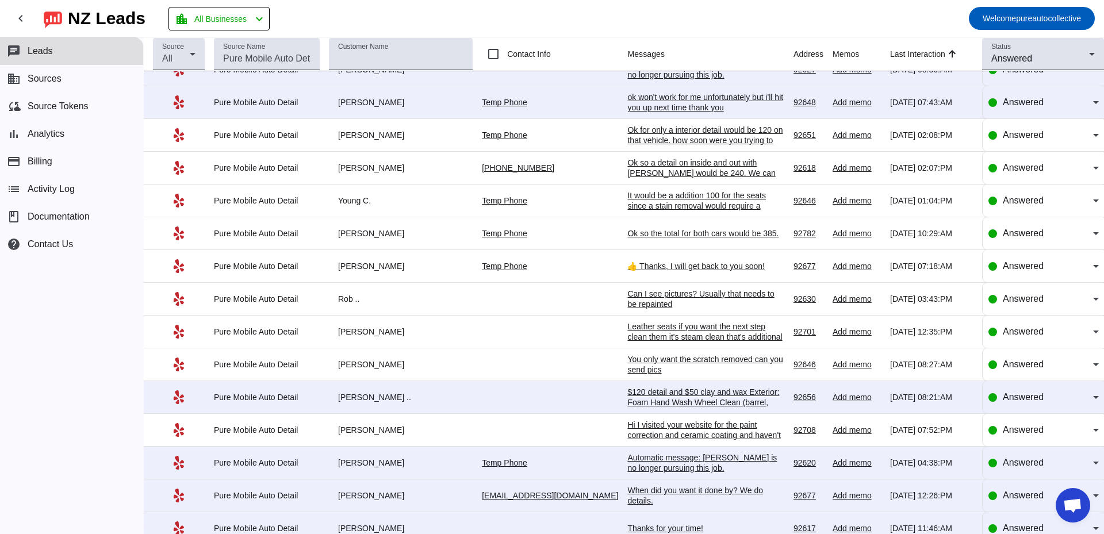
scroll to position [517, 0]
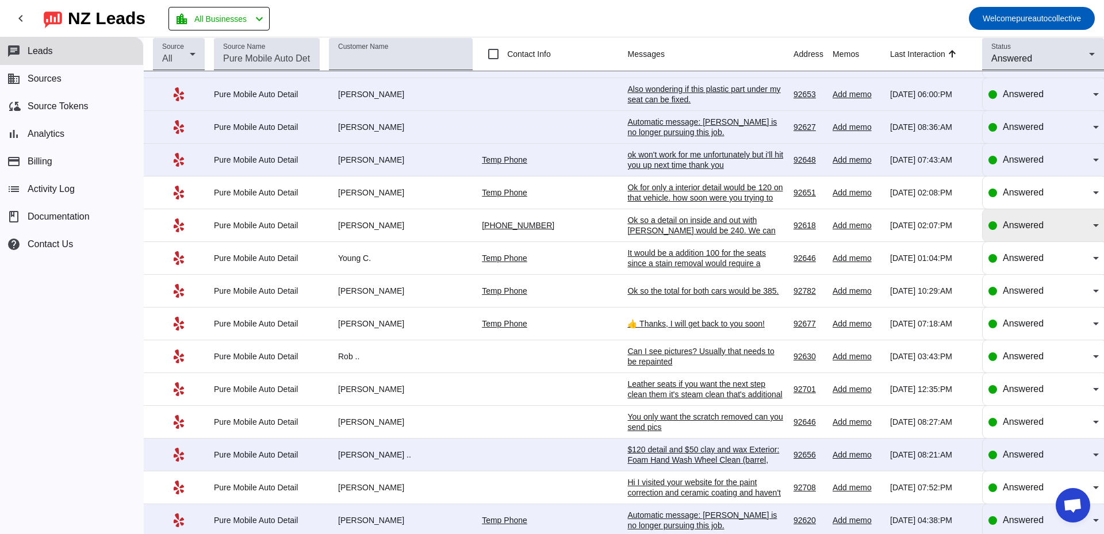
click at [1025, 225] on span "Answered" at bounding box center [1023, 225] width 41 height 10
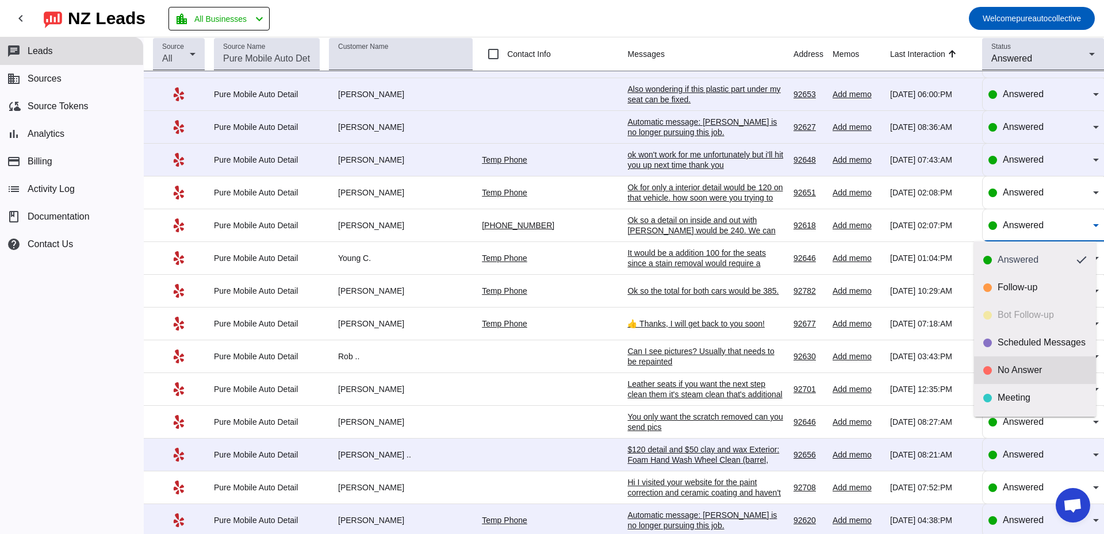
click at [1014, 371] on div "No Answer" at bounding box center [1042, 370] width 89 height 11
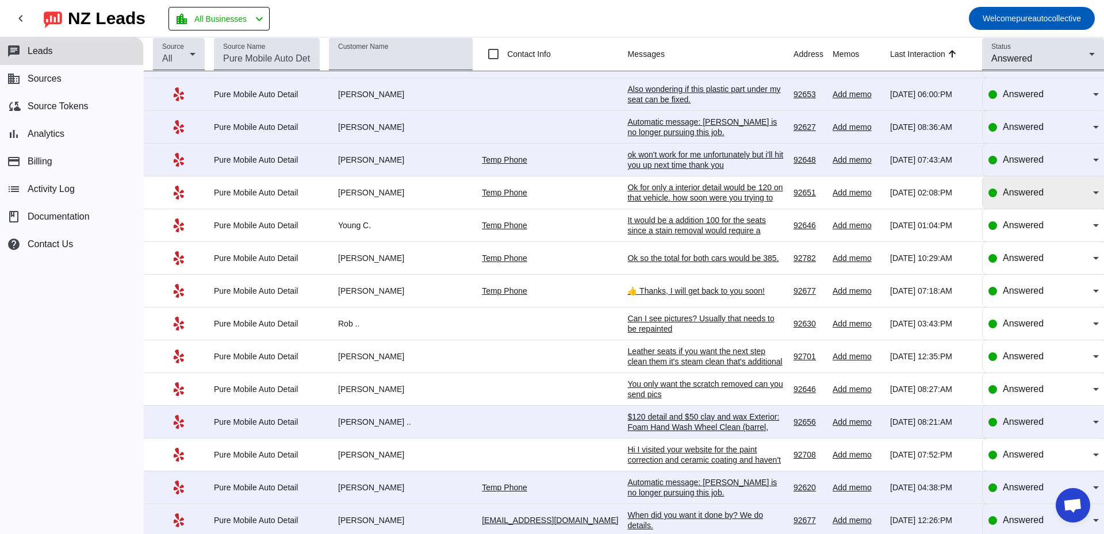
click at [1023, 189] on span "Answered" at bounding box center [1023, 192] width 41 height 10
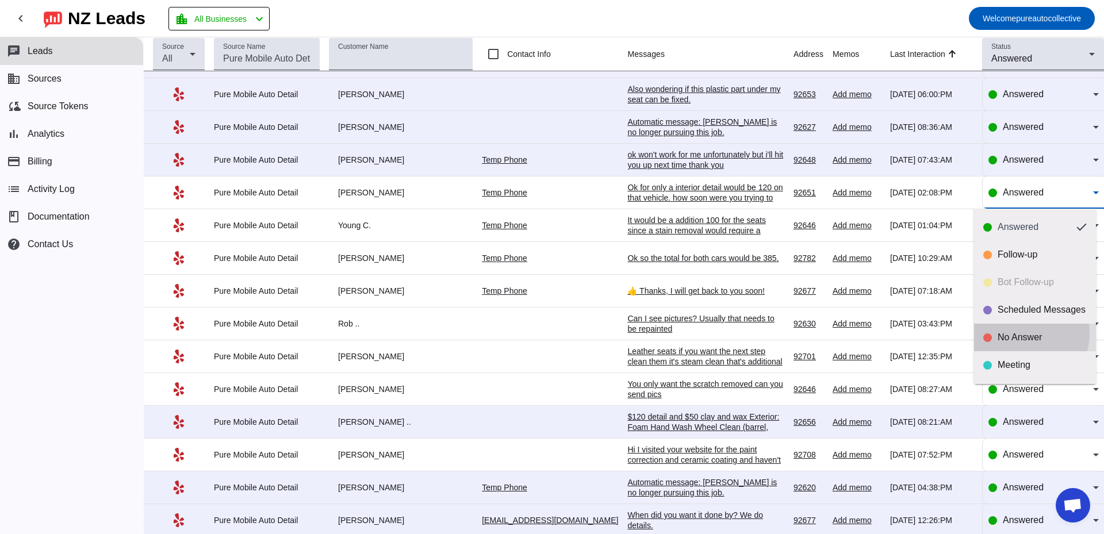
click at [1020, 333] on div "No Answer" at bounding box center [1042, 337] width 89 height 11
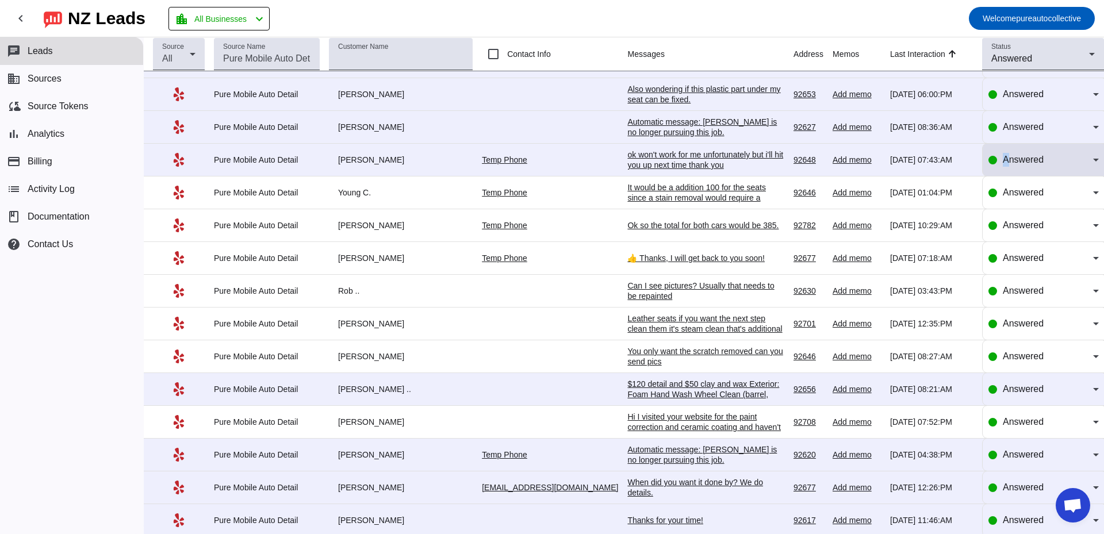
click at [1003, 153] on div "Answered" at bounding box center [1048, 160] width 90 height 14
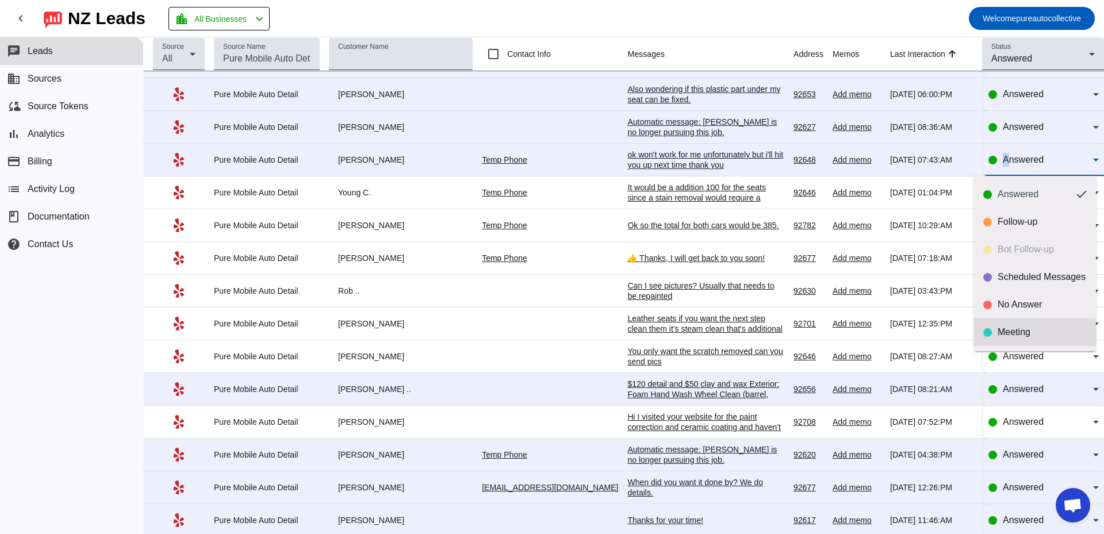
scroll to position [27, 0]
click at [1027, 331] on div "Done" at bounding box center [1042, 332] width 89 height 11
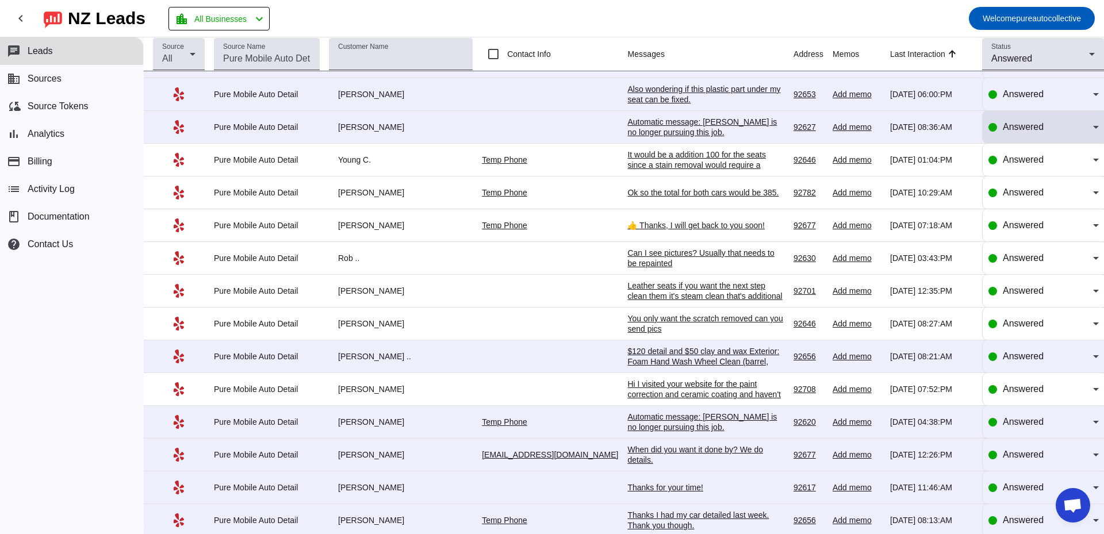
click at [1016, 126] on span "Answered" at bounding box center [1023, 127] width 41 height 10
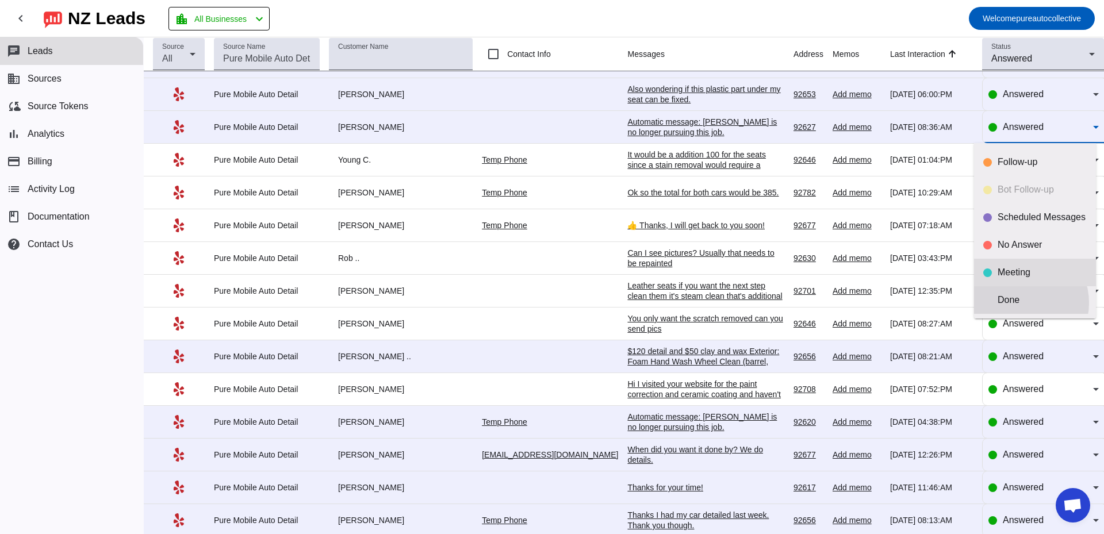
click at [1018, 303] on div "Done" at bounding box center [1042, 299] width 89 height 11
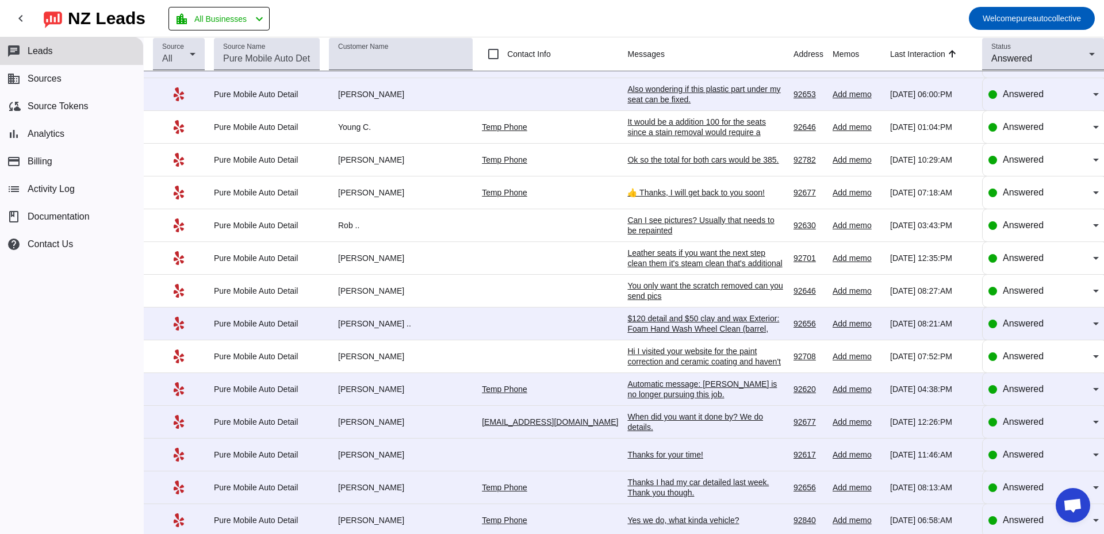
click at [711, 86] on div "Also wondering if this plastic part under my seat can be fixed." at bounding box center [705, 94] width 157 height 21
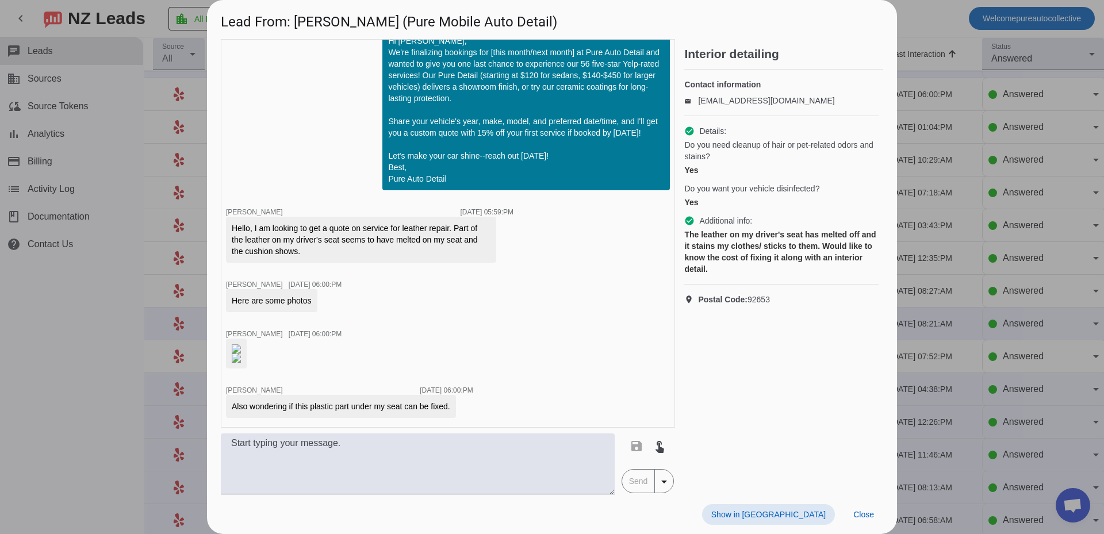
scroll to position [0, 0]
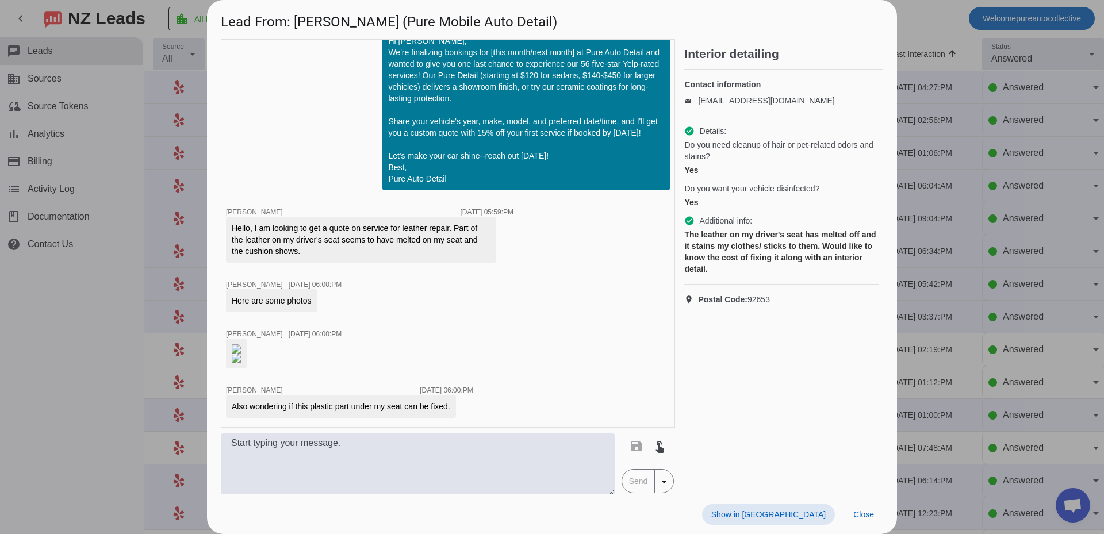
click at [241, 344] on img at bounding box center [236, 348] width 9 height 9
